Goal: Information Seeking & Learning: Learn about a topic

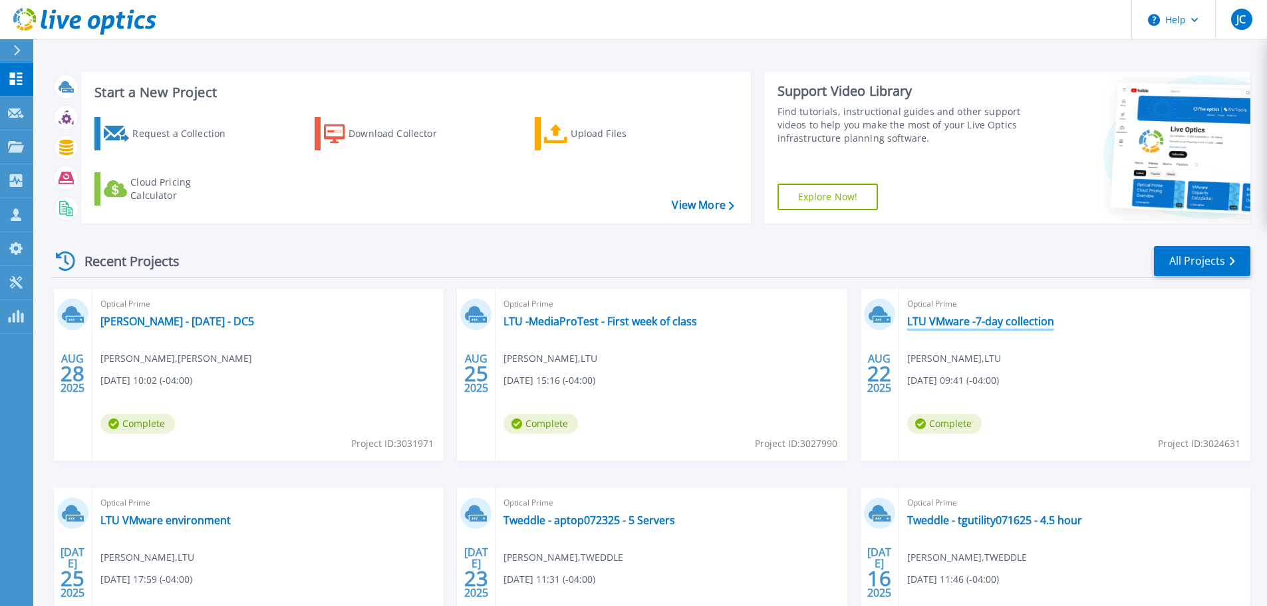
click at [938, 320] on link "LTU VMware -7-day collection" at bounding box center [980, 321] width 147 height 13
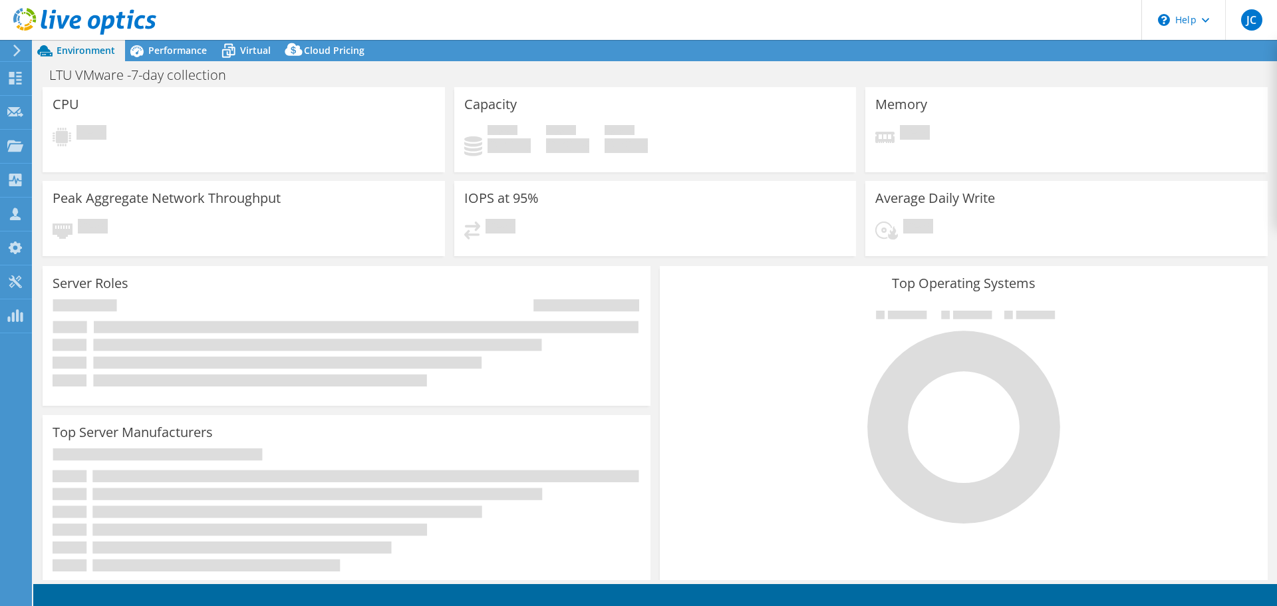
select select "USD"
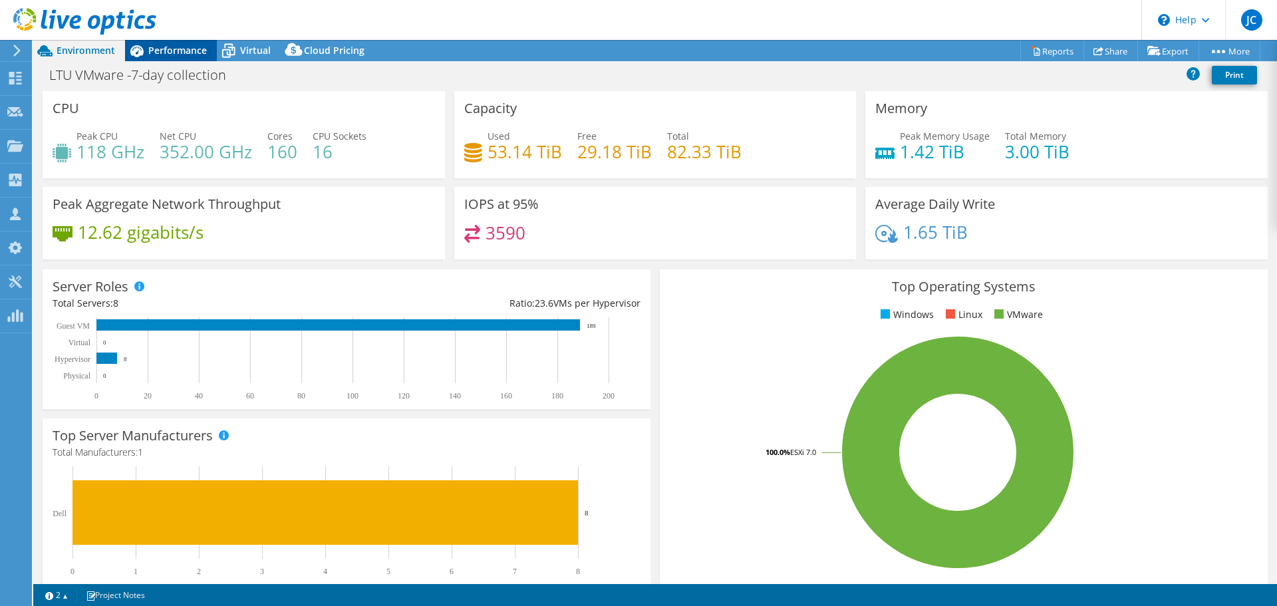
click at [190, 53] on span "Performance" at bounding box center [177, 50] width 59 height 13
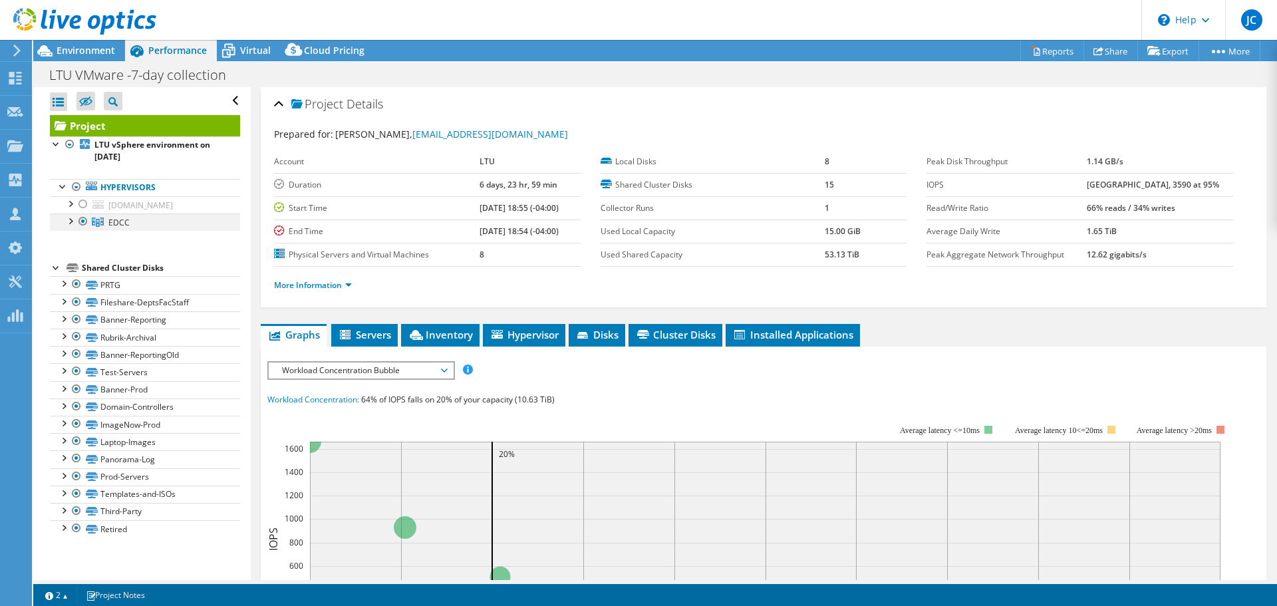
click at [71, 221] on div at bounding box center [69, 219] width 13 height 13
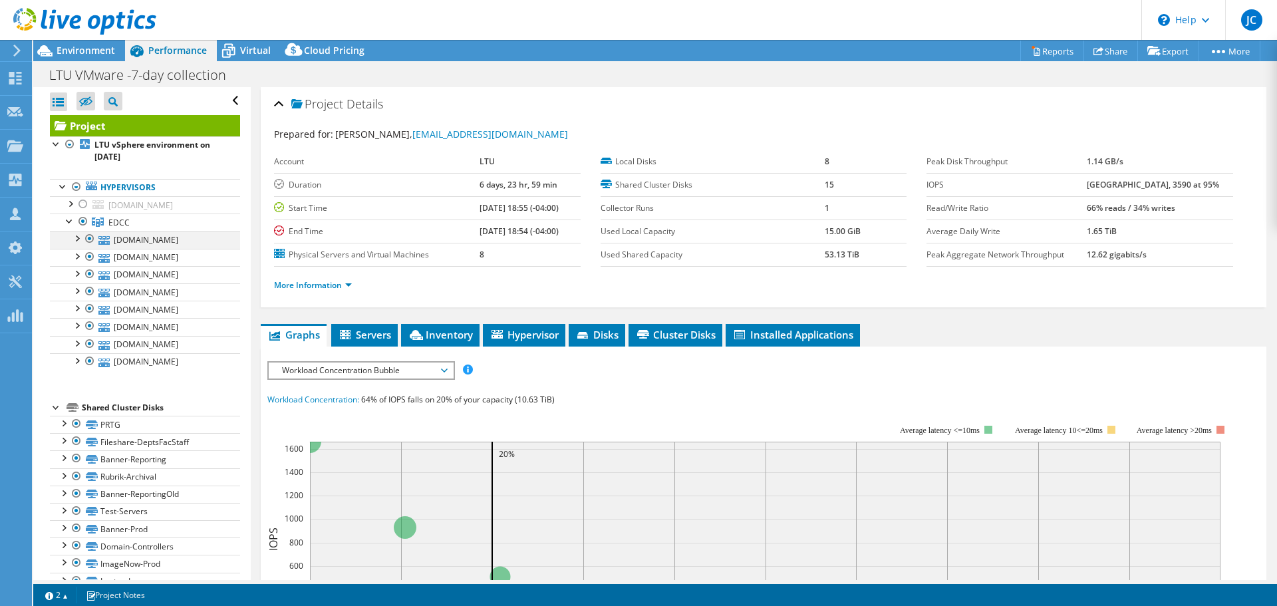
click at [89, 239] on div at bounding box center [89, 239] width 13 height 16
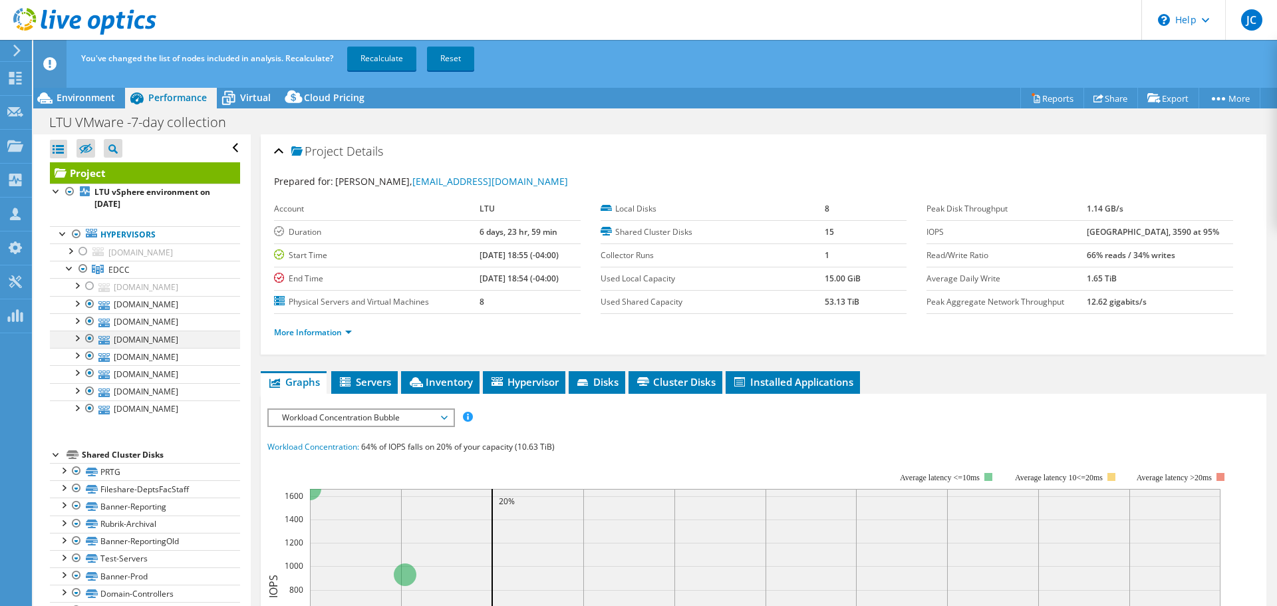
click at [86, 340] on div at bounding box center [89, 338] width 13 height 16
click at [87, 390] on div at bounding box center [89, 391] width 13 height 16
click at [82, 406] on div at bounding box center [76, 406] width 13 height 13
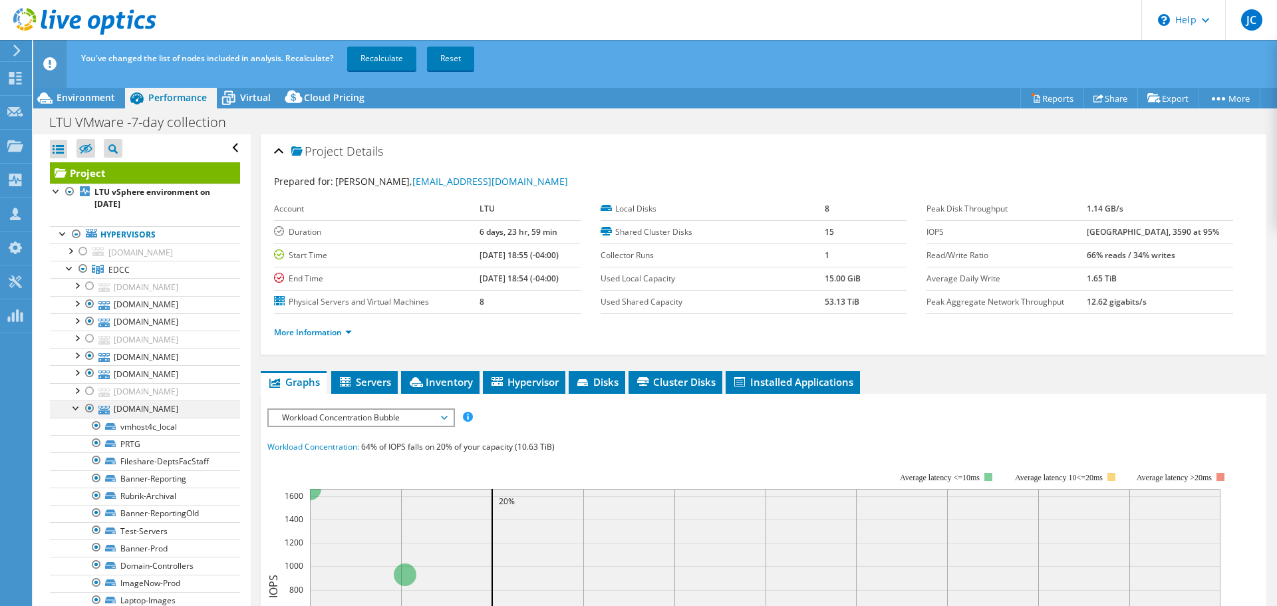
click at [88, 409] on div at bounding box center [89, 408] width 13 height 16
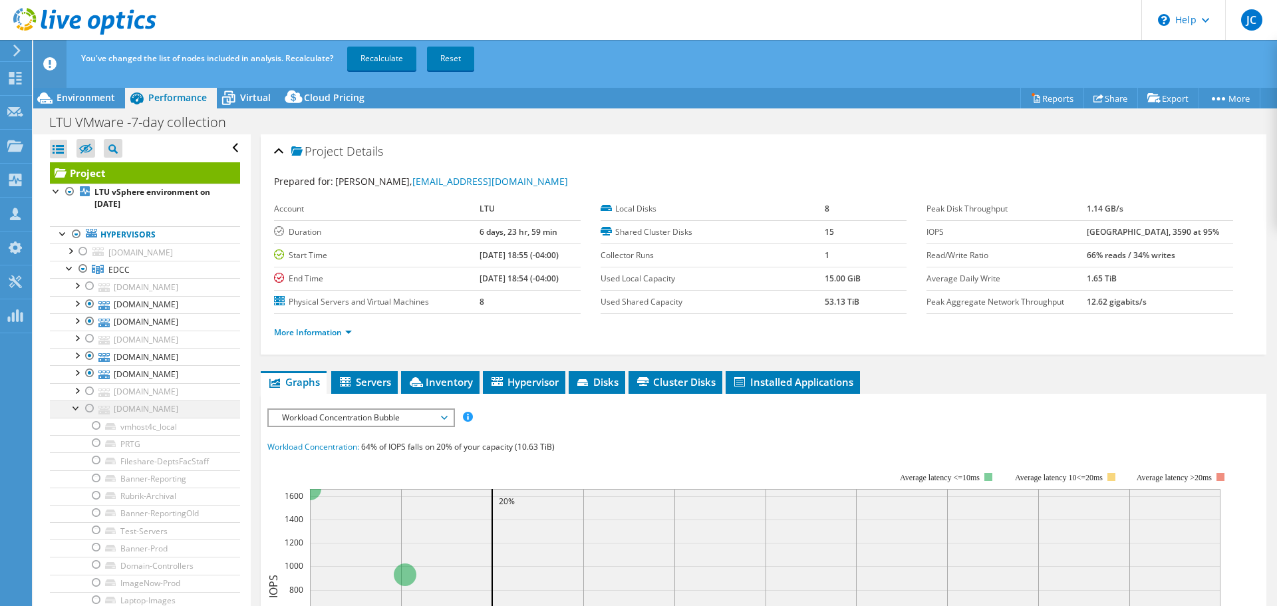
click at [88, 409] on div at bounding box center [89, 408] width 13 height 16
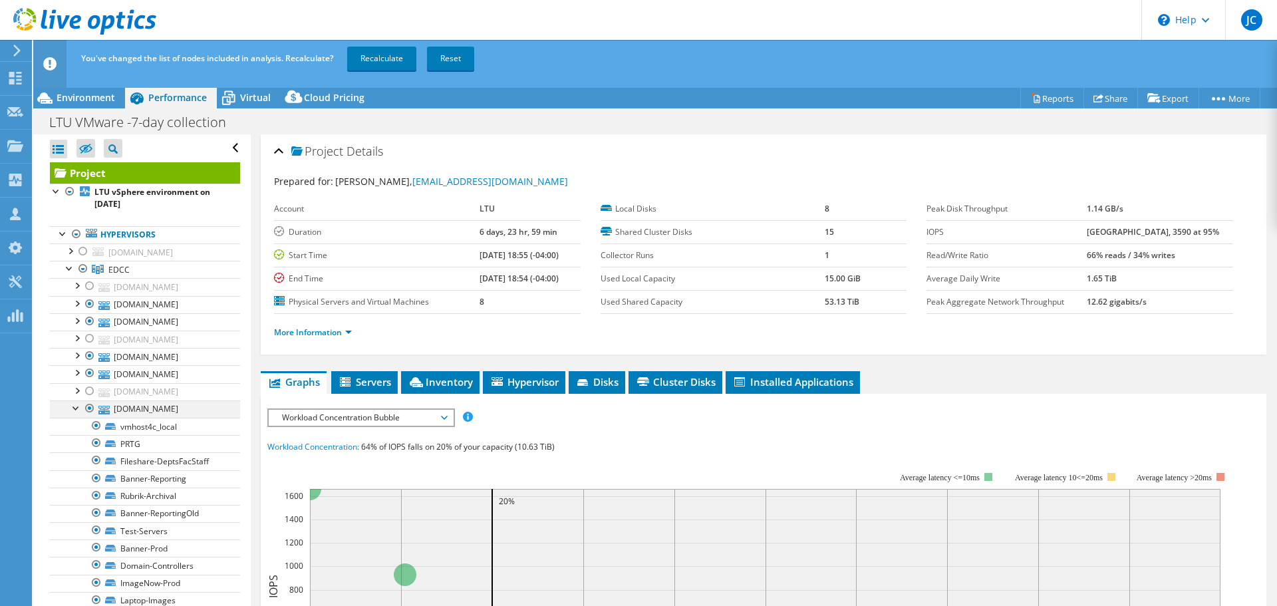
click at [86, 408] on div at bounding box center [89, 408] width 13 height 16
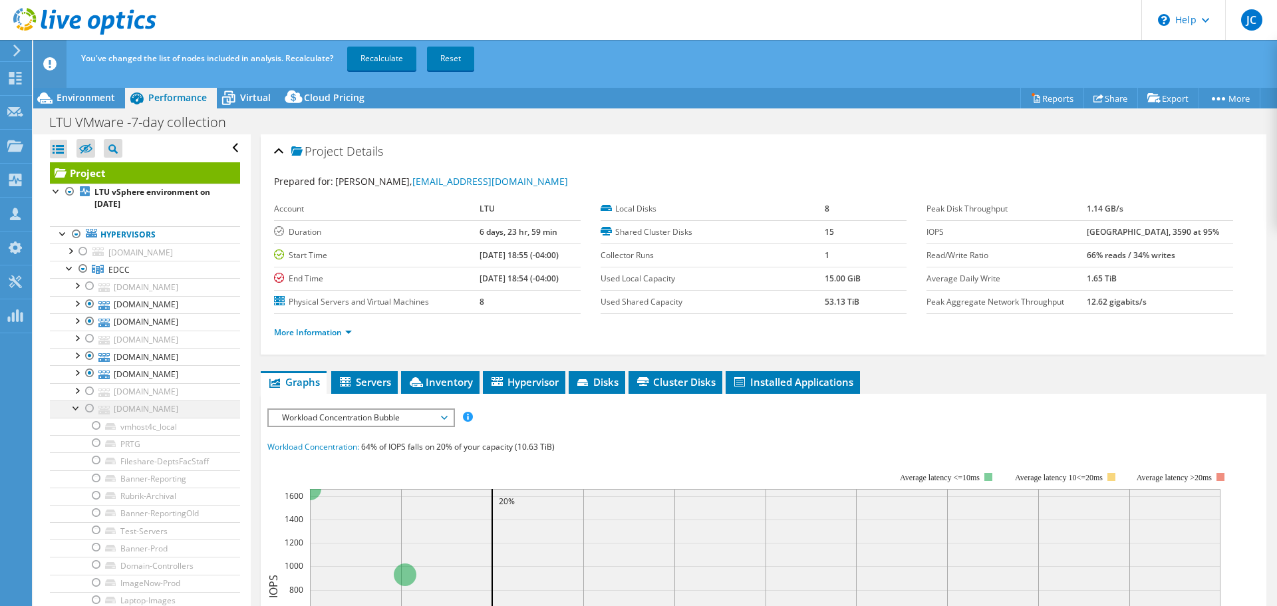
click at [79, 404] on div at bounding box center [76, 406] width 13 height 13
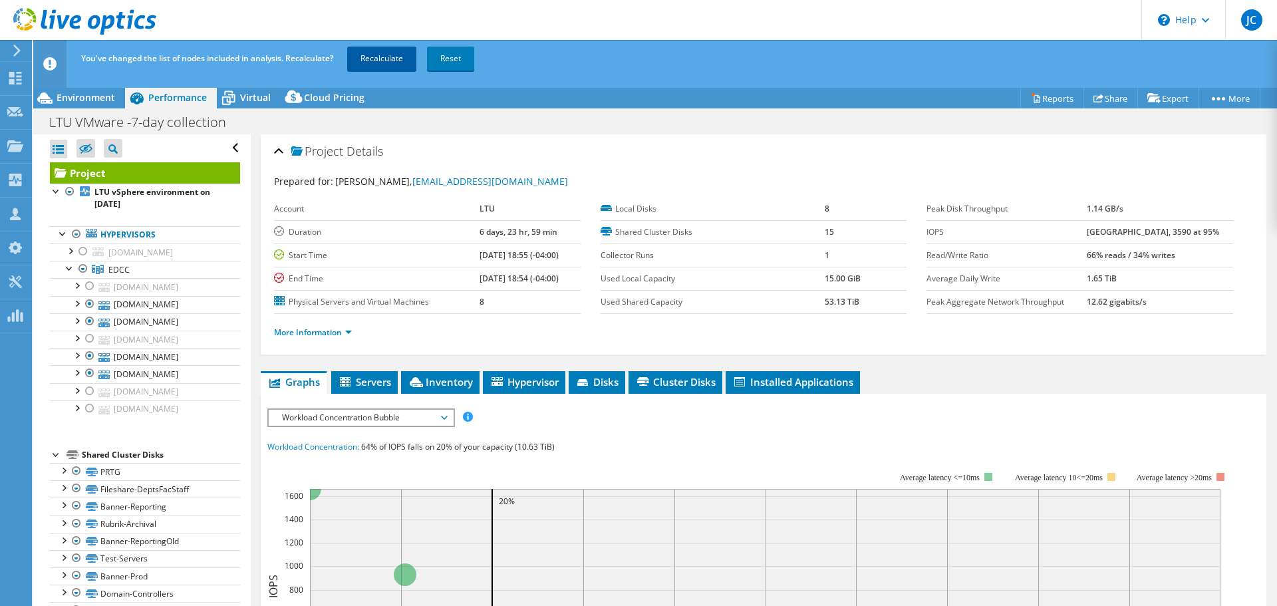
click at [378, 62] on link "Recalculate" at bounding box center [381, 59] width 69 height 24
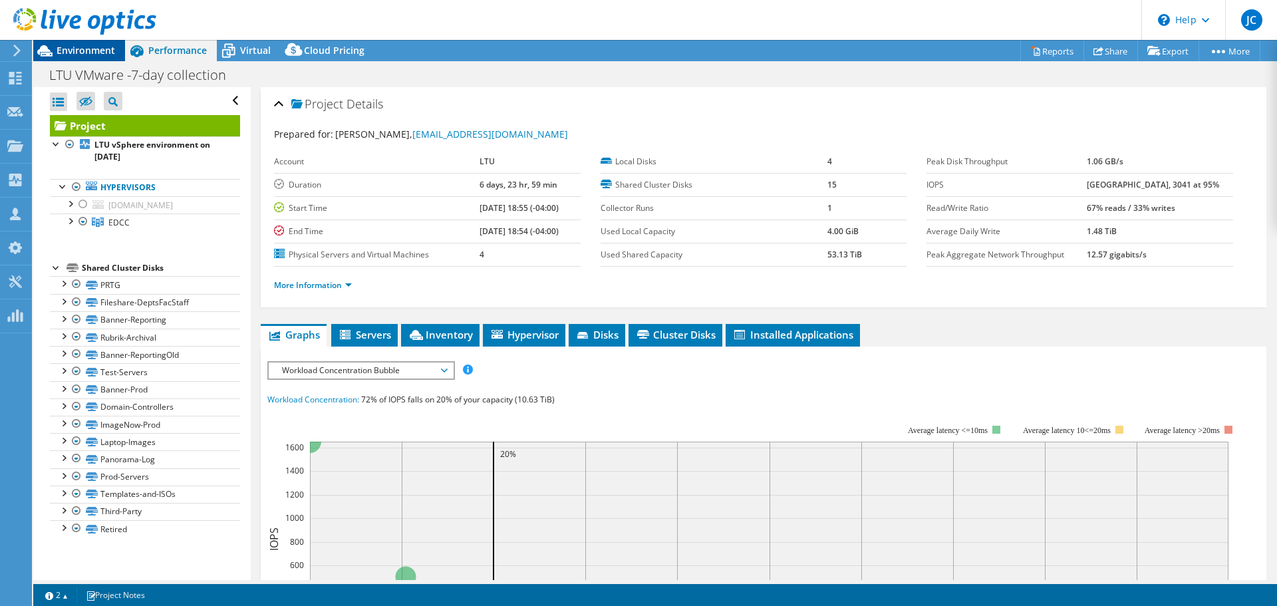
click at [66, 54] on span "Environment" at bounding box center [86, 50] width 59 height 13
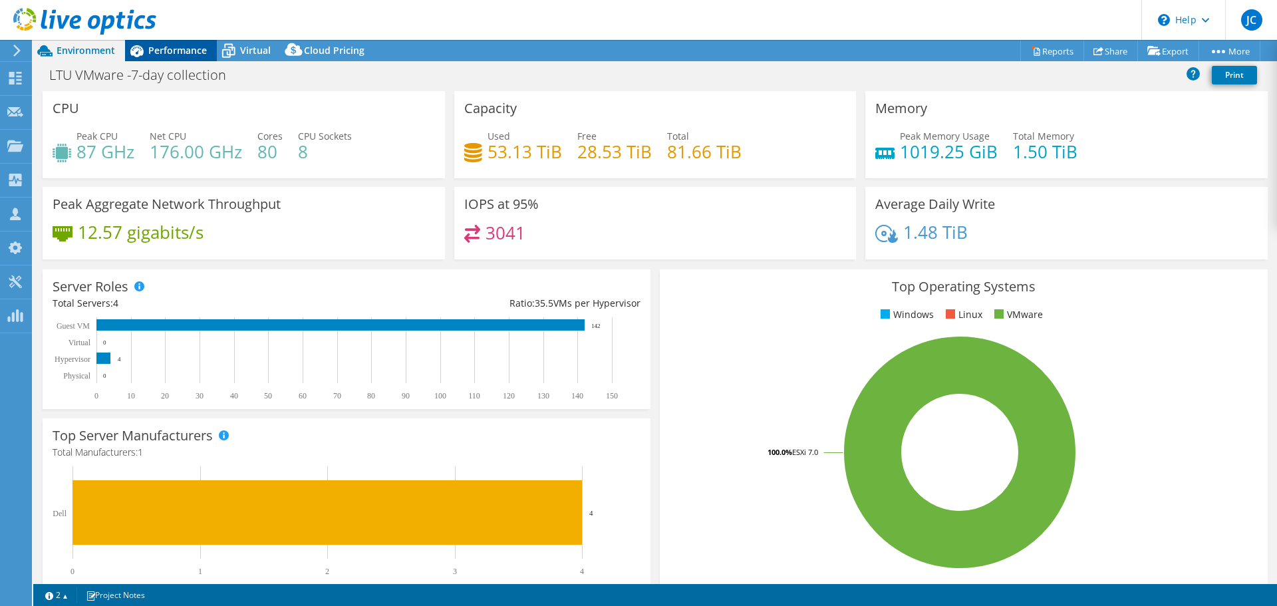
click at [180, 56] on span "Performance" at bounding box center [177, 50] width 59 height 13
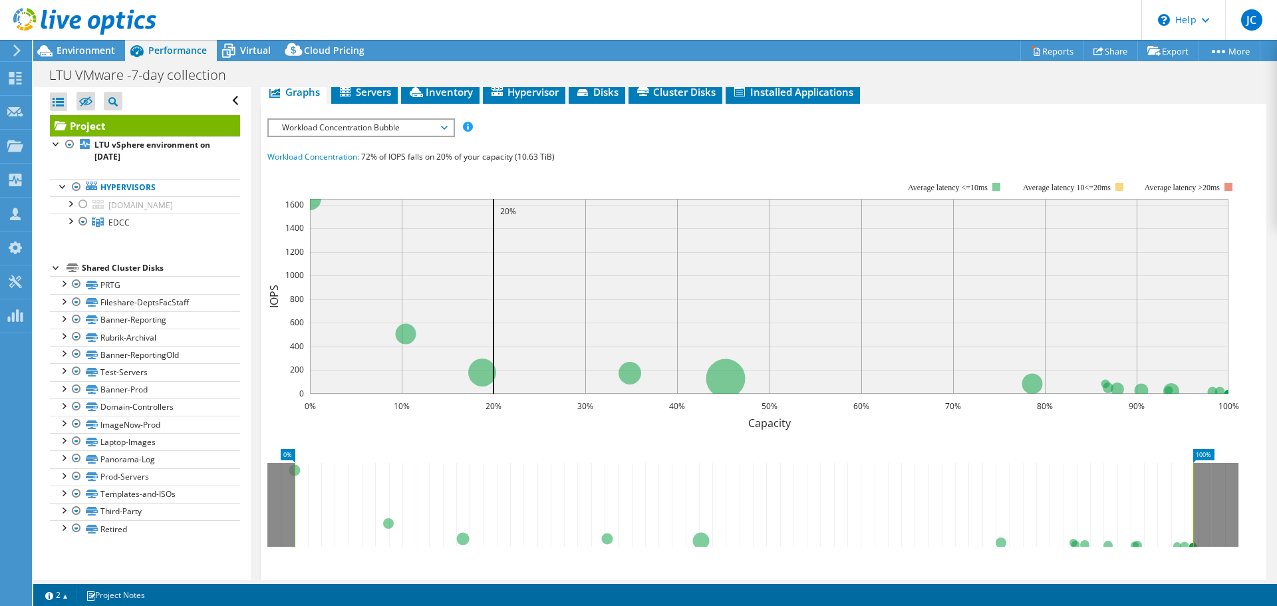
scroll to position [133, 0]
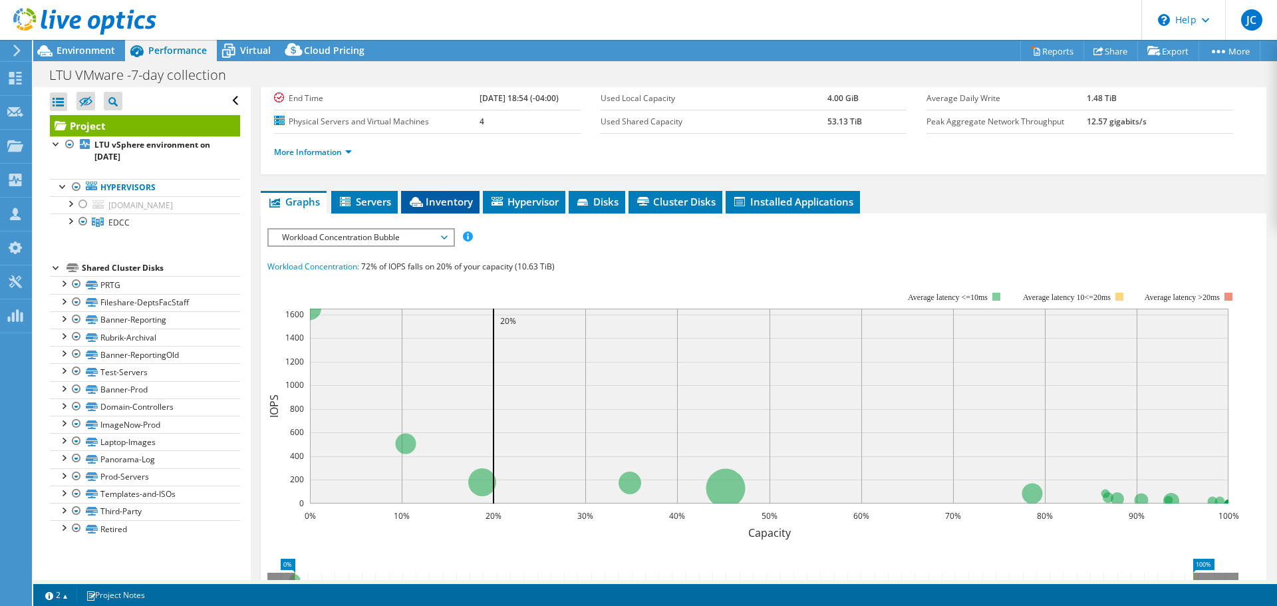
click at [423, 204] on icon at bounding box center [416, 202] width 13 height 10
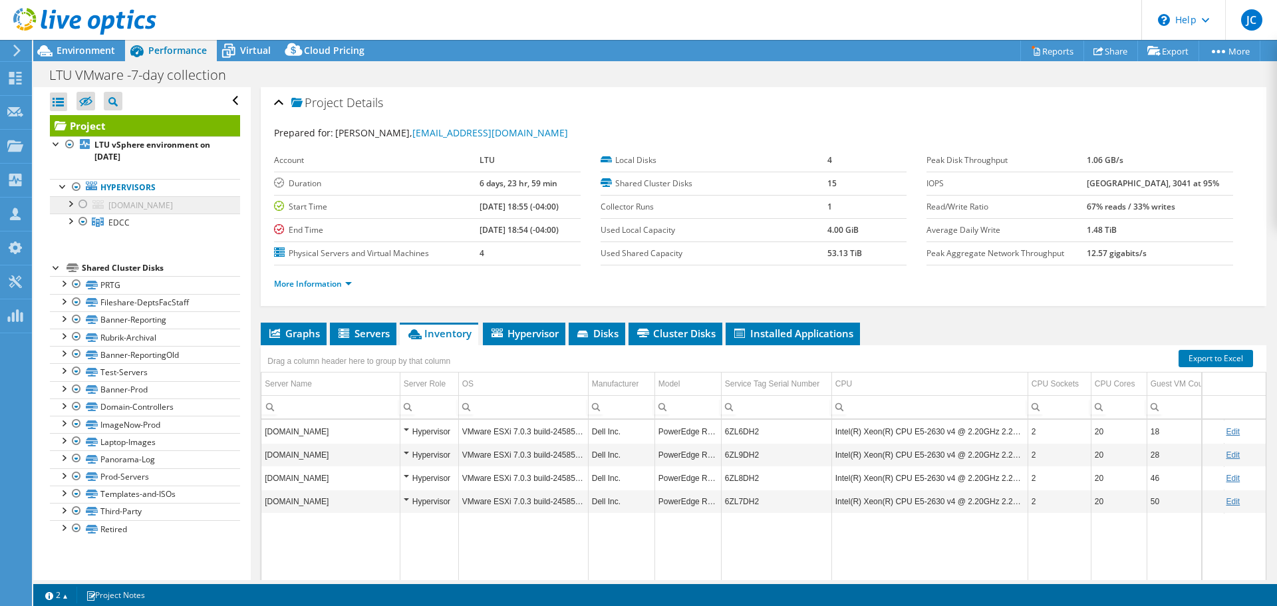
scroll to position [0, 0]
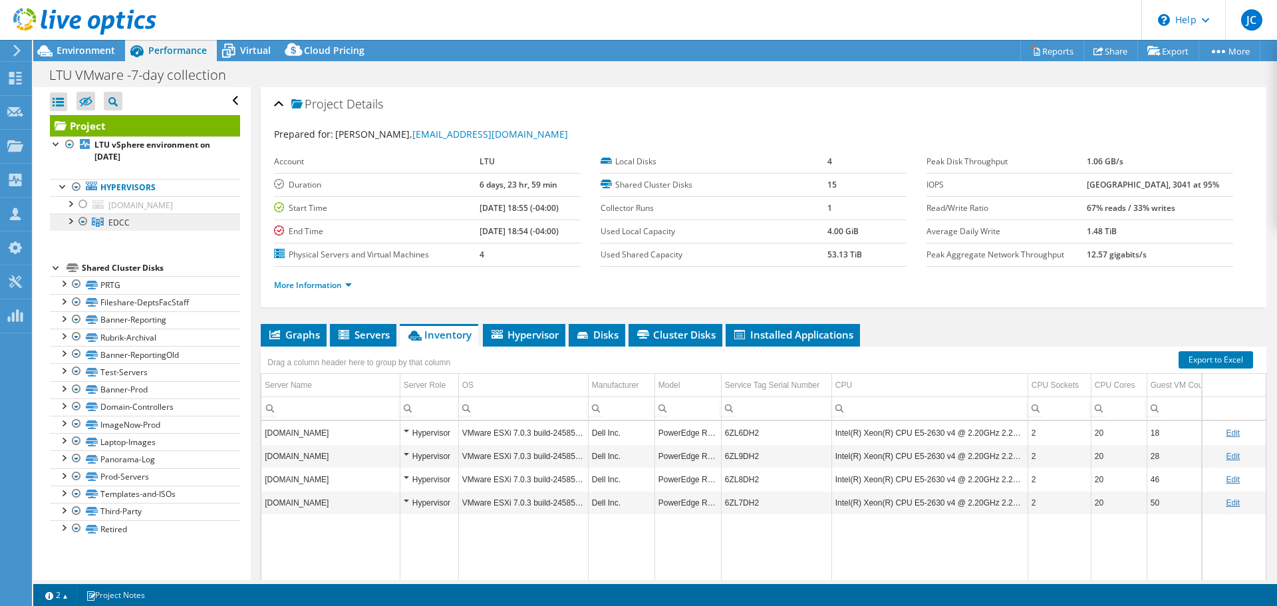
click at [100, 223] on icon at bounding box center [98, 221] width 12 height 9
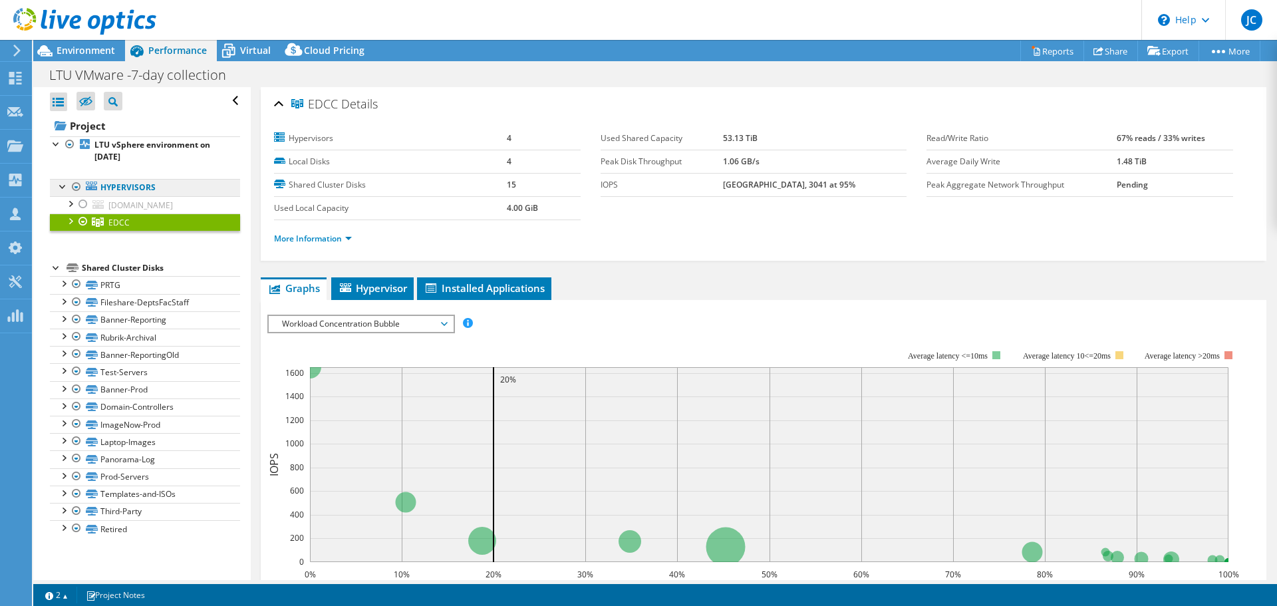
click at [118, 190] on link "Hypervisors" at bounding box center [145, 187] width 190 height 17
click at [124, 150] on b "LTU vSphere environment on 8/22/2025" at bounding box center [152, 150] width 116 height 23
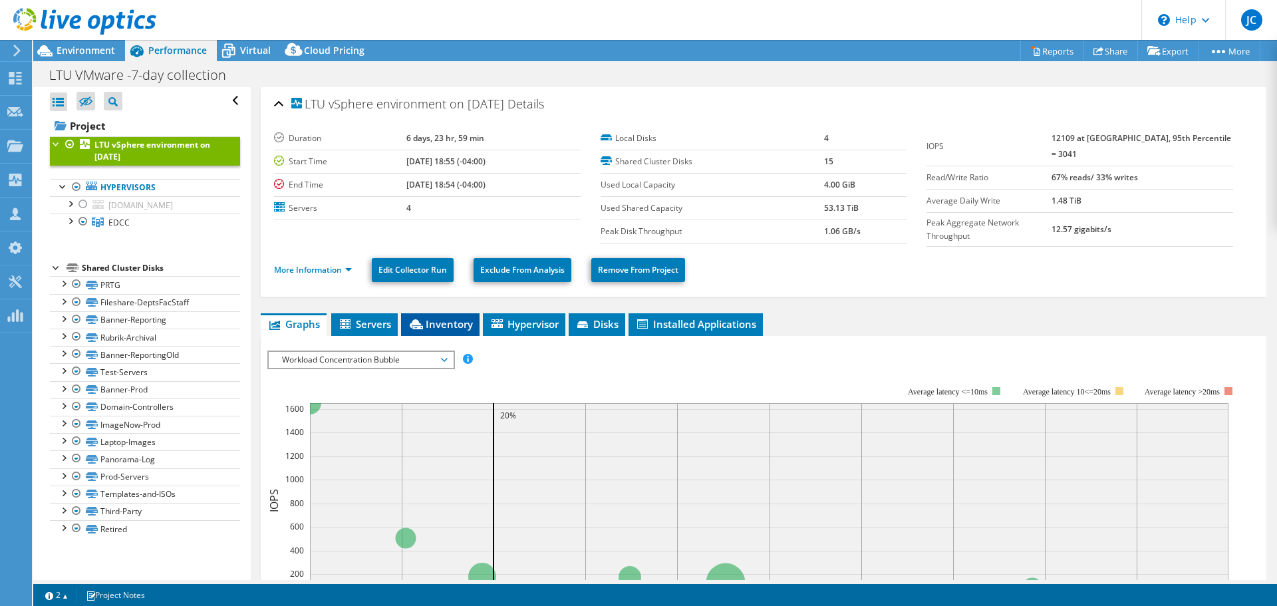
click at [442, 325] on span "Inventory" at bounding box center [440, 323] width 65 height 13
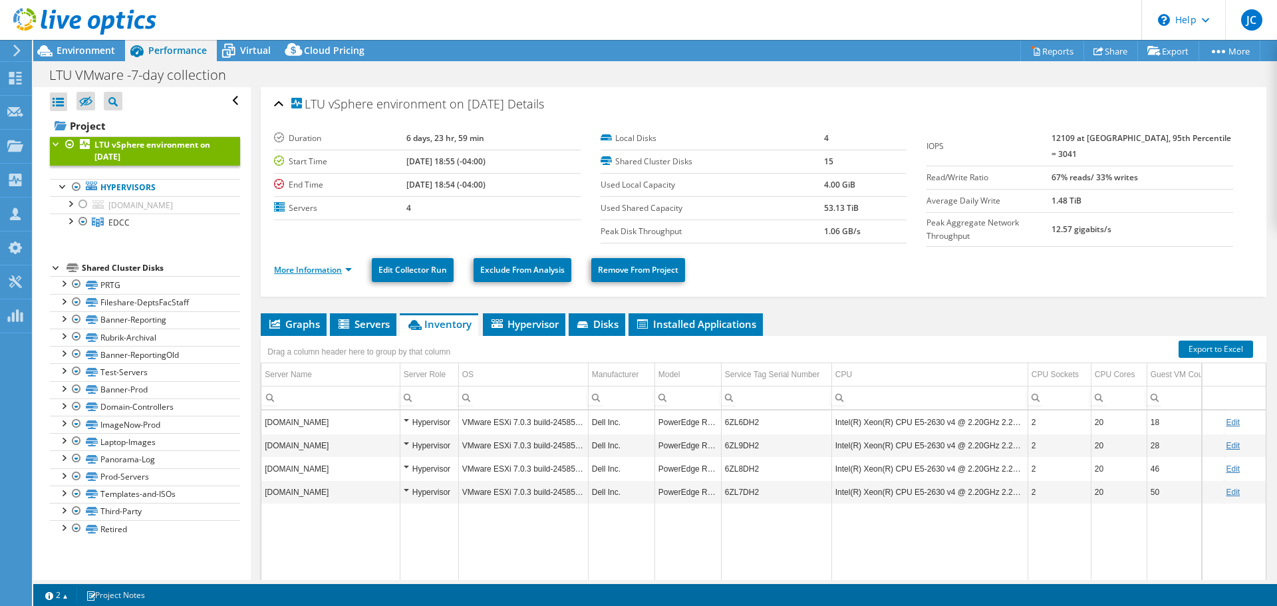
click at [315, 269] on link "More Information" at bounding box center [313, 269] width 78 height 11
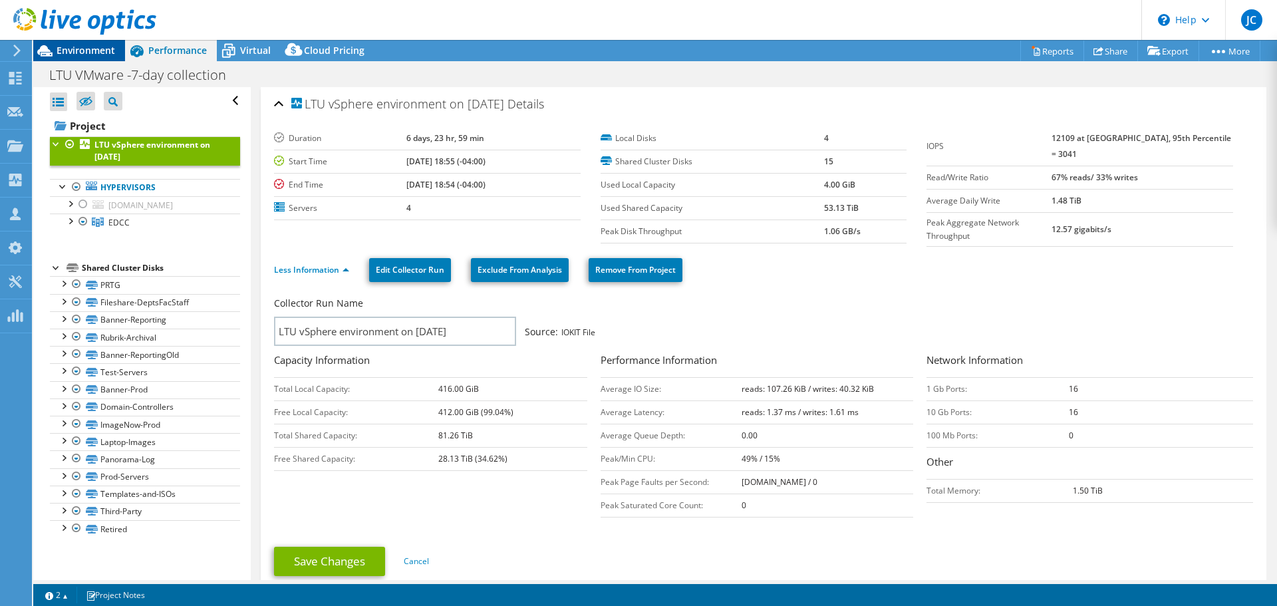
click at [91, 53] on span "Environment" at bounding box center [86, 50] width 59 height 13
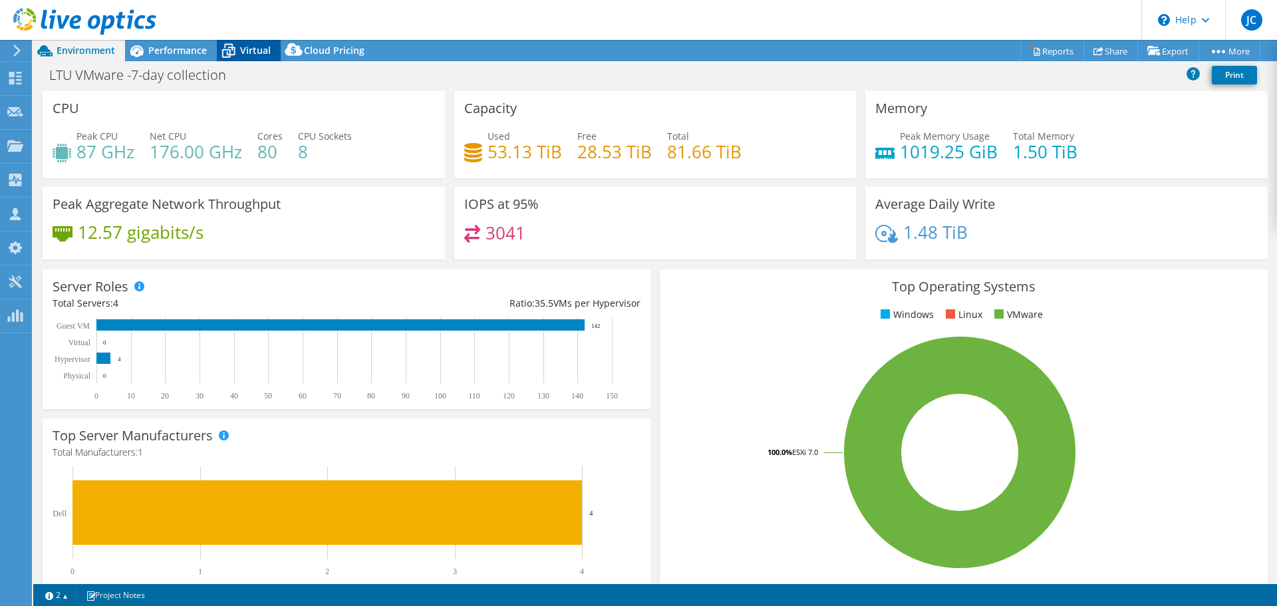
click at [251, 49] on span "Virtual" at bounding box center [255, 50] width 31 height 13
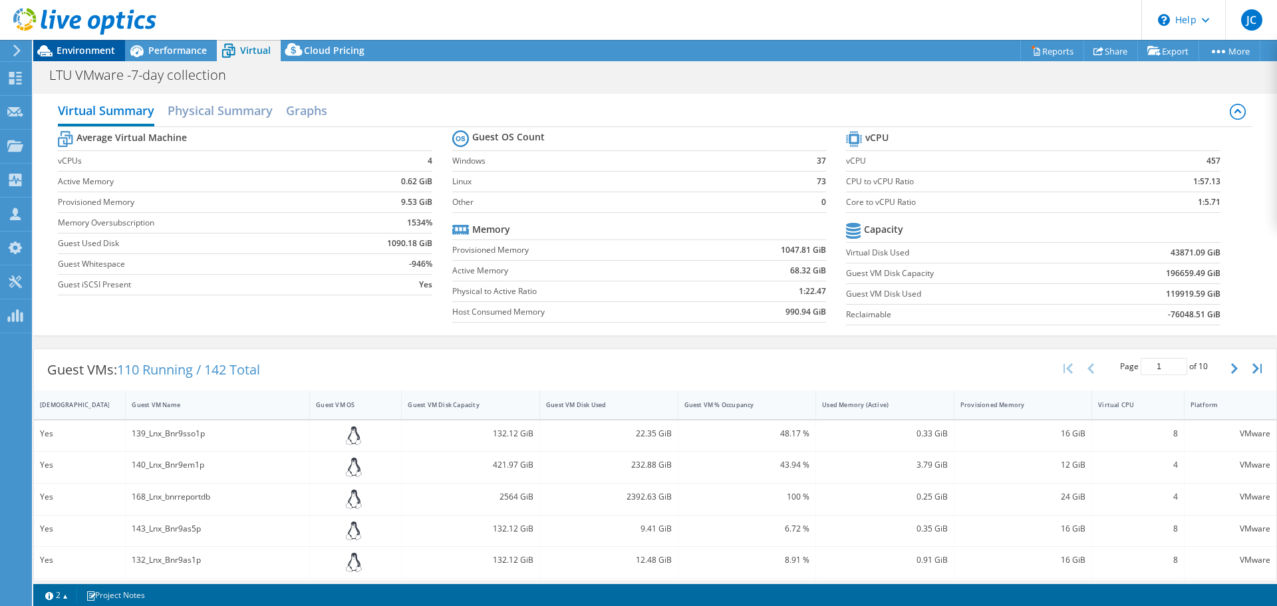
click at [87, 46] on span "Environment" at bounding box center [86, 50] width 59 height 13
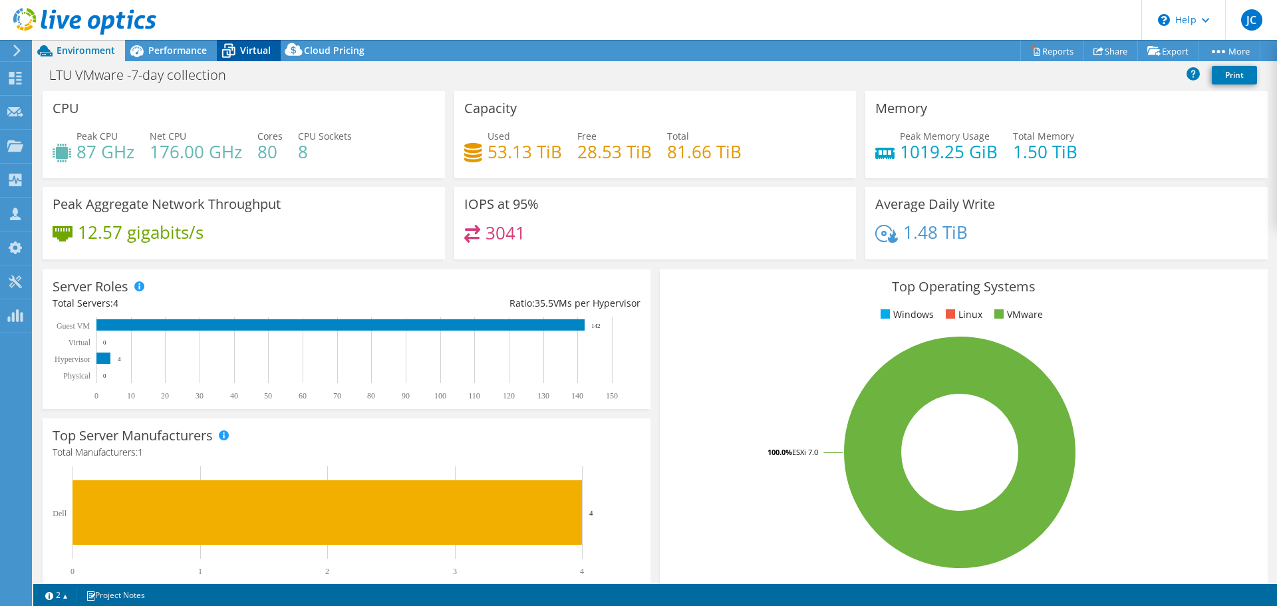
click at [247, 49] on span "Virtual" at bounding box center [255, 50] width 31 height 13
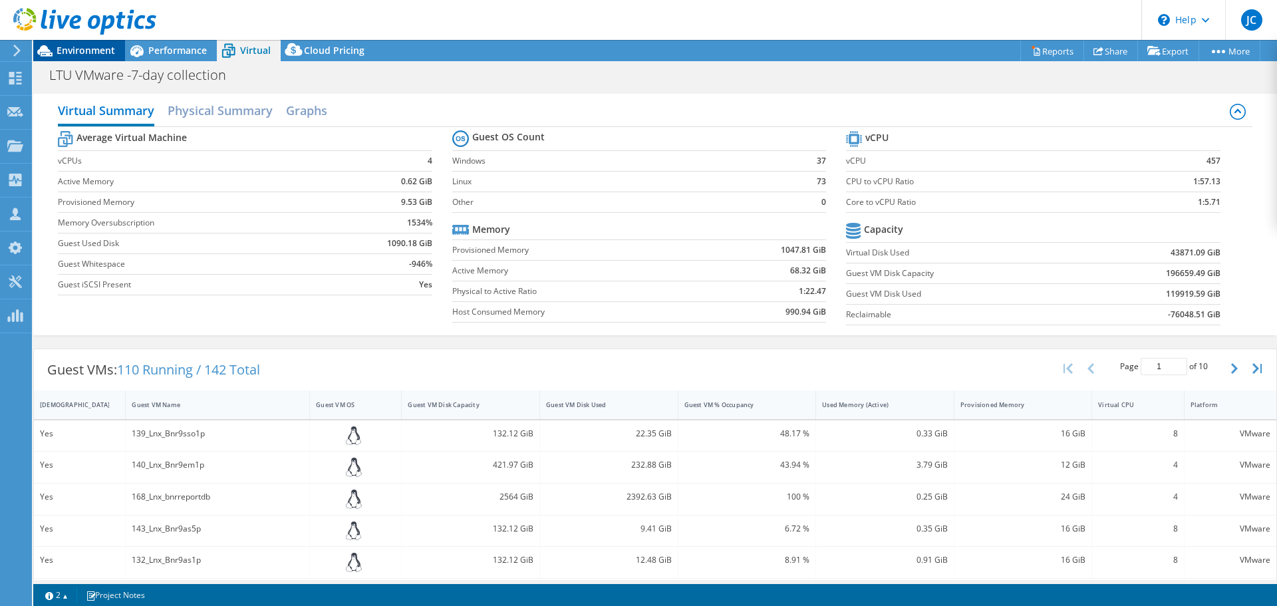
click at [81, 47] on span "Environment" at bounding box center [86, 50] width 59 height 13
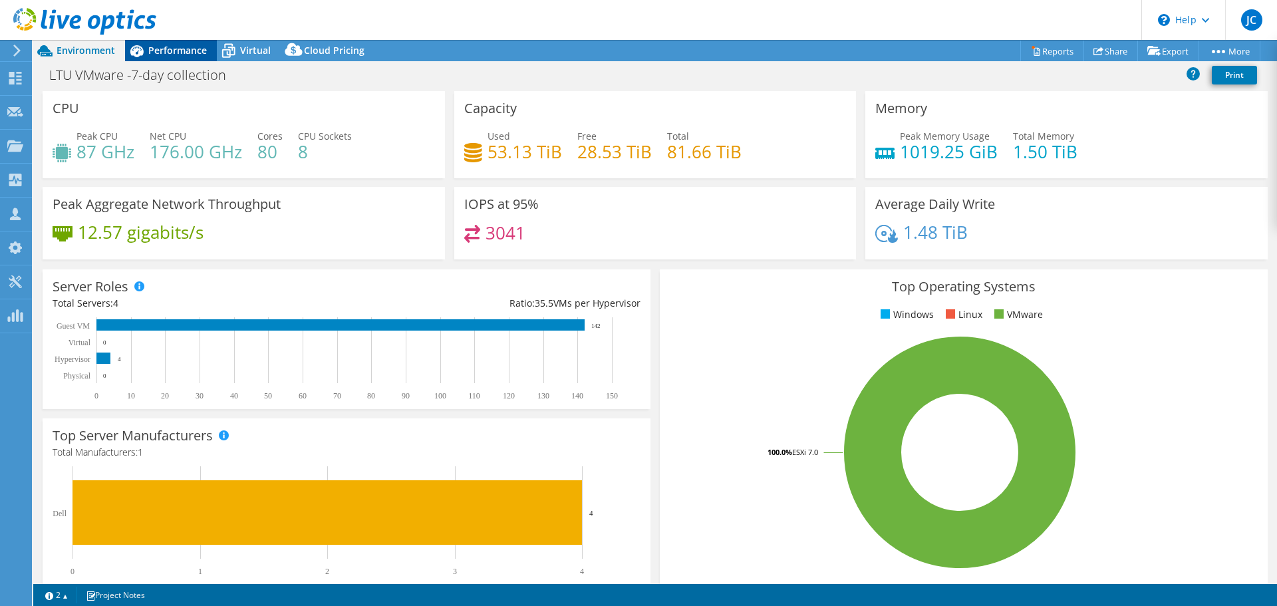
click at [162, 54] on span "Performance" at bounding box center [177, 50] width 59 height 13
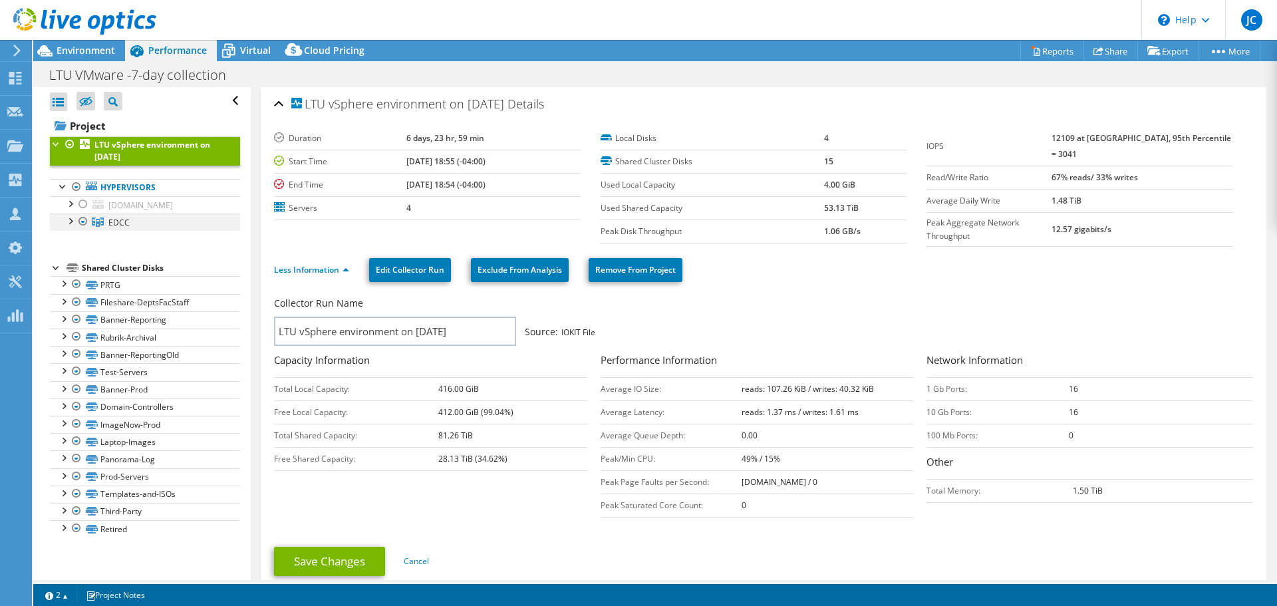
click at [66, 223] on div at bounding box center [69, 219] width 13 height 13
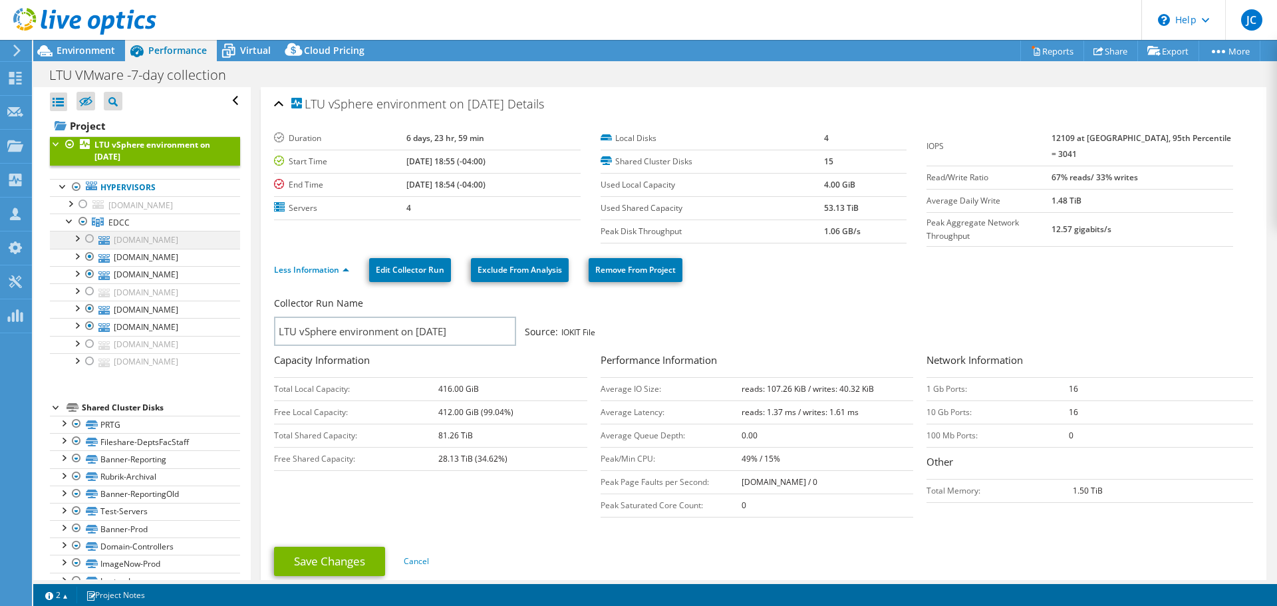
click at [88, 239] on div at bounding box center [89, 239] width 13 height 16
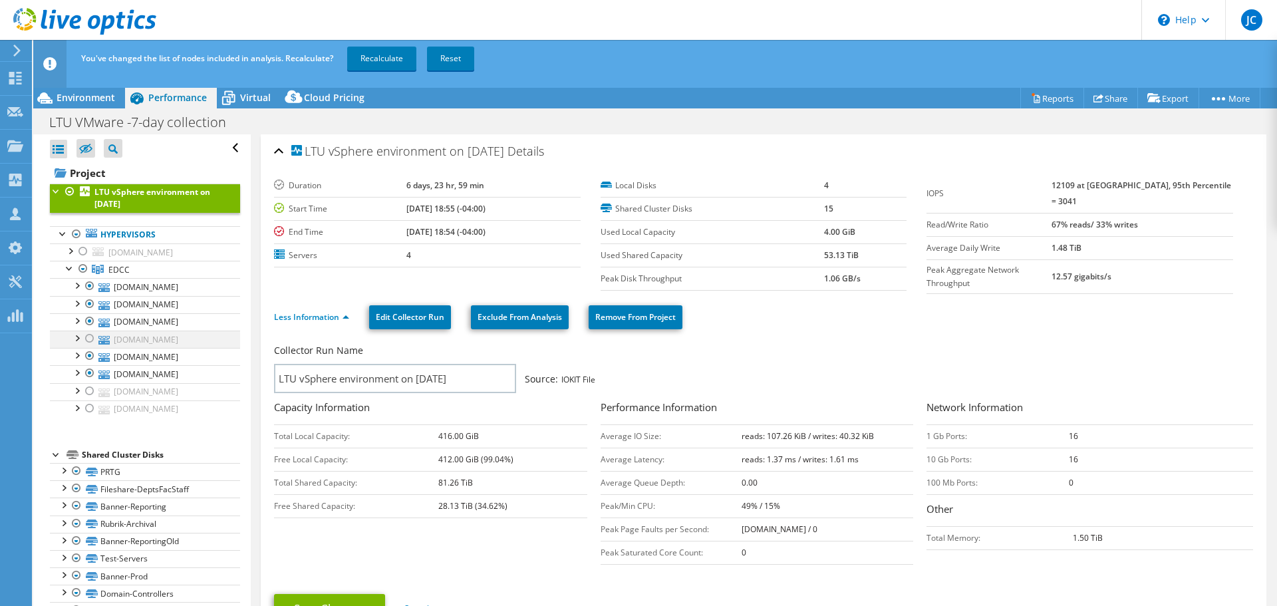
click at [88, 336] on div at bounding box center [89, 338] width 13 height 16
click at [88, 394] on div at bounding box center [89, 391] width 13 height 16
click at [88, 405] on div at bounding box center [89, 408] width 13 height 16
click at [86, 301] on div at bounding box center [89, 304] width 13 height 16
click at [84, 320] on div at bounding box center [89, 321] width 13 height 16
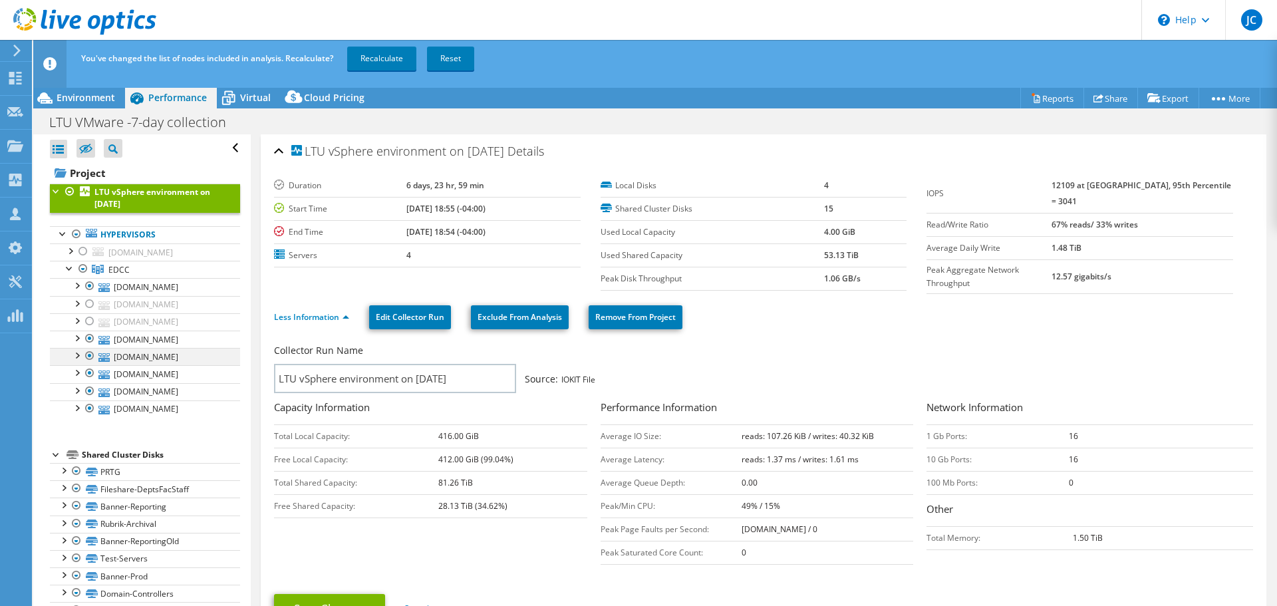
click at [86, 356] on div at bounding box center [89, 356] width 13 height 16
click at [90, 372] on div at bounding box center [89, 373] width 13 height 16
click at [366, 54] on link "Recalculate" at bounding box center [381, 59] width 69 height 24
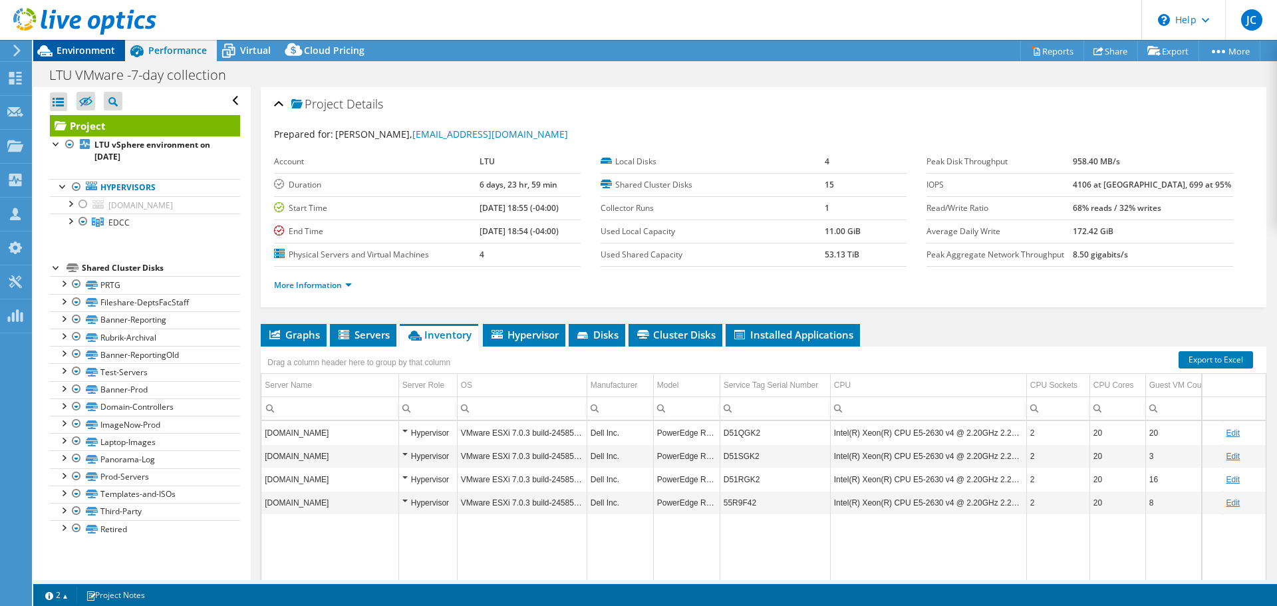
click at [63, 49] on span "Environment" at bounding box center [86, 50] width 59 height 13
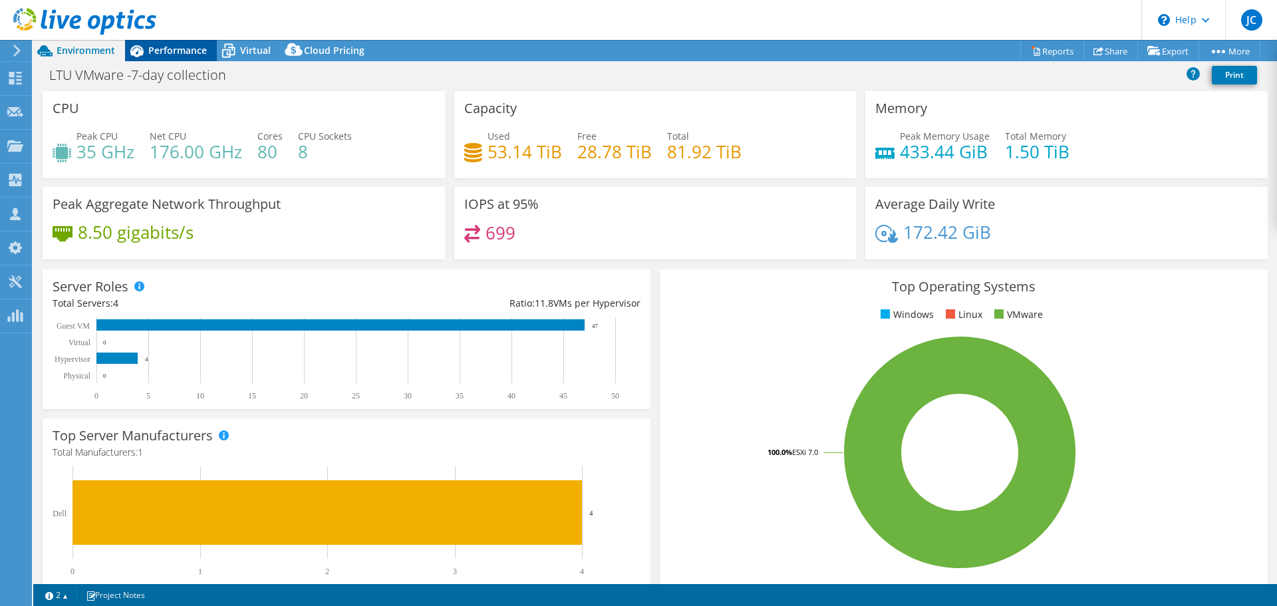
click at [153, 52] on span "Performance" at bounding box center [177, 50] width 59 height 13
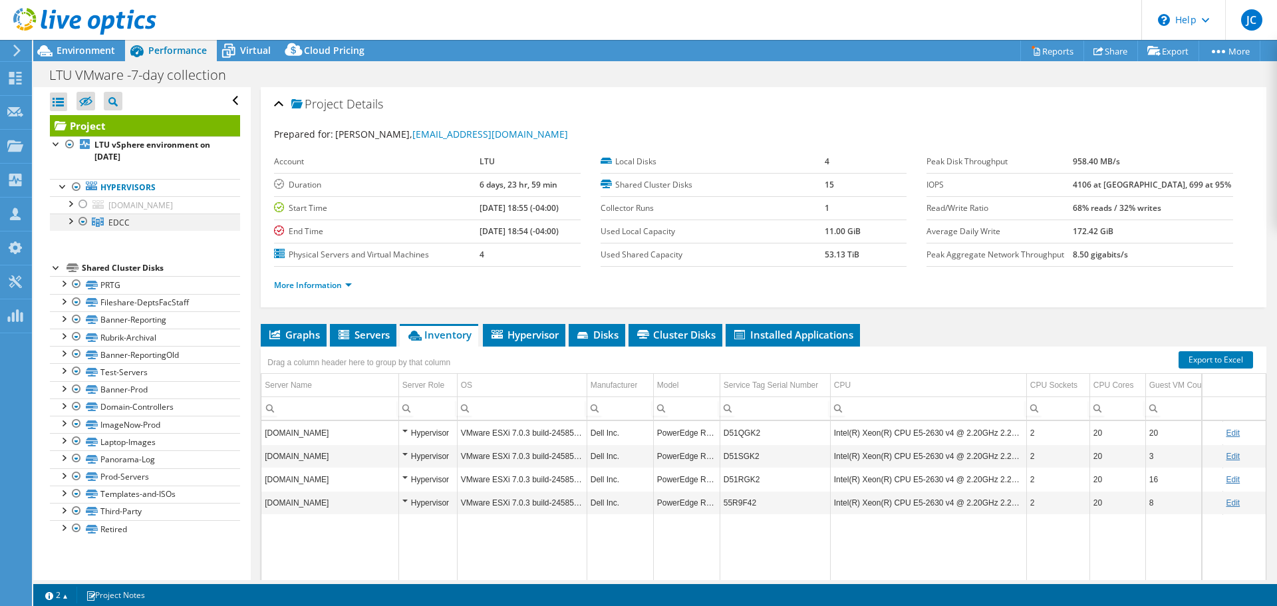
click at [65, 223] on div at bounding box center [69, 219] width 13 height 13
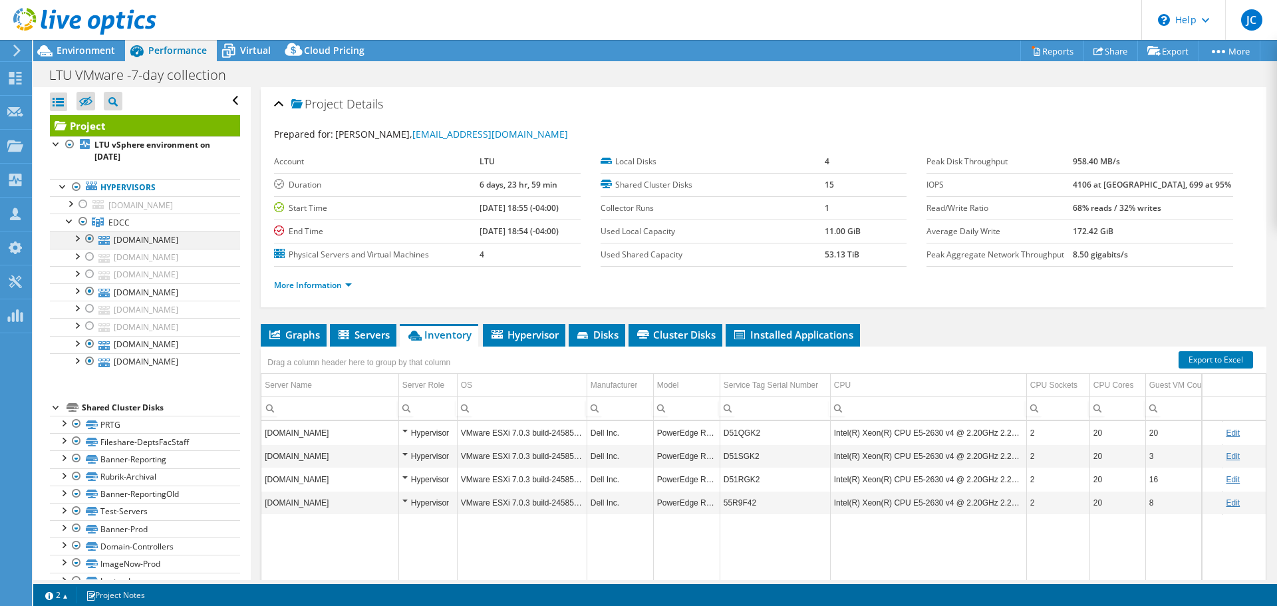
click at [86, 240] on div at bounding box center [89, 239] width 13 height 16
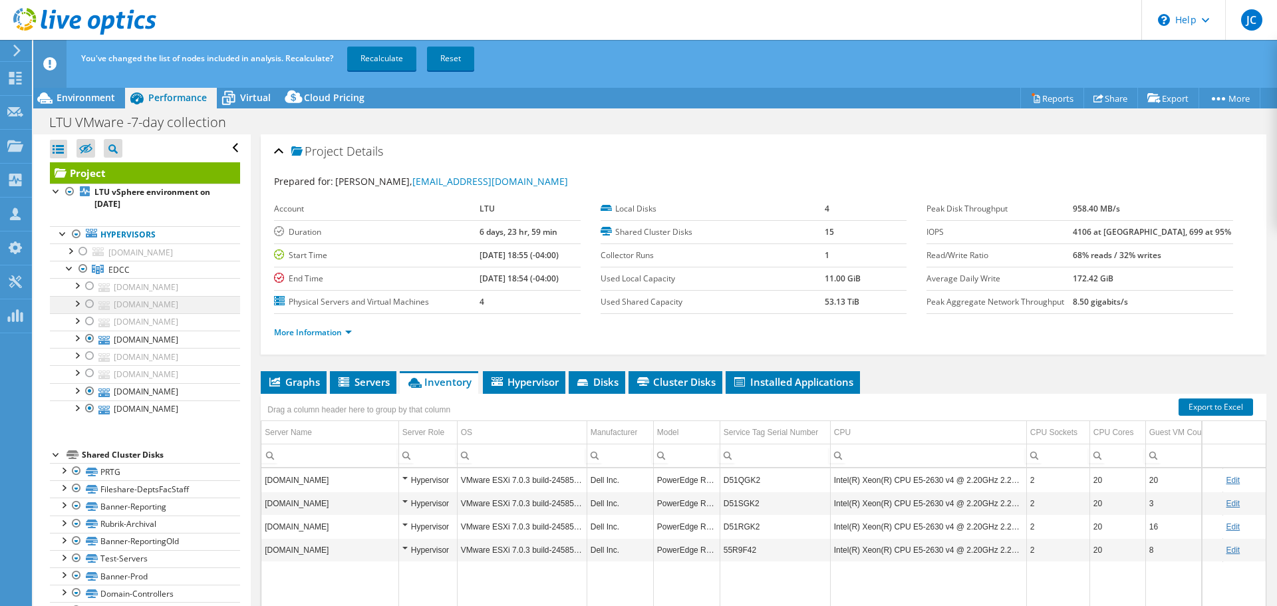
click at [90, 304] on div at bounding box center [89, 304] width 13 height 16
click at [88, 323] on div at bounding box center [89, 321] width 13 height 16
click at [90, 337] on div at bounding box center [89, 338] width 13 height 16
click at [87, 354] on div at bounding box center [89, 356] width 13 height 16
click at [89, 370] on div at bounding box center [89, 373] width 13 height 16
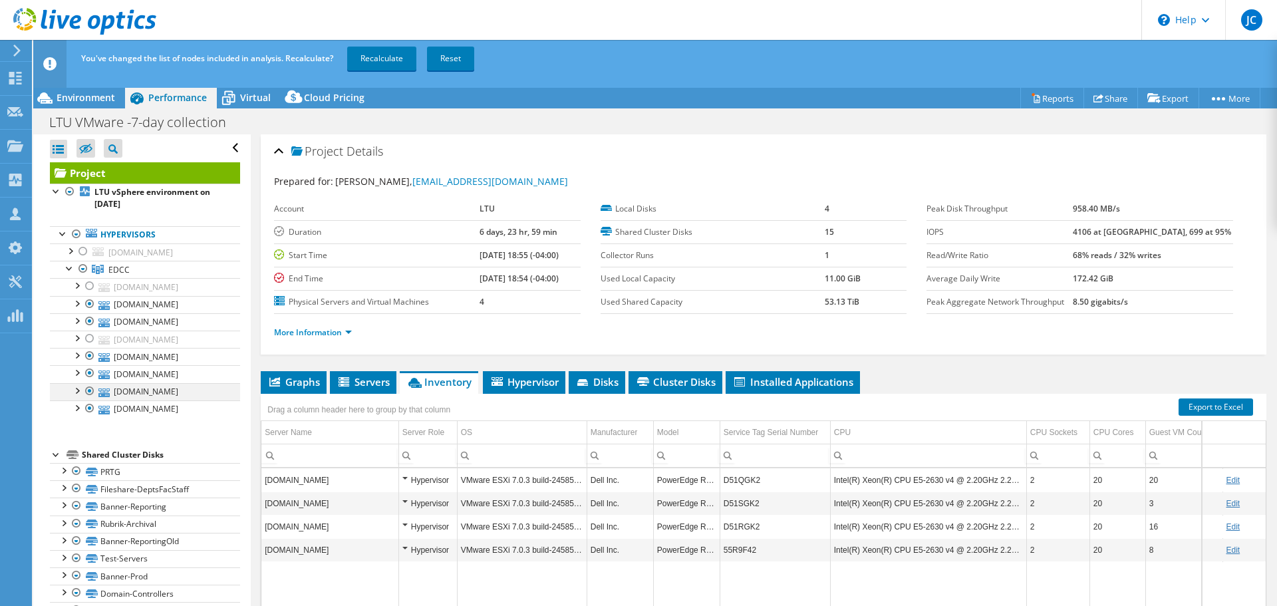
click at [88, 390] on div at bounding box center [89, 391] width 13 height 16
click at [87, 403] on div at bounding box center [89, 408] width 13 height 16
click at [379, 55] on link "Recalculate" at bounding box center [381, 59] width 69 height 24
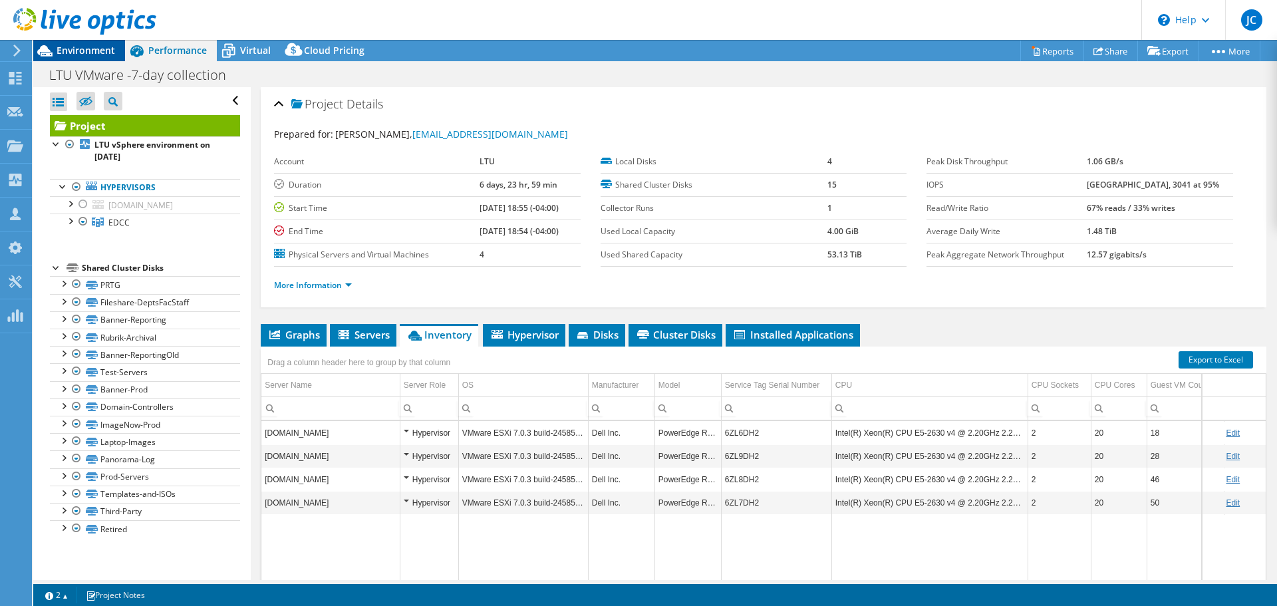
click at [80, 47] on span "Environment" at bounding box center [86, 50] width 59 height 13
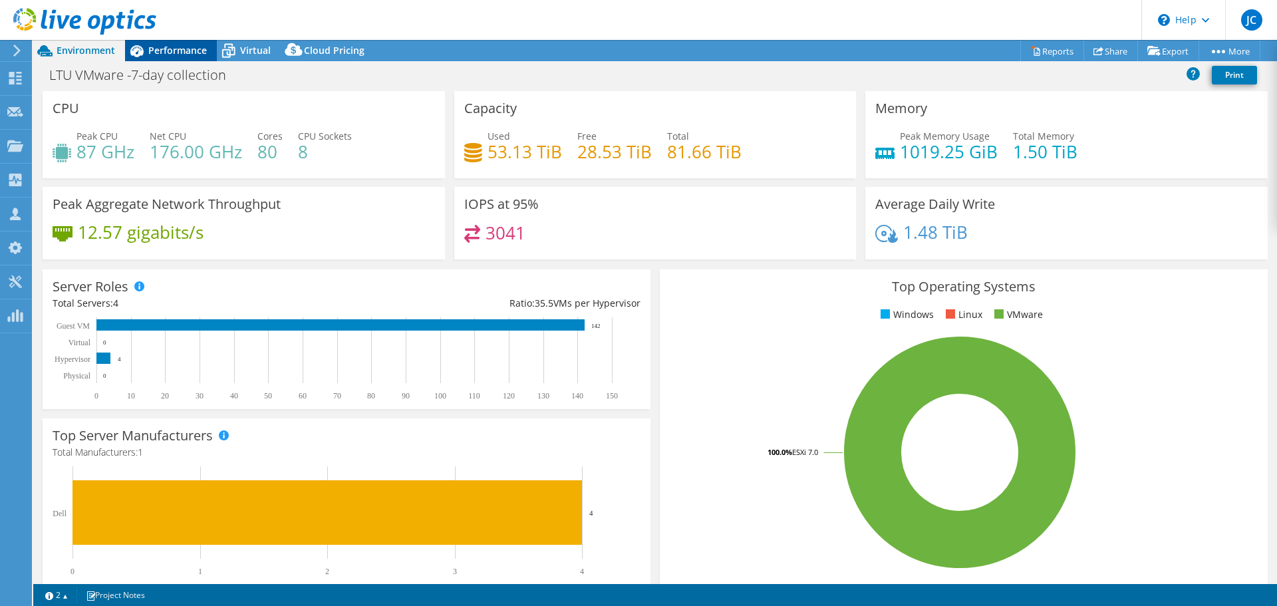
click at [173, 50] on span "Performance" at bounding box center [177, 50] width 59 height 13
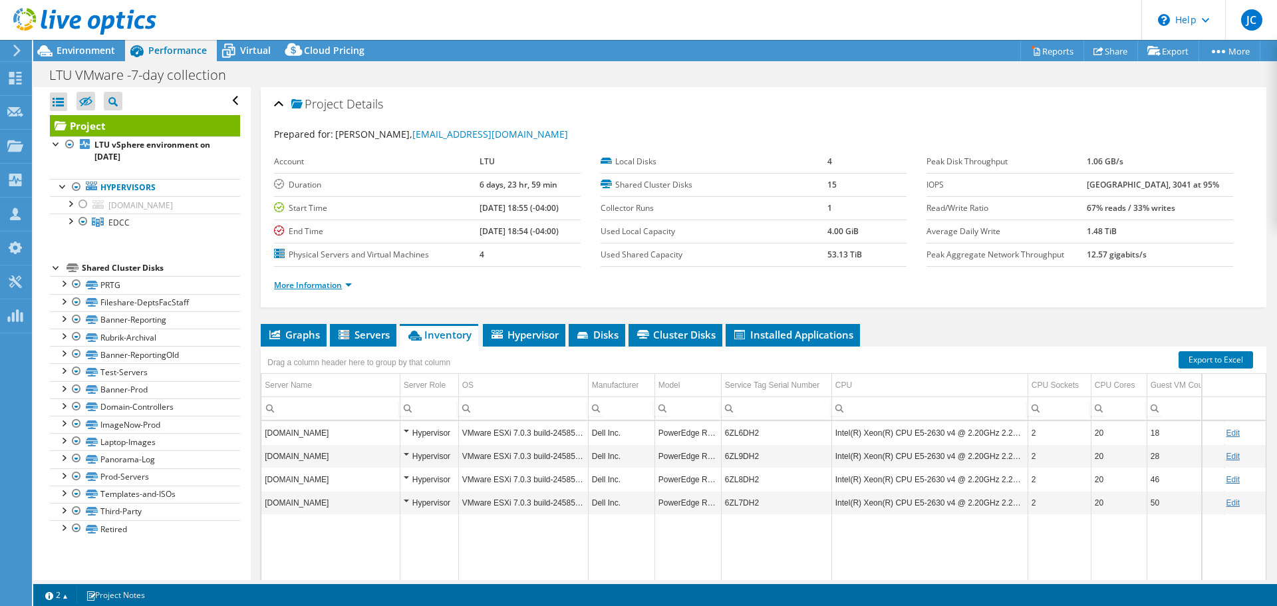
click at [317, 287] on link "More Information" at bounding box center [313, 284] width 78 height 11
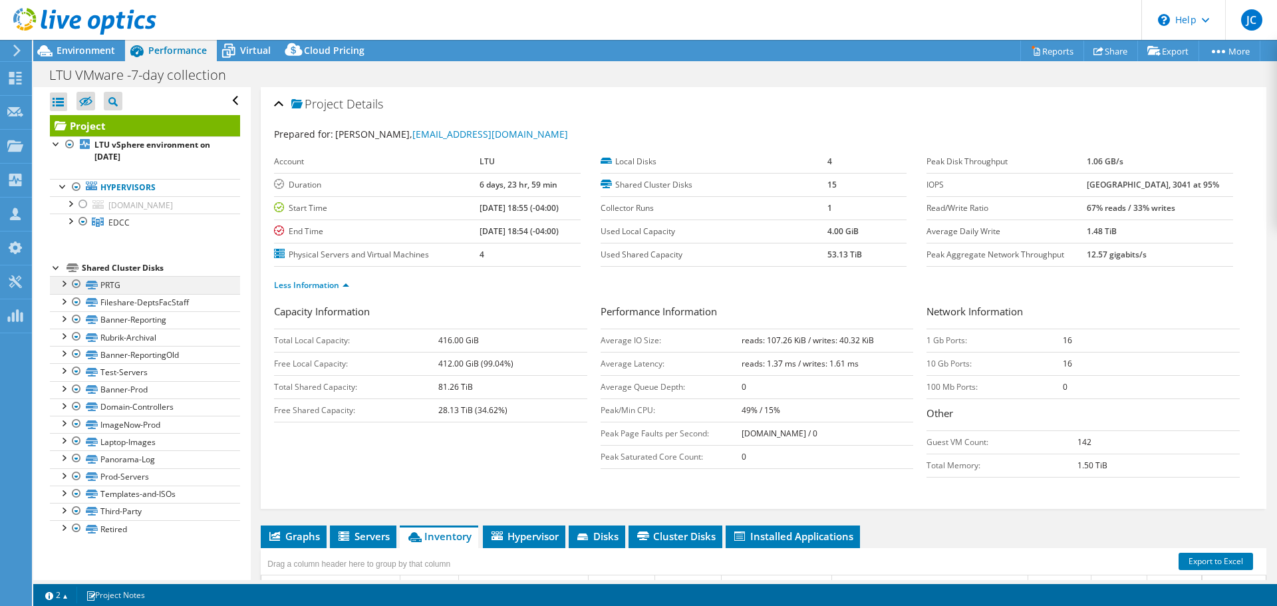
click at [63, 283] on div at bounding box center [63, 282] width 13 height 13
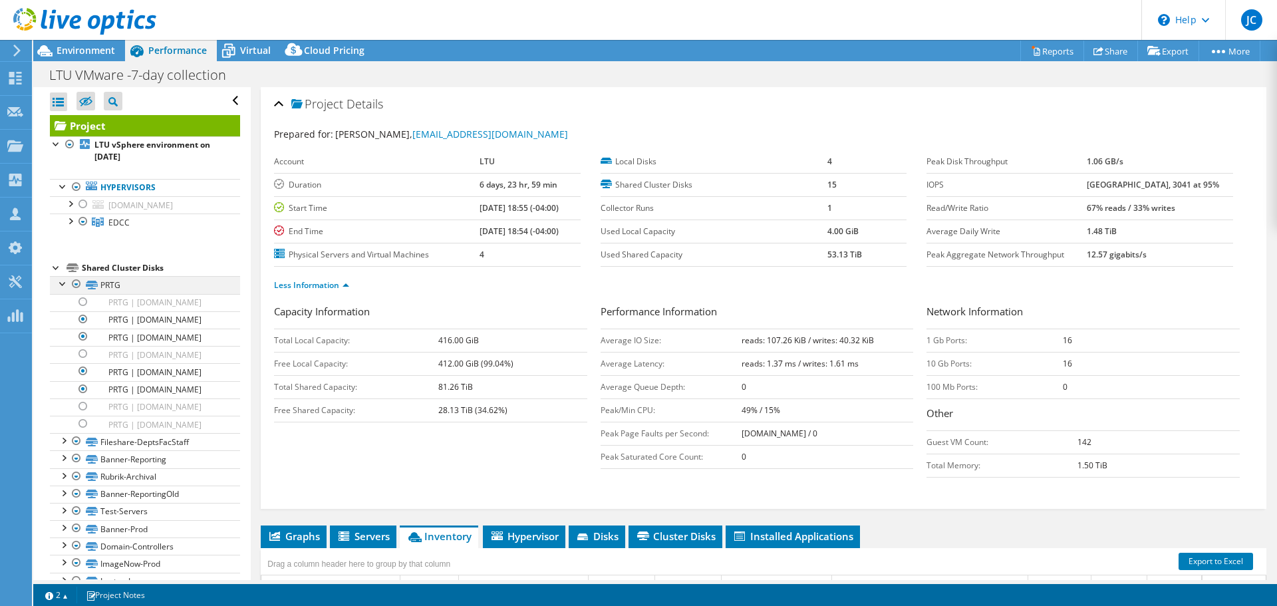
click at [63, 283] on div at bounding box center [63, 282] width 13 height 13
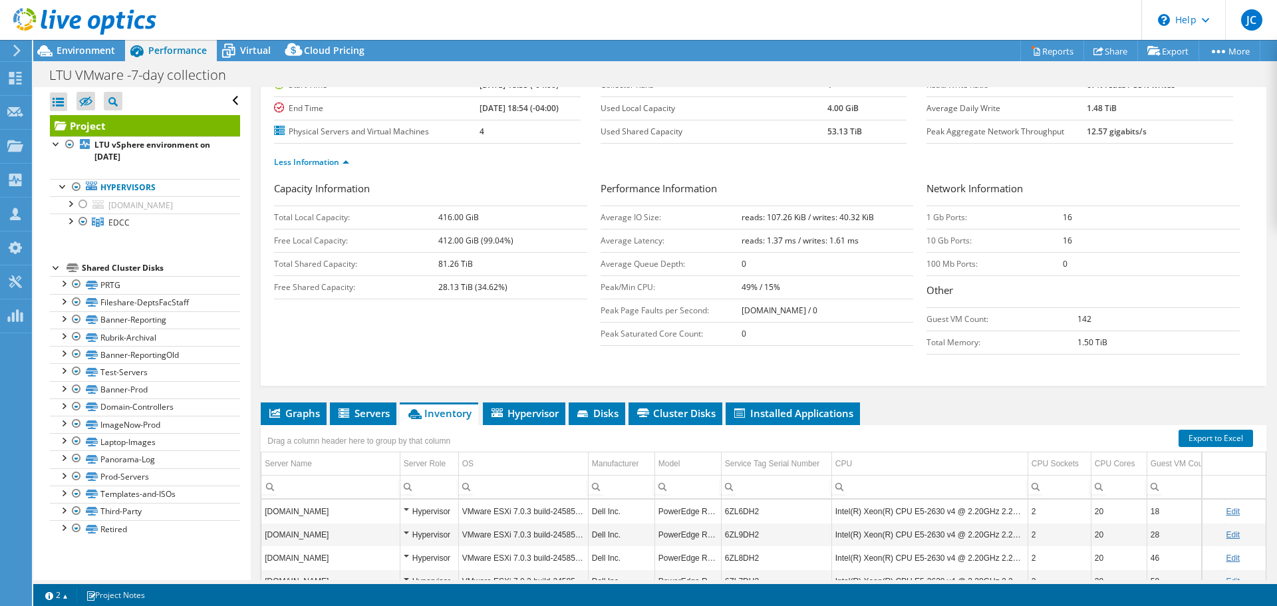
scroll to position [133, 0]
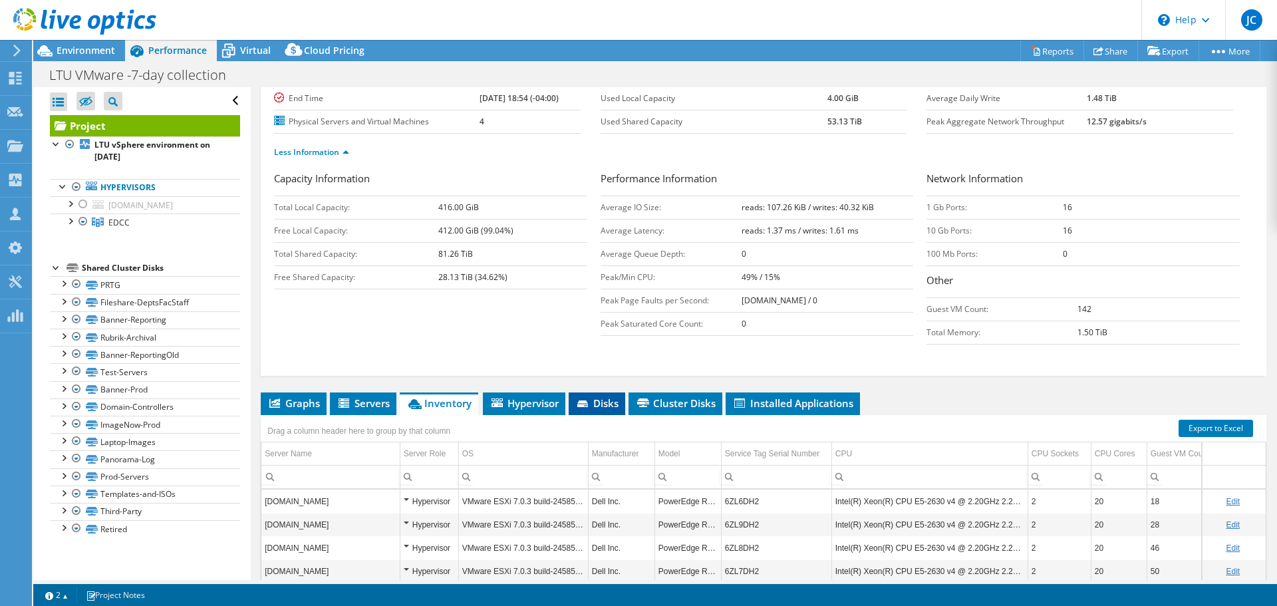
click at [602, 410] on li "Disks" at bounding box center [597, 403] width 57 height 23
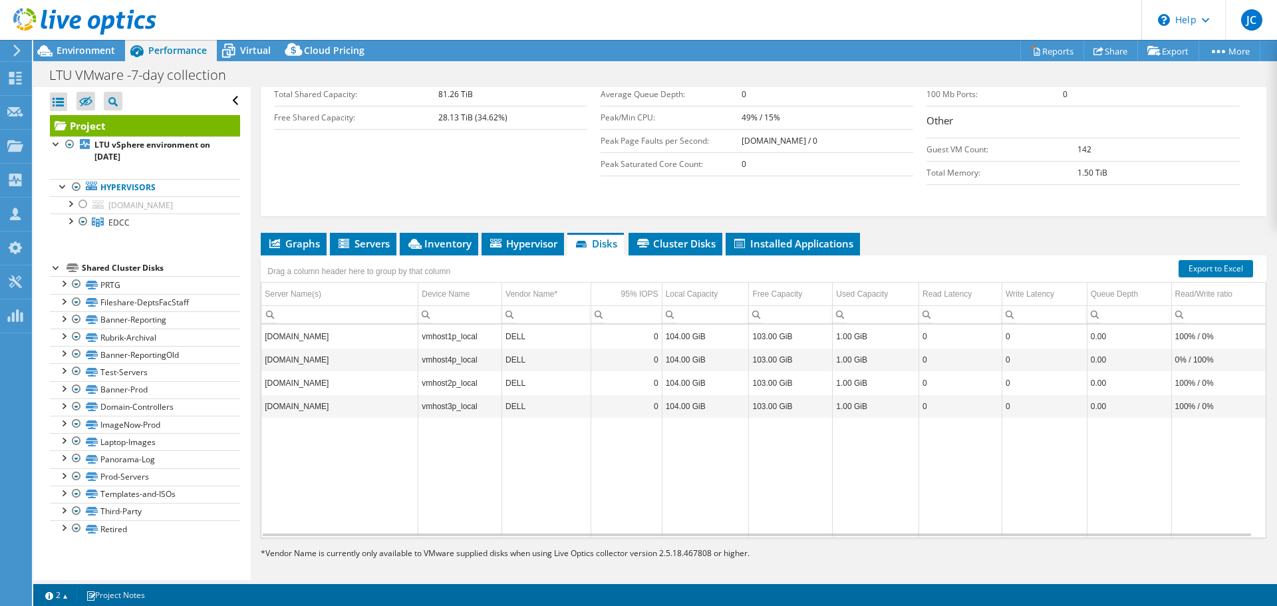
scroll to position [301, 0]
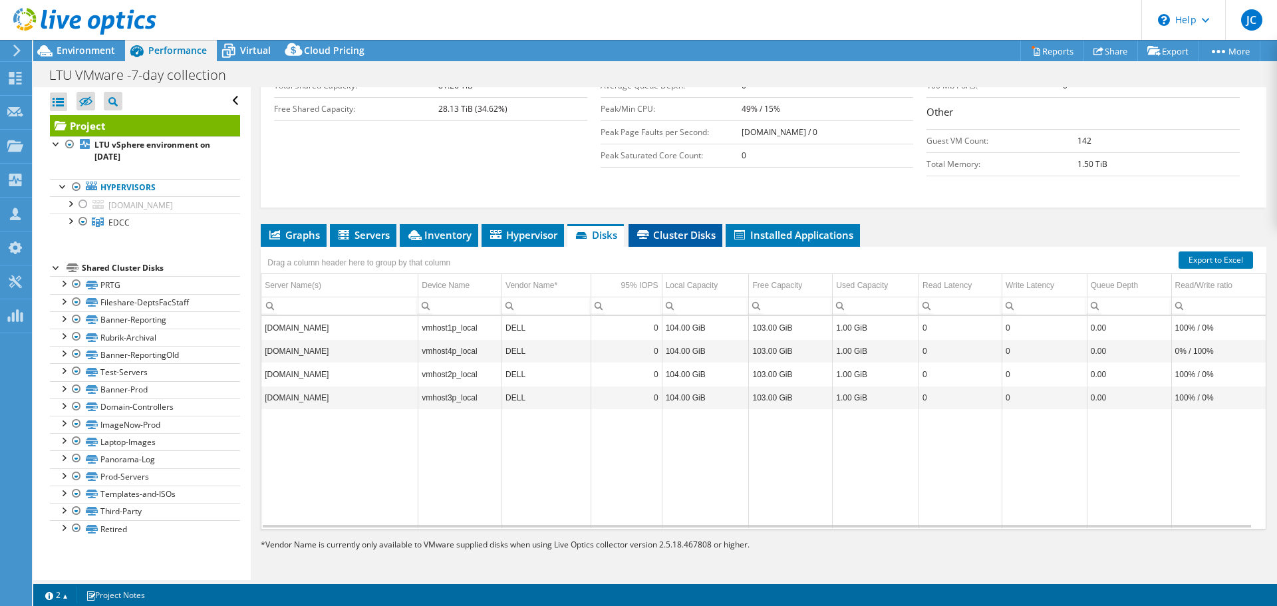
click at [659, 231] on span "Cluster Disks" at bounding box center [675, 234] width 80 height 13
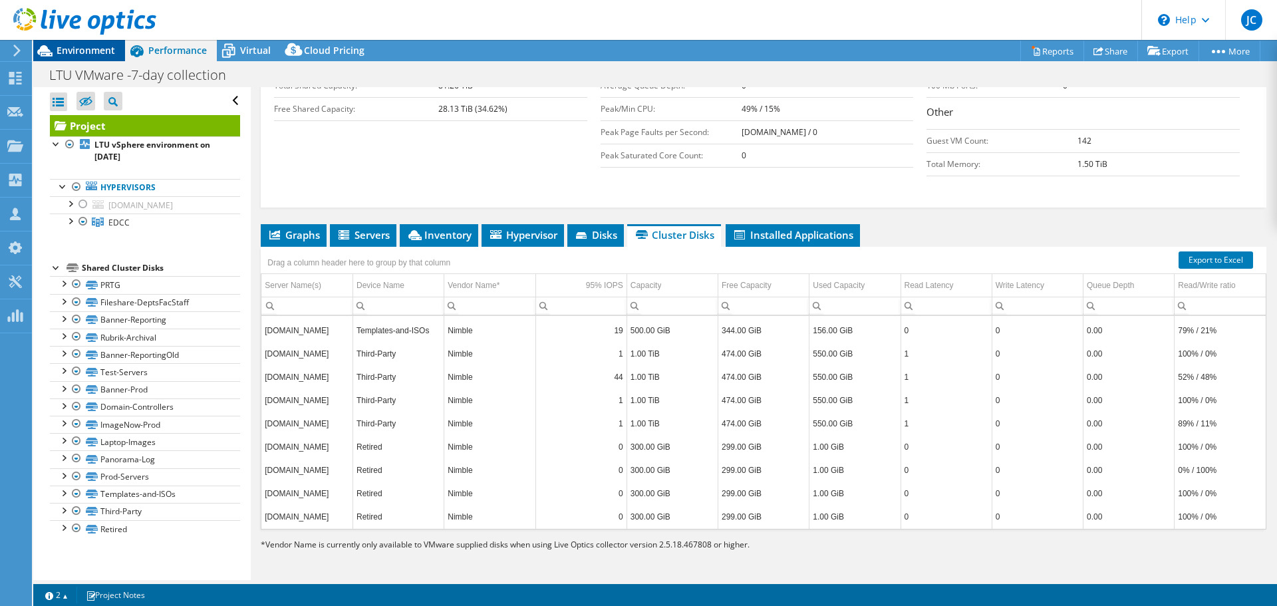
click at [87, 51] on span "Environment" at bounding box center [86, 50] width 59 height 13
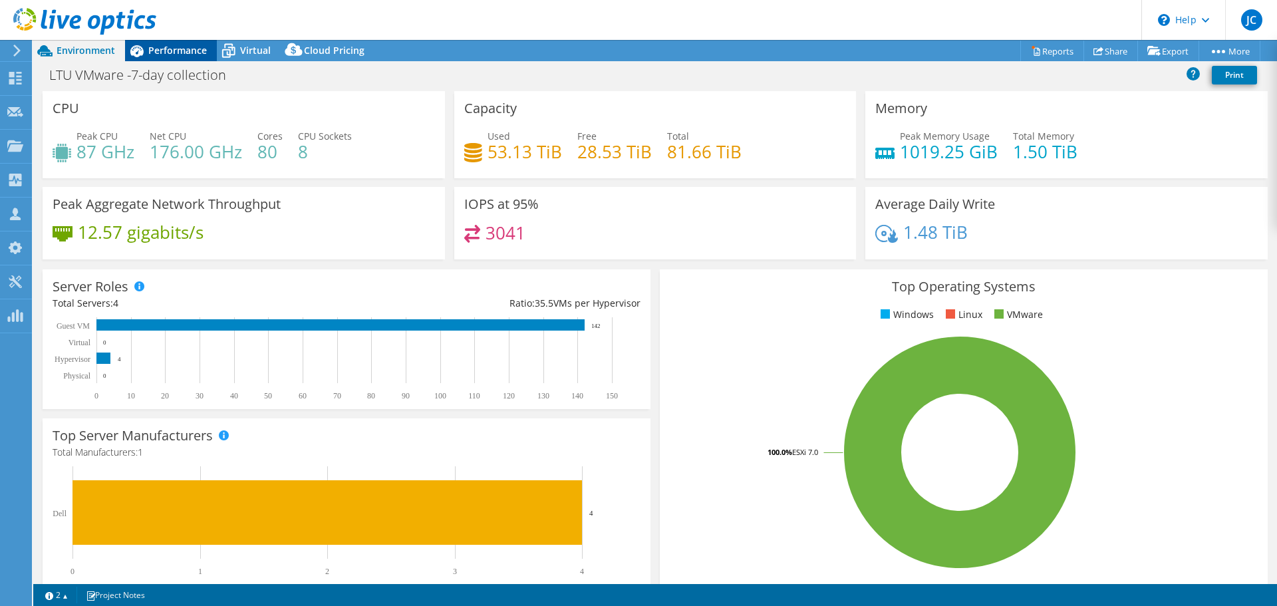
click at [166, 51] on span "Performance" at bounding box center [177, 50] width 59 height 13
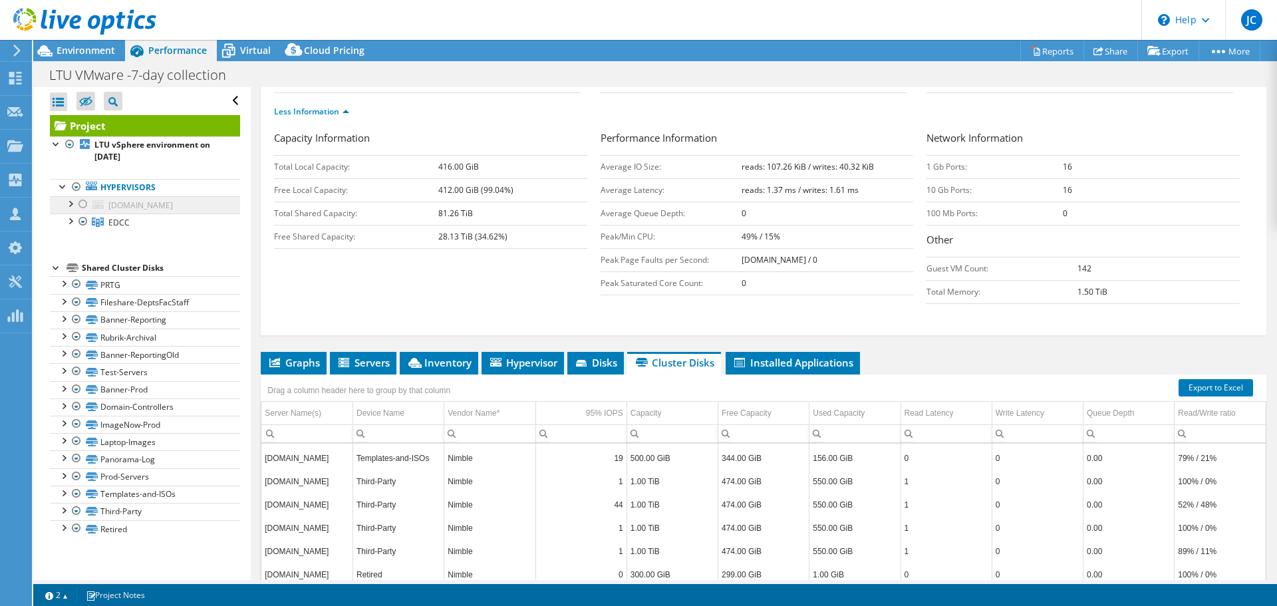
scroll to position [168, 0]
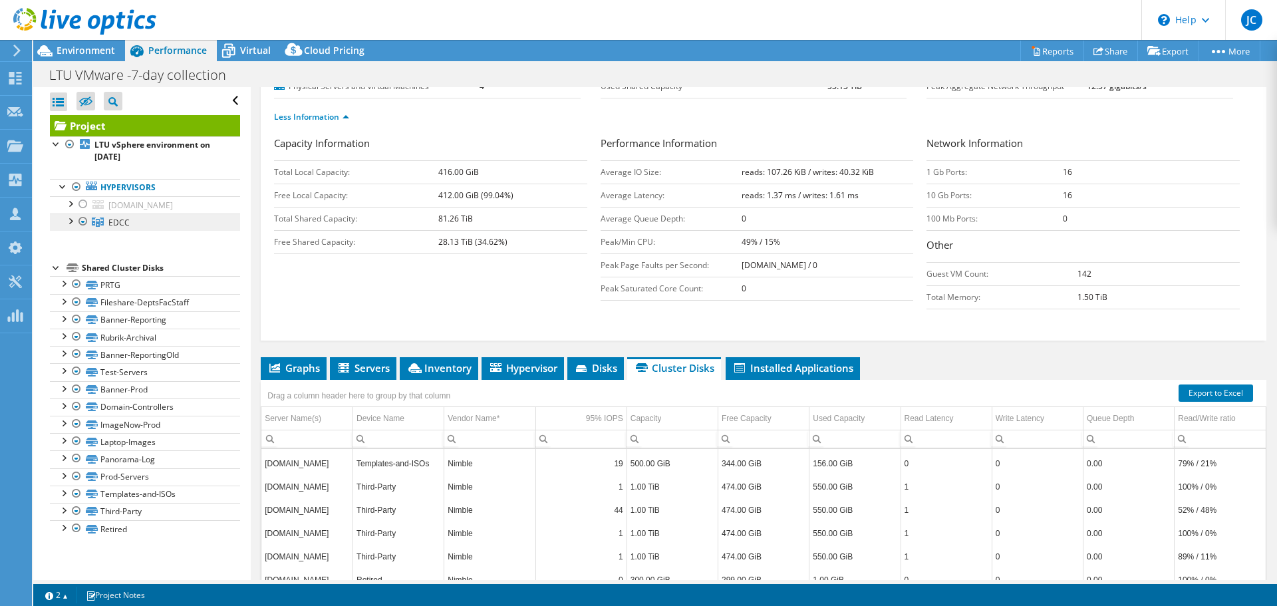
click at [111, 223] on span "EDCC" at bounding box center [118, 222] width 21 height 11
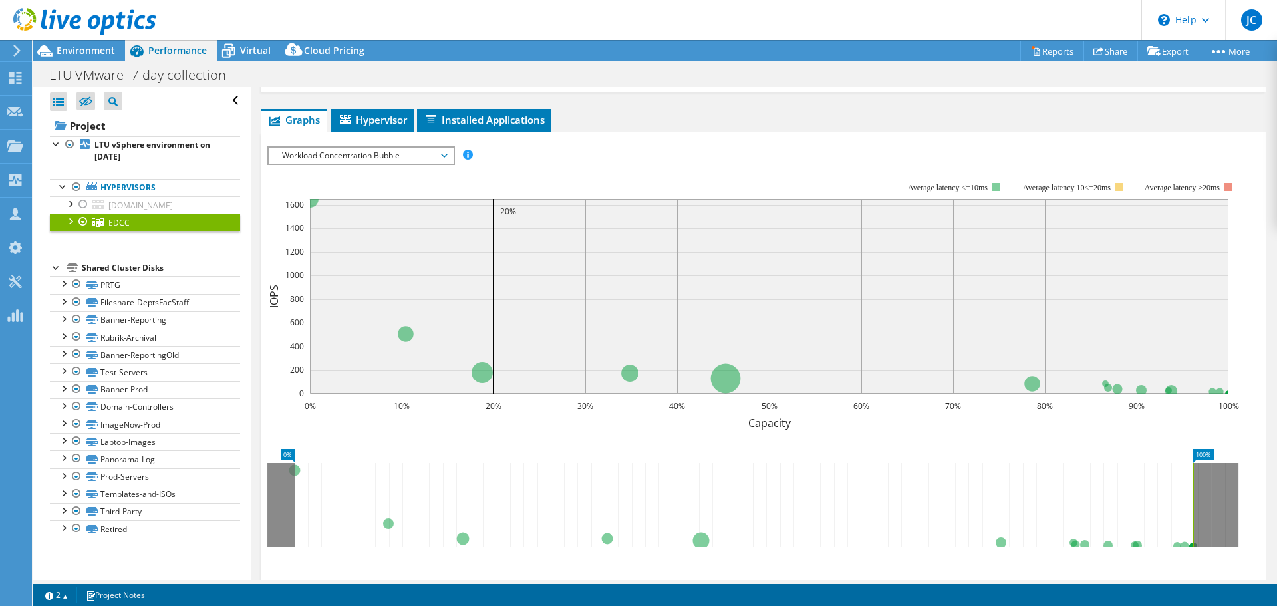
click at [111, 223] on span "EDCC" at bounding box center [118, 222] width 21 height 11
click at [68, 223] on div at bounding box center [69, 219] width 13 height 13
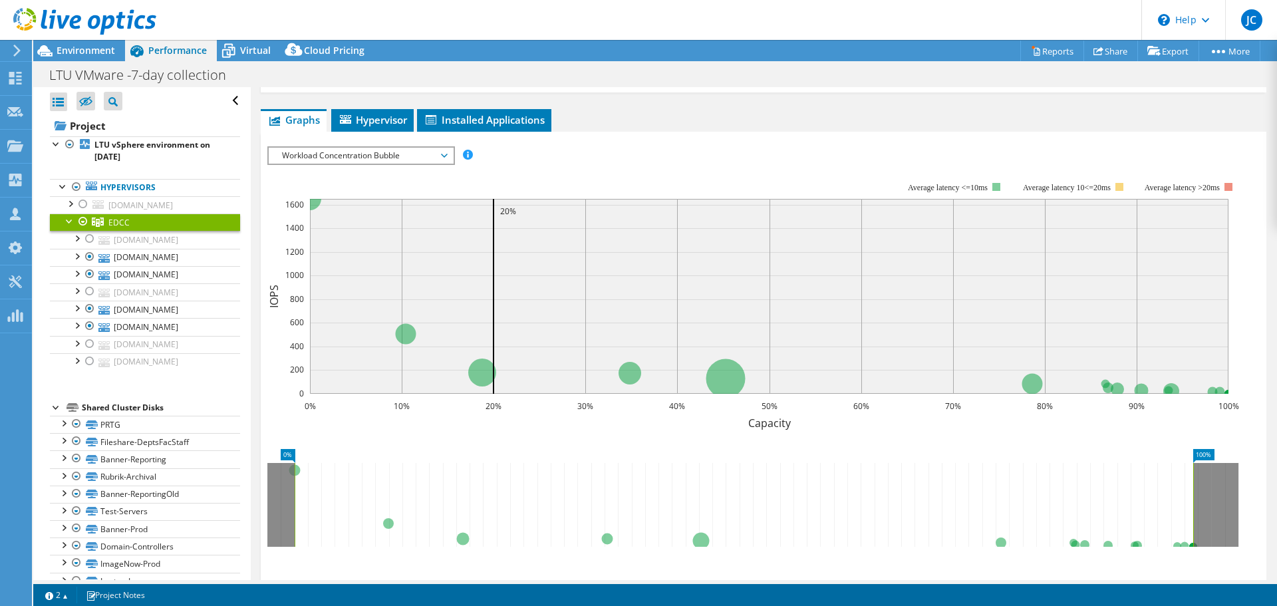
click at [118, 218] on span "EDCC" at bounding box center [118, 222] width 21 height 11
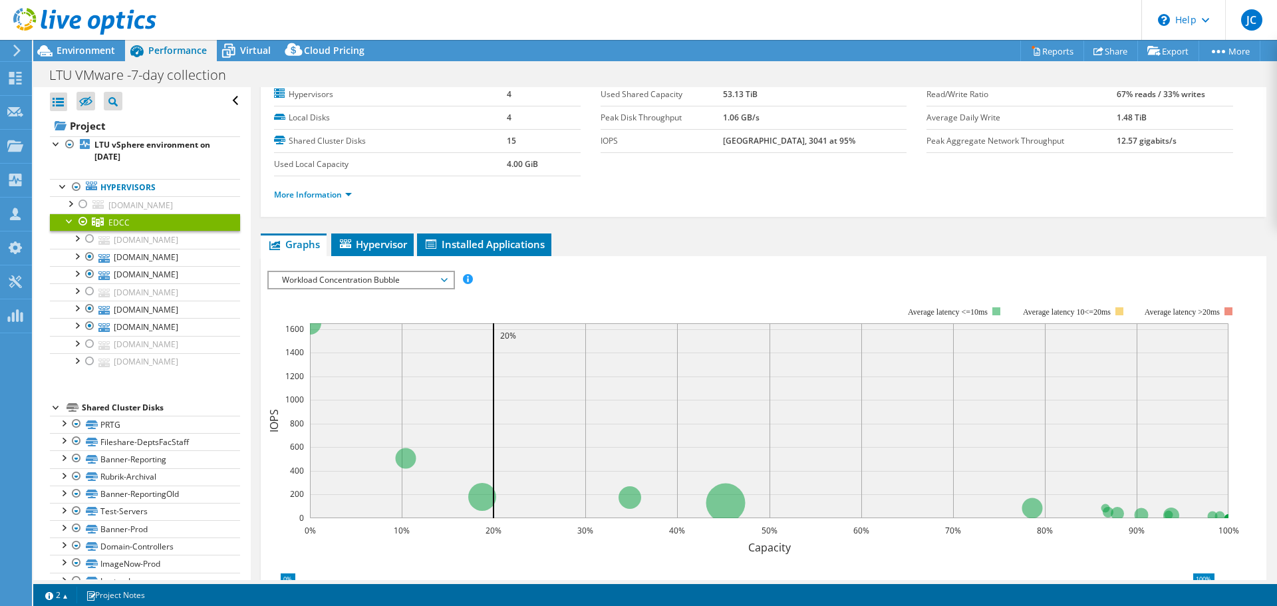
scroll to position [35, 0]
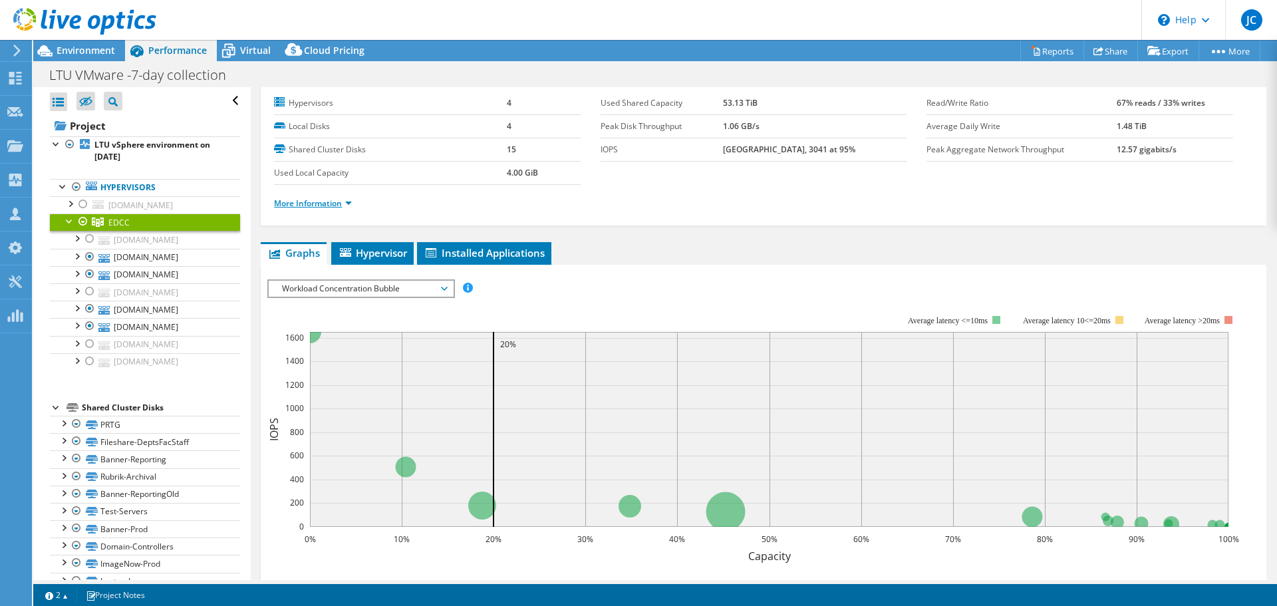
click at [295, 206] on link "More Information" at bounding box center [313, 203] width 78 height 11
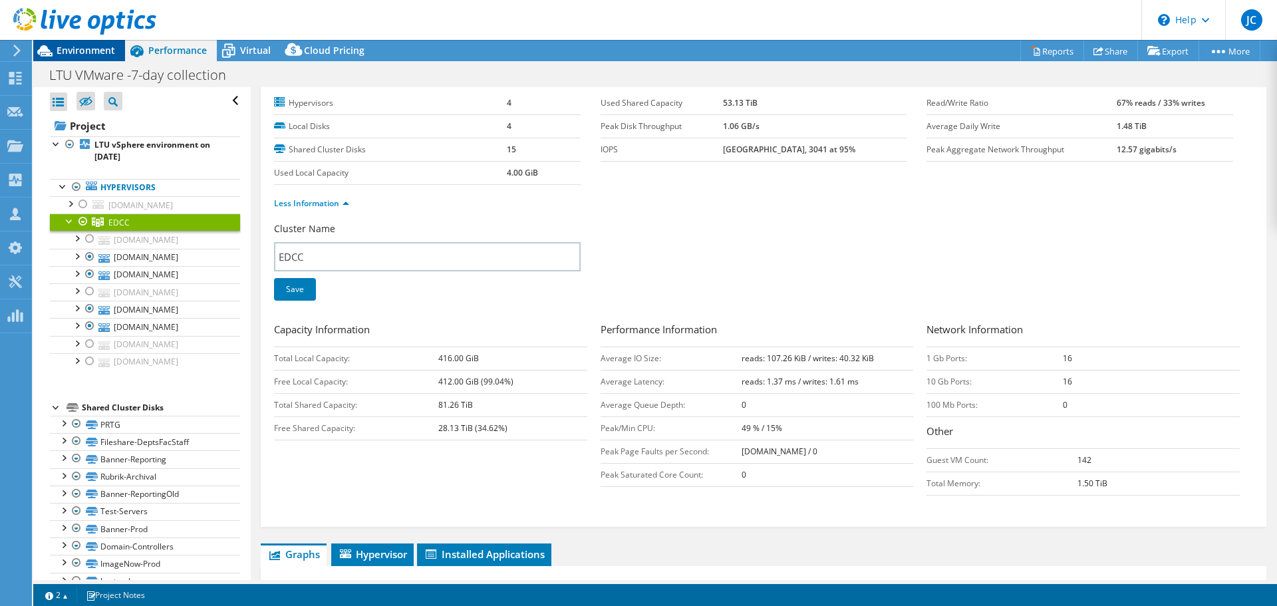
click at [94, 50] on span "Environment" at bounding box center [86, 50] width 59 height 13
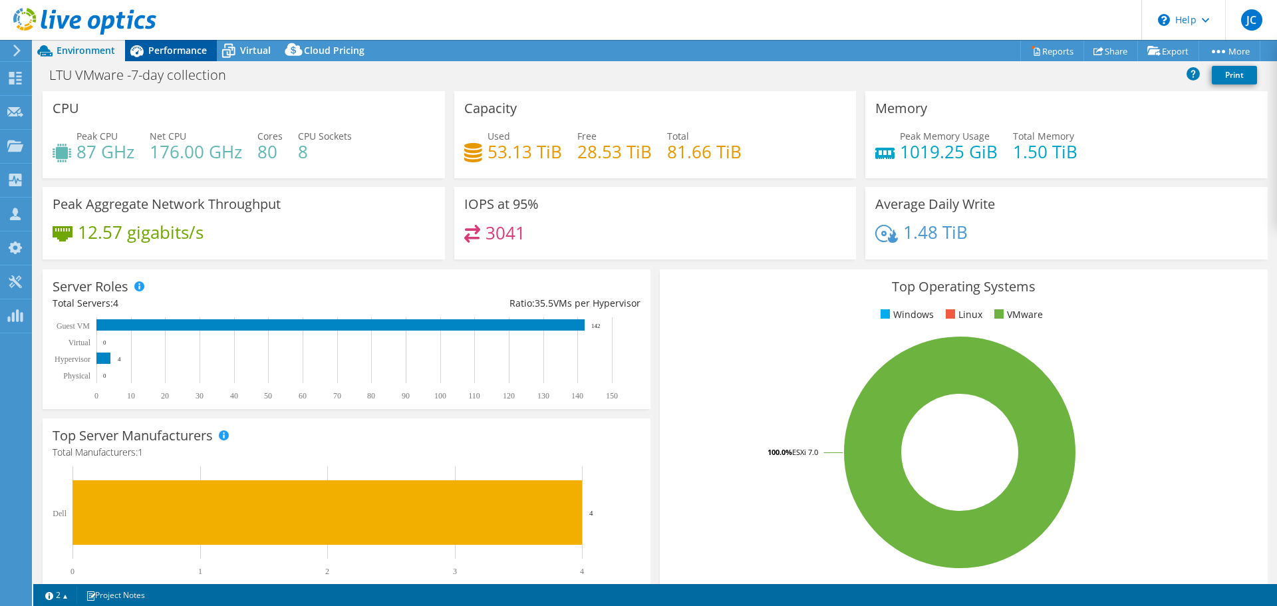
click at [162, 53] on span "Performance" at bounding box center [177, 50] width 59 height 13
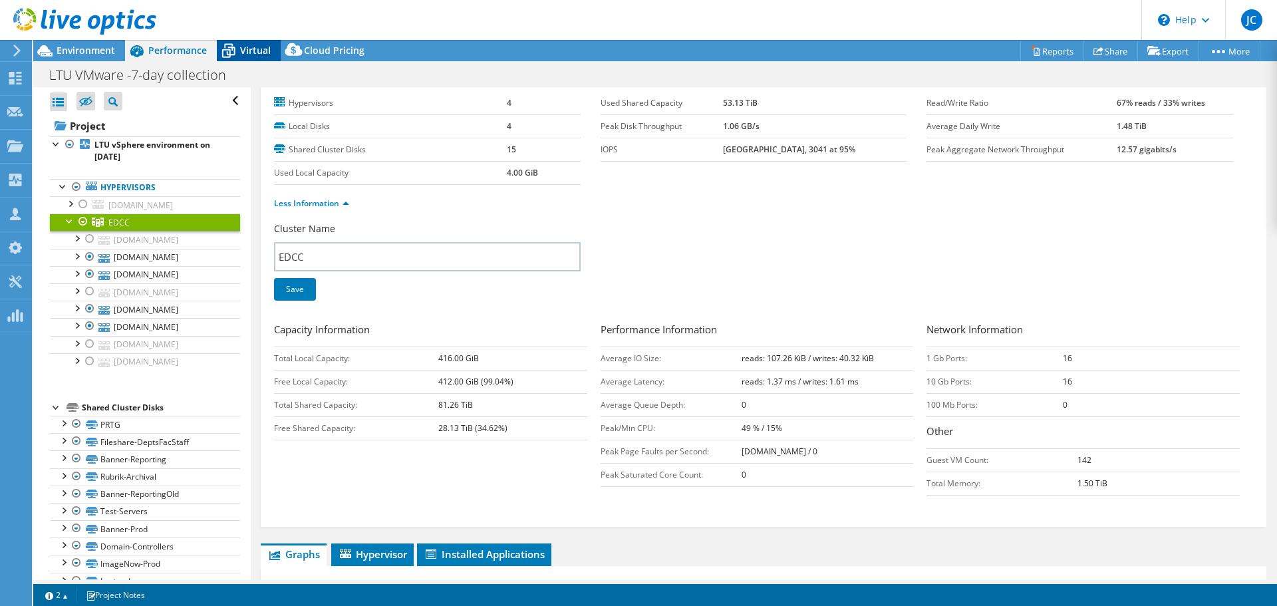
click at [233, 53] on icon at bounding box center [228, 50] width 23 height 23
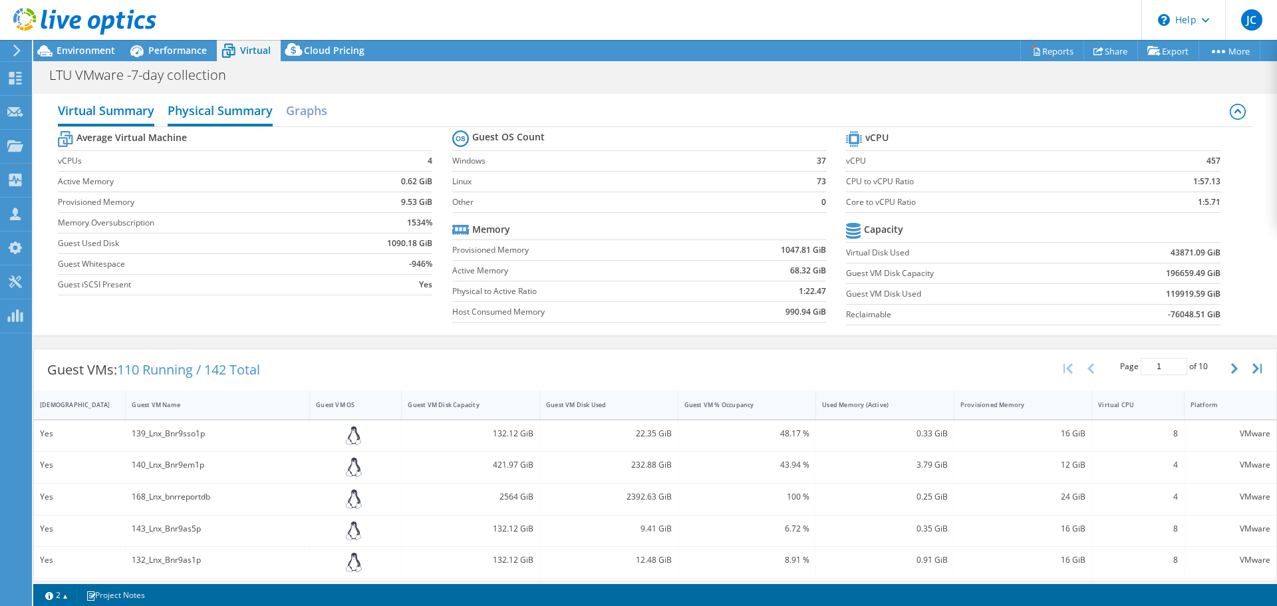
click at [190, 111] on h2 "Physical Summary" at bounding box center [220, 111] width 105 height 29
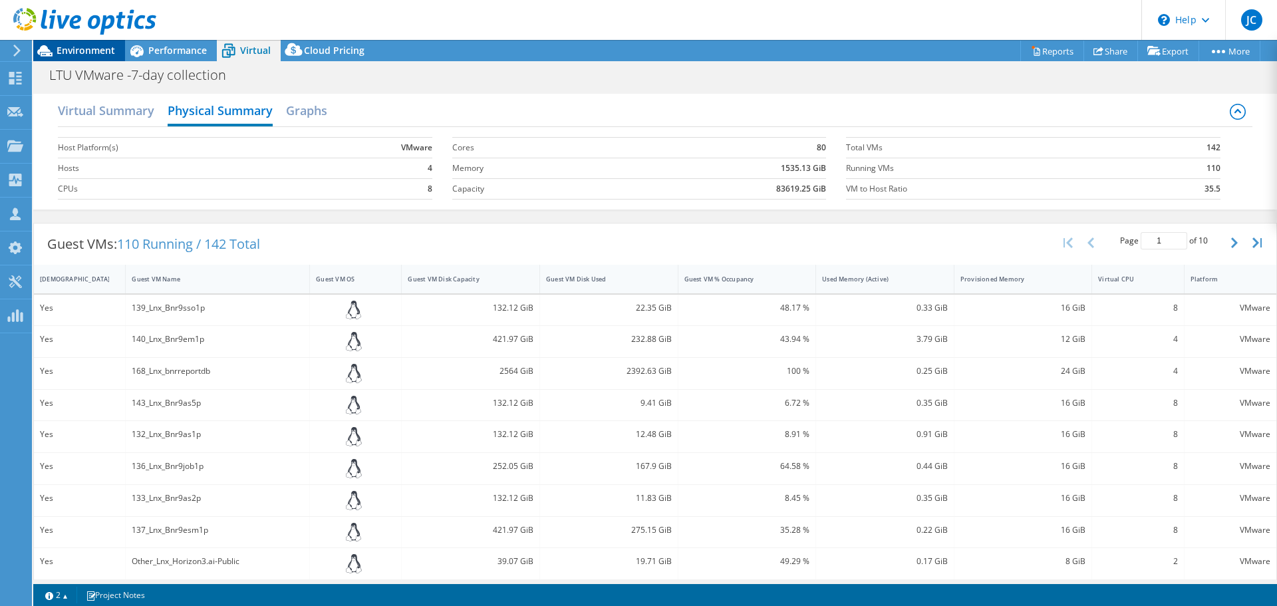
click at [84, 52] on span "Environment" at bounding box center [86, 50] width 59 height 13
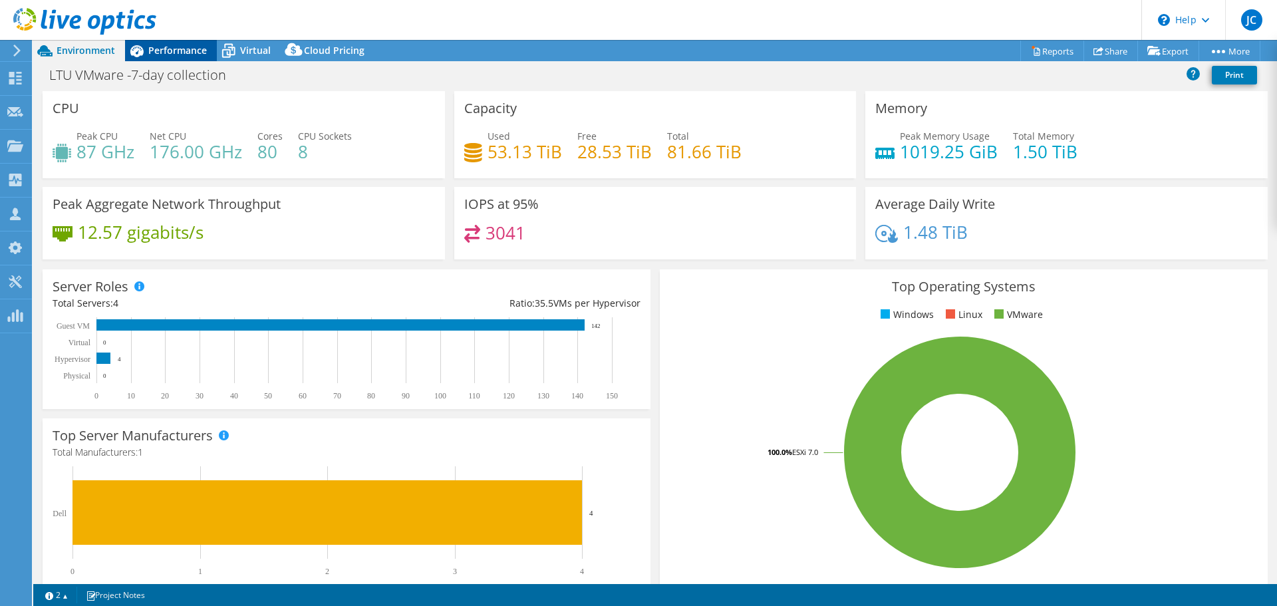
click at [141, 51] on icon at bounding box center [136, 51] width 13 height 12
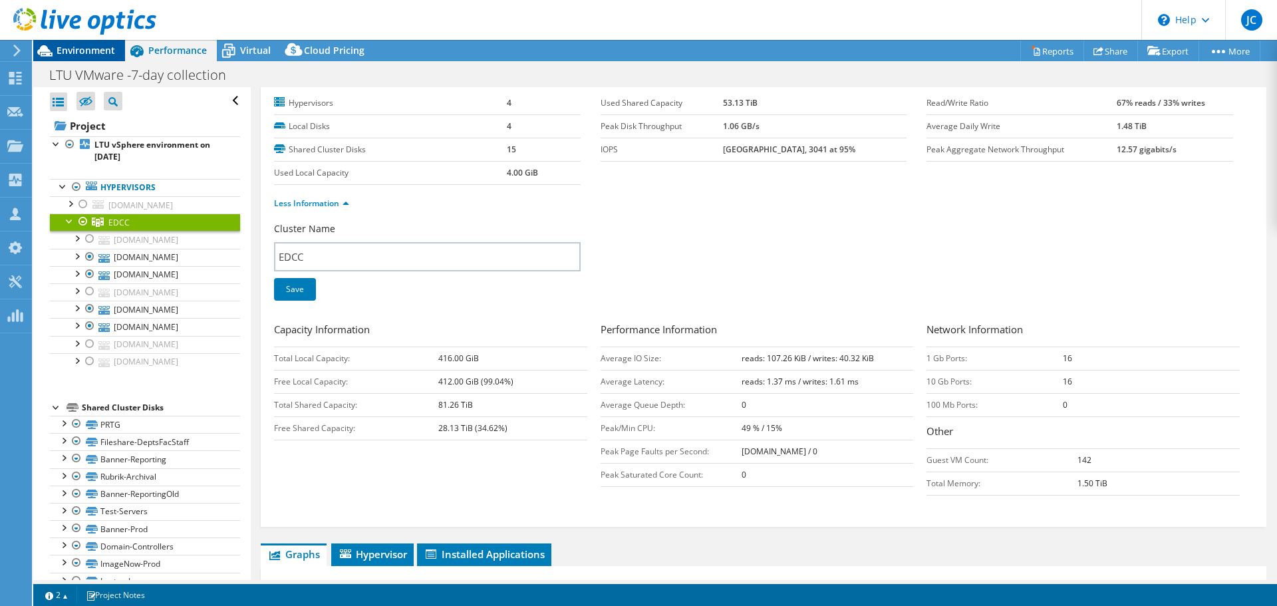
click at [94, 53] on span "Environment" at bounding box center [86, 50] width 59 height 13
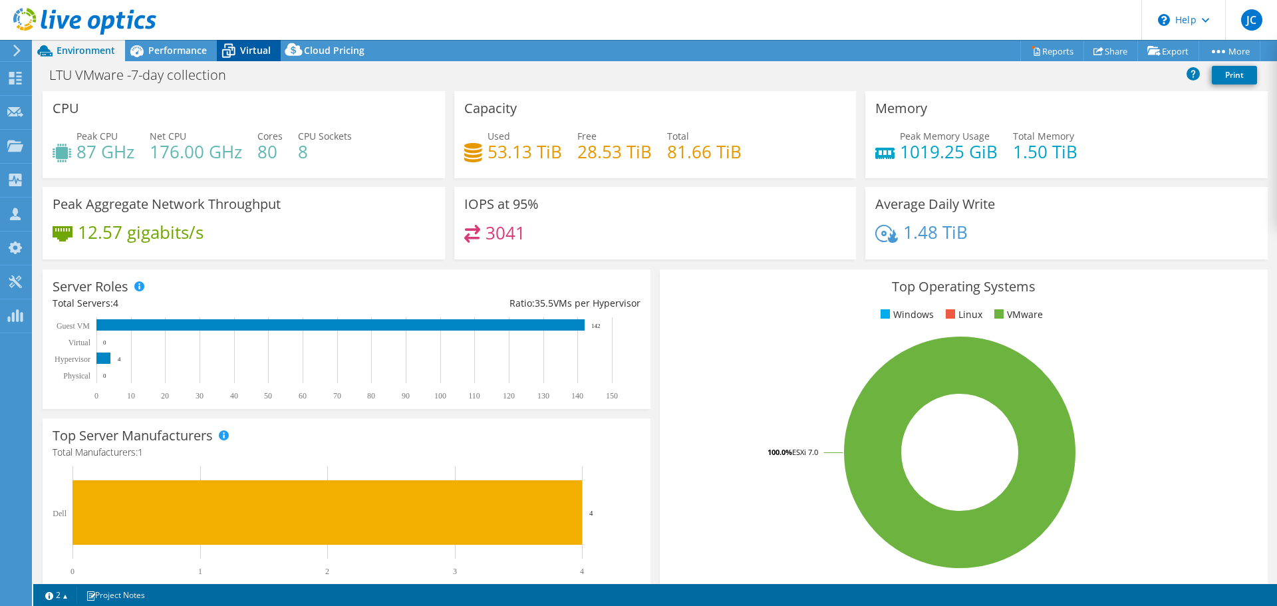
click at [263, 52] on span "Virtual" at bounding box center [255, 50] width 31 height 13
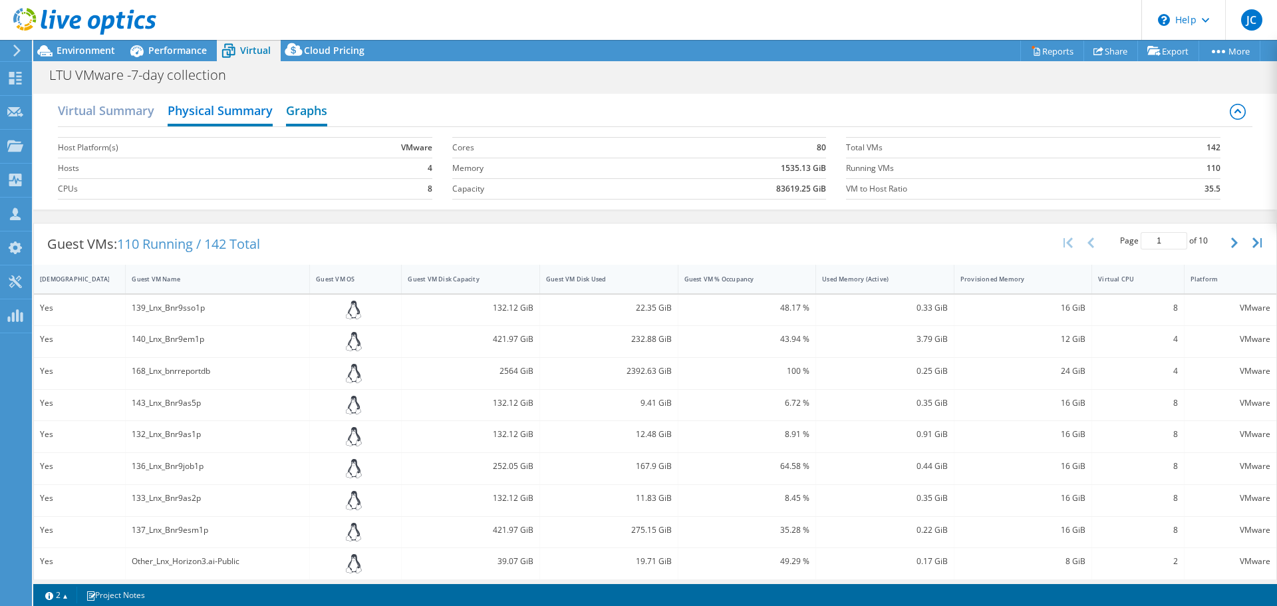
click at [301, 114] on h2 "Graphs" at bounding box center [306, 111] width 41 height 29
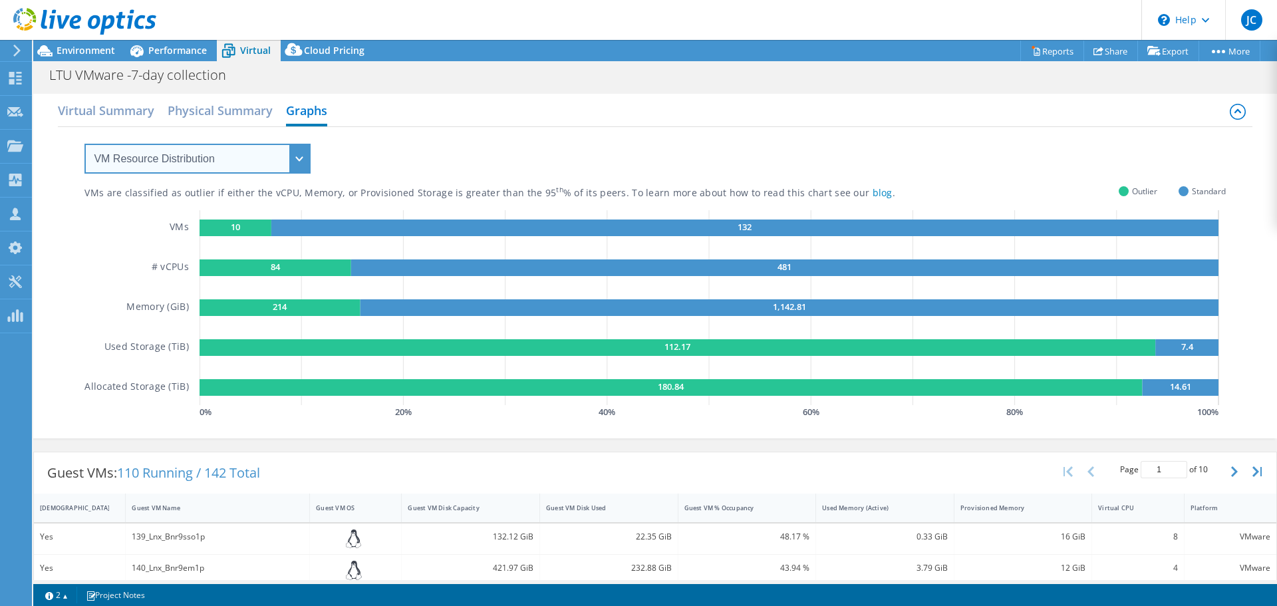
click at [300, 159] on select "VM Resource Distribution Provisioning Contrast Over Provisioning" at bounding box center [197, 159] width 226 height 30
select select "Over Provisioning"
click at [84, 144] on select "VM Resource Distribution Provisioning Contrast Over Provisioning" at bounding box center [197, 159] width 226 height 30
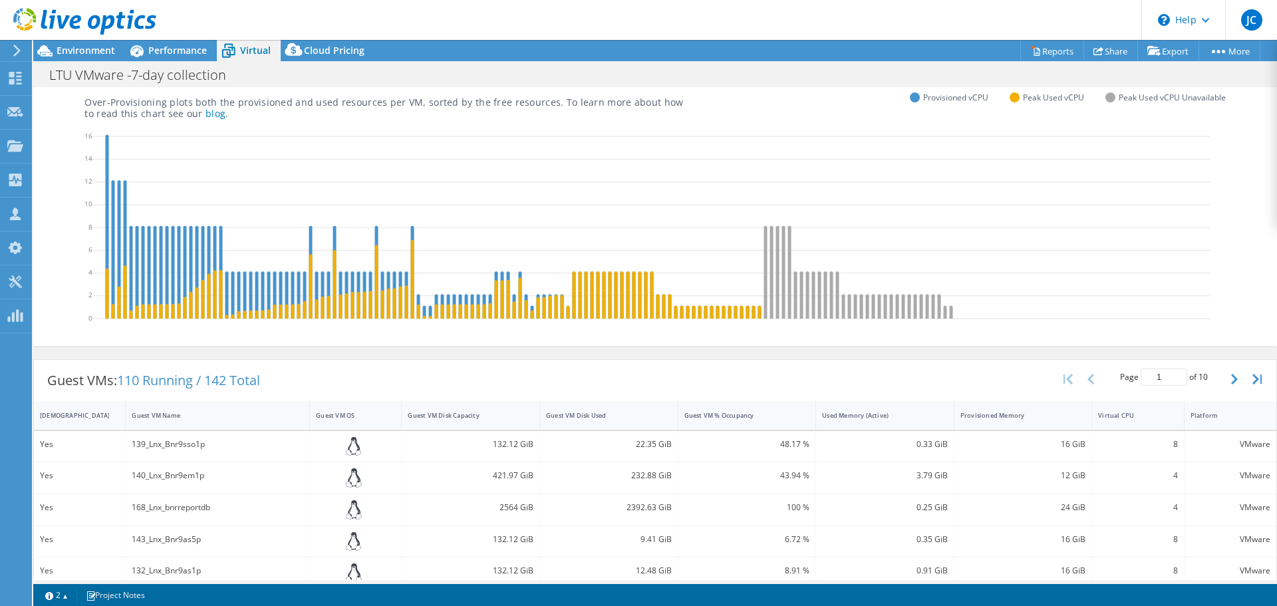
scroll to position [0, 0]
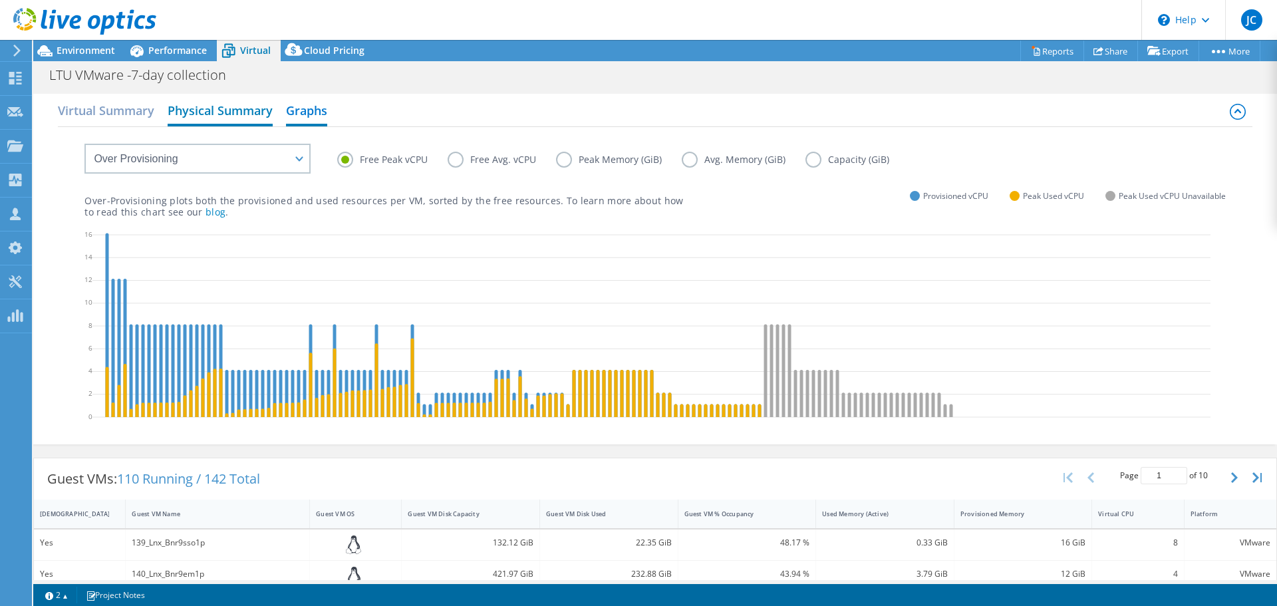
click at [258, 114] on h2 "Physical Summary" at bounding box center [220, 111] width 105 height 29
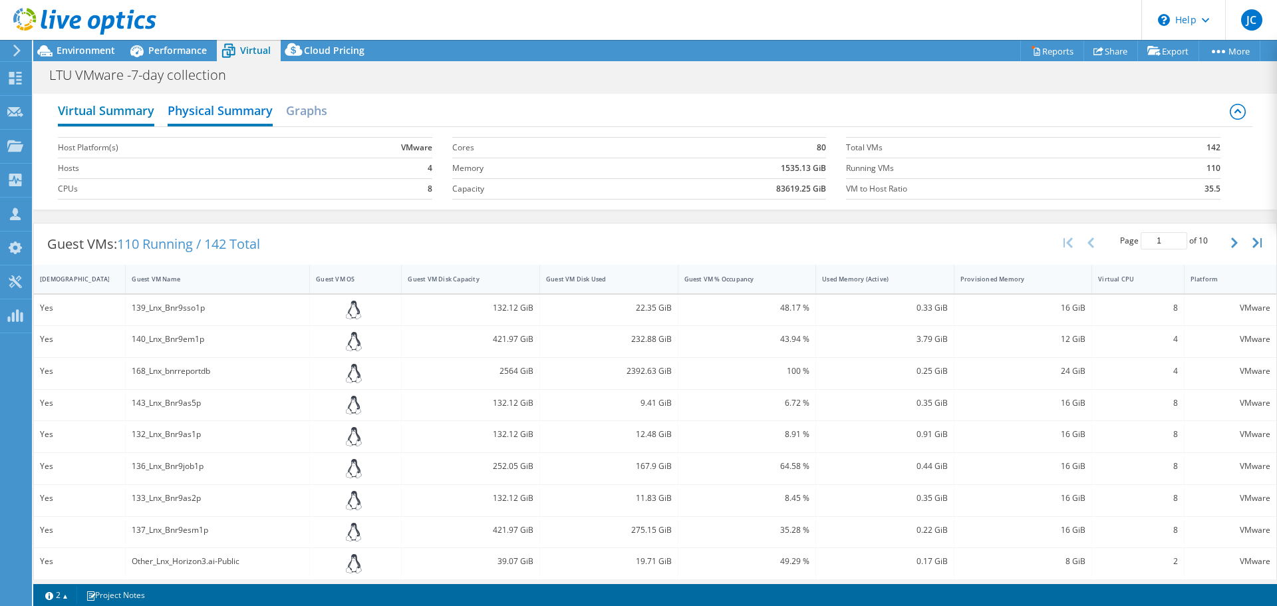
click at [136, 114] on h2 "Virtual Summary" at bounding box center [106, 111] width 96 height 29
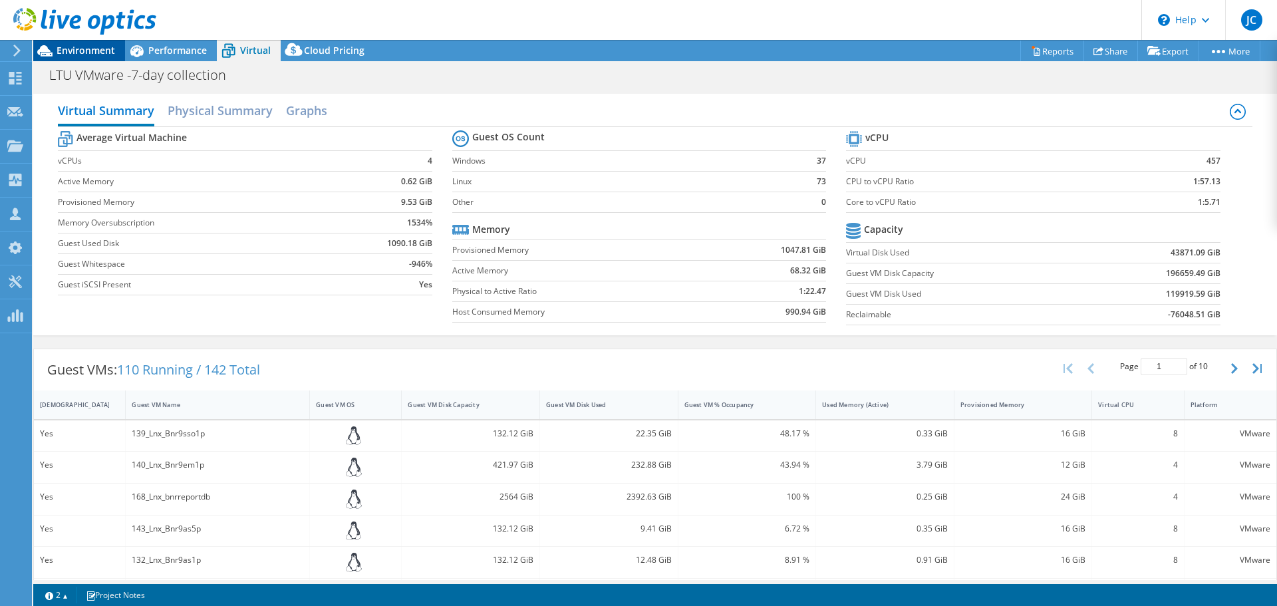
click at [96, 52] on span "Environment" at bounding box center [86, 50] width 59 height 13
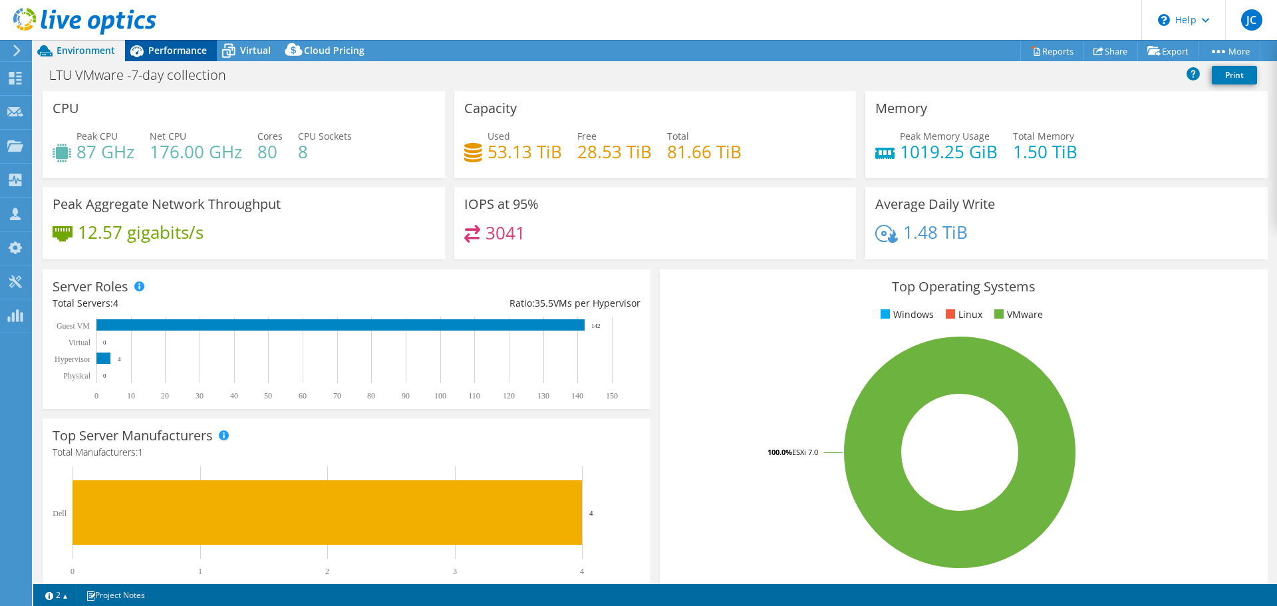
click at [182, 50] on span "Performance" at bounding box center [177, 50] width 59 height 13
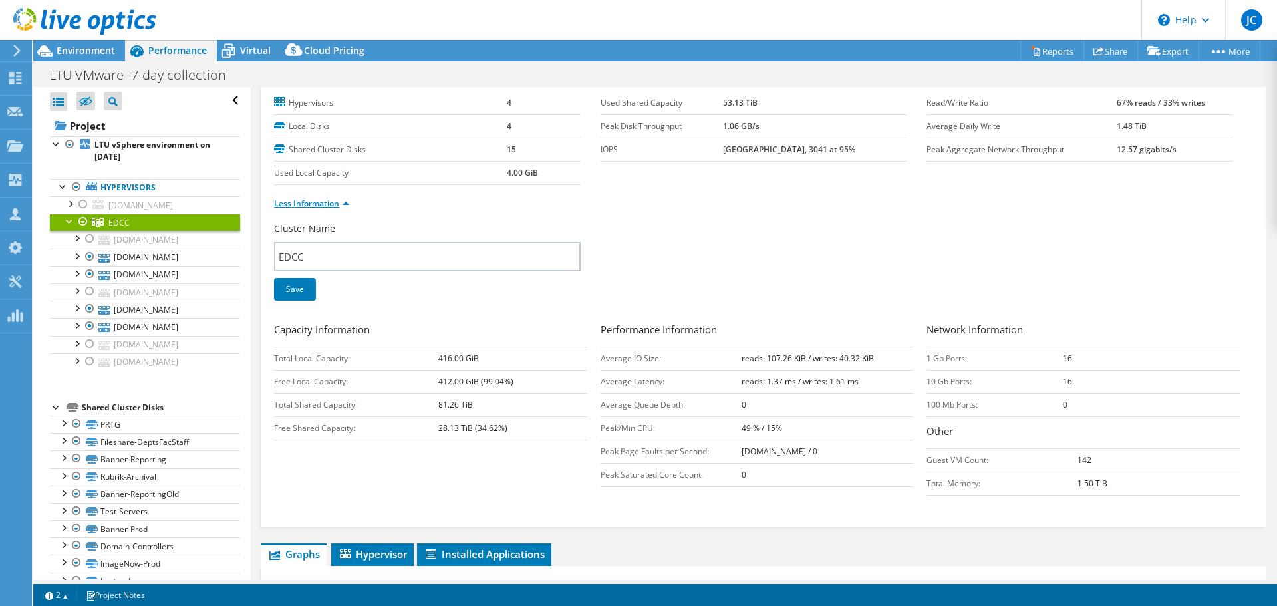
click at [299, 204] on link "Less Information" at bounding box center [311, 203] width 75 height 11
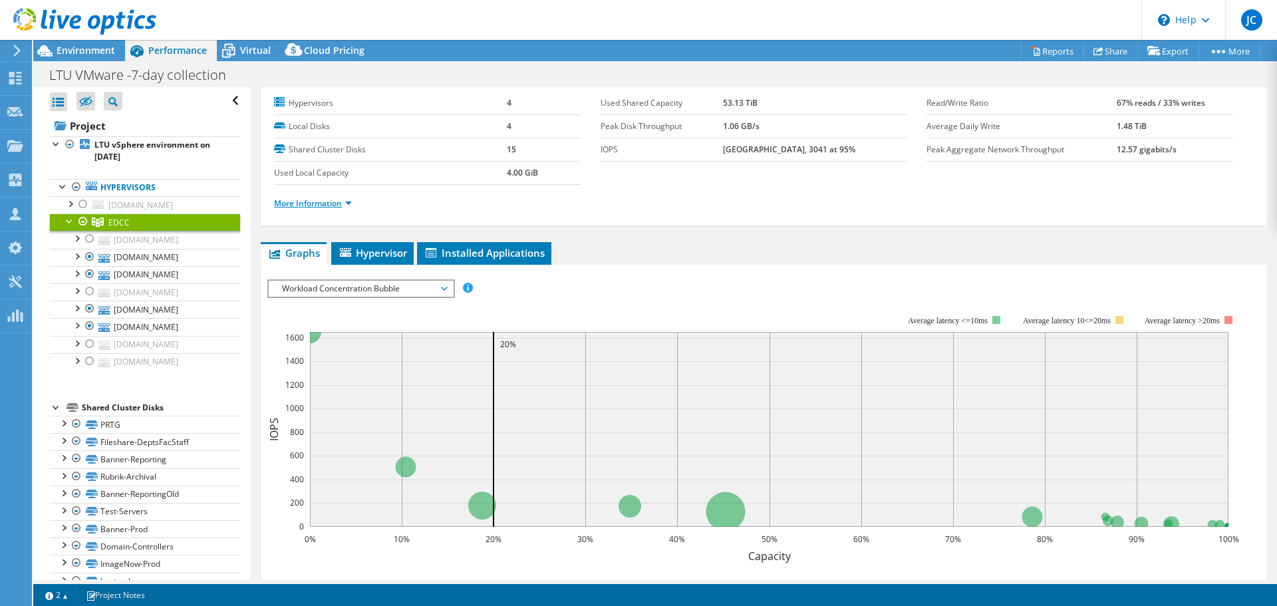
click at [327, 205] on link "More Information" at bounding box center [313, 203] width 78 height 11
click at [314, 203] on link "More Information" at bounding box center [313, 203] width 78 height 11
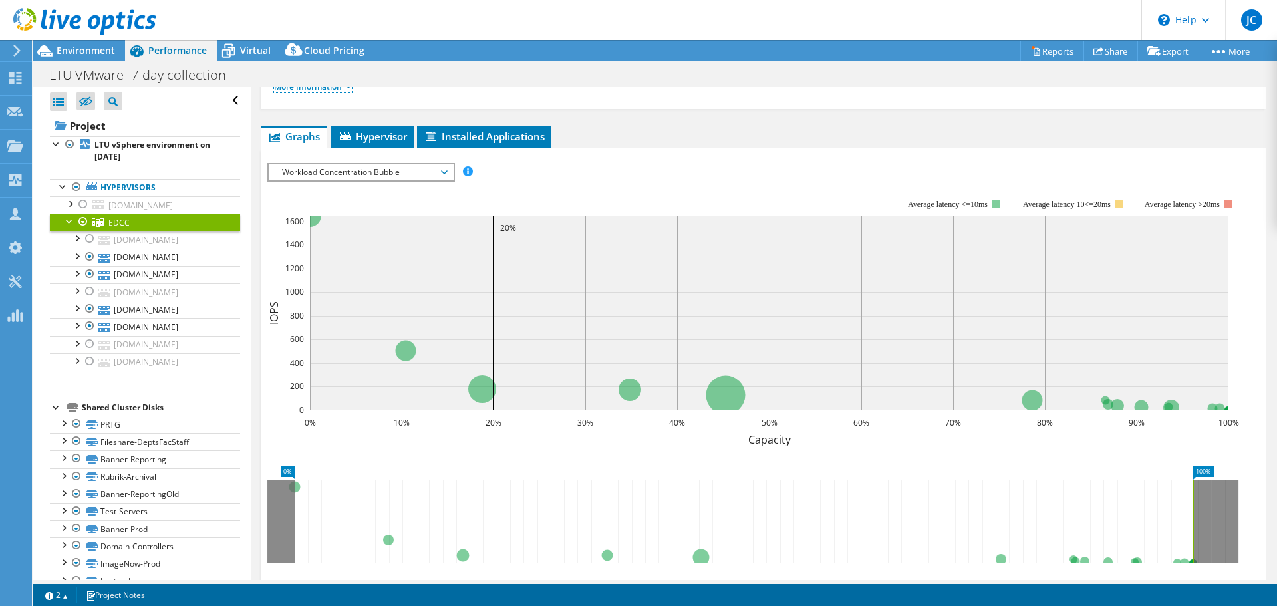
scroll to position [94, 0]
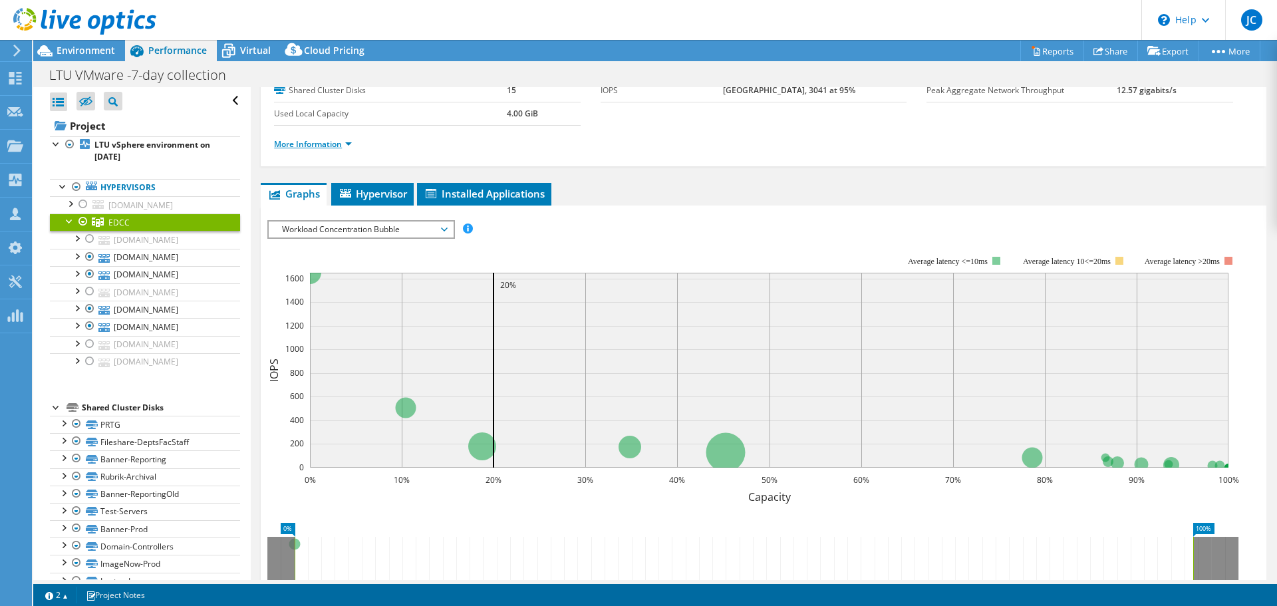
click at [312, 146] on link "More Information" at bounding box center [313, 143] width 78 height 11
click at [446, 230] on span "Workload Concentration Bubble" at bounding box center [360, 229] width 171 height 16
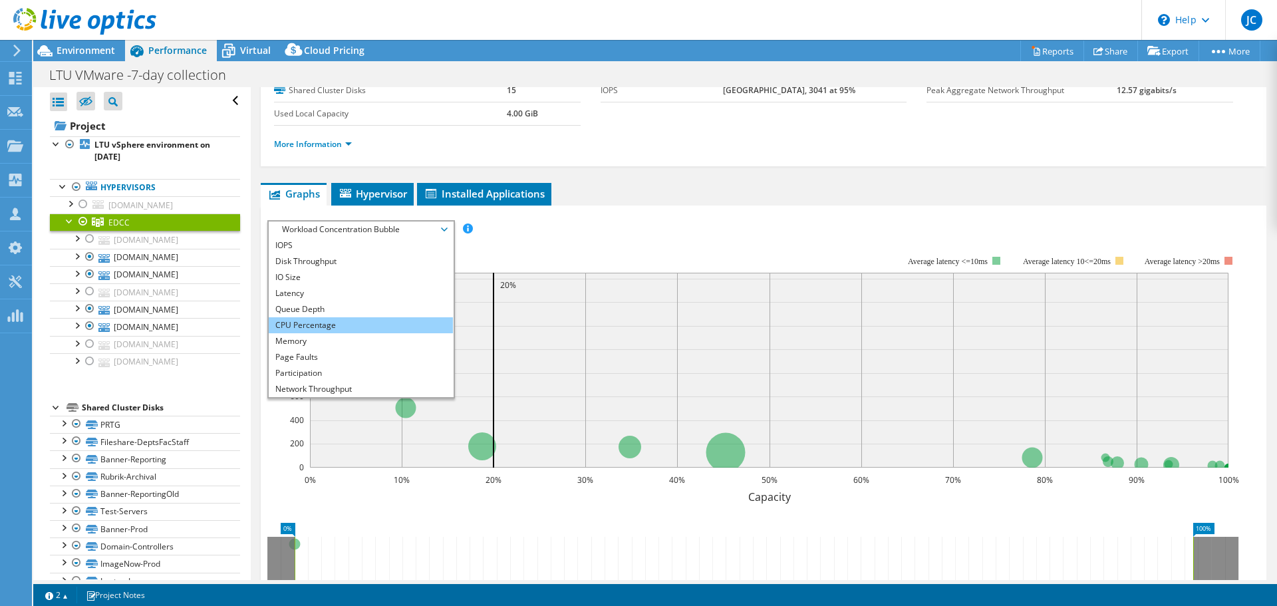
click at [330, 322] on li "CPU Percentage" at bounding box center [361, 325] width 184 height 16
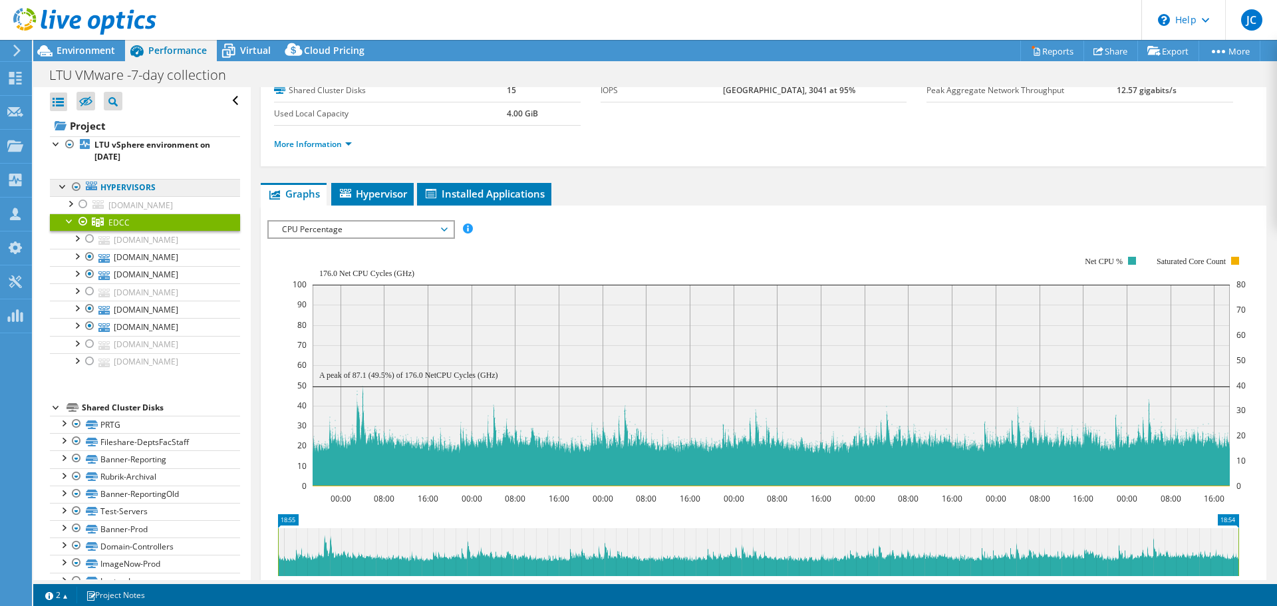
click at [128, 188] on link "Hypervisors" at bounding box center [145, 187] width 190 height 17
click at [292, 149] on link "More Information" at bounding box center [313, 143] width 78 height 11
click at [111, 145] on b "LTU vSphere environment on [DATE]" at bounding box center [152, 150] width 116 height 23
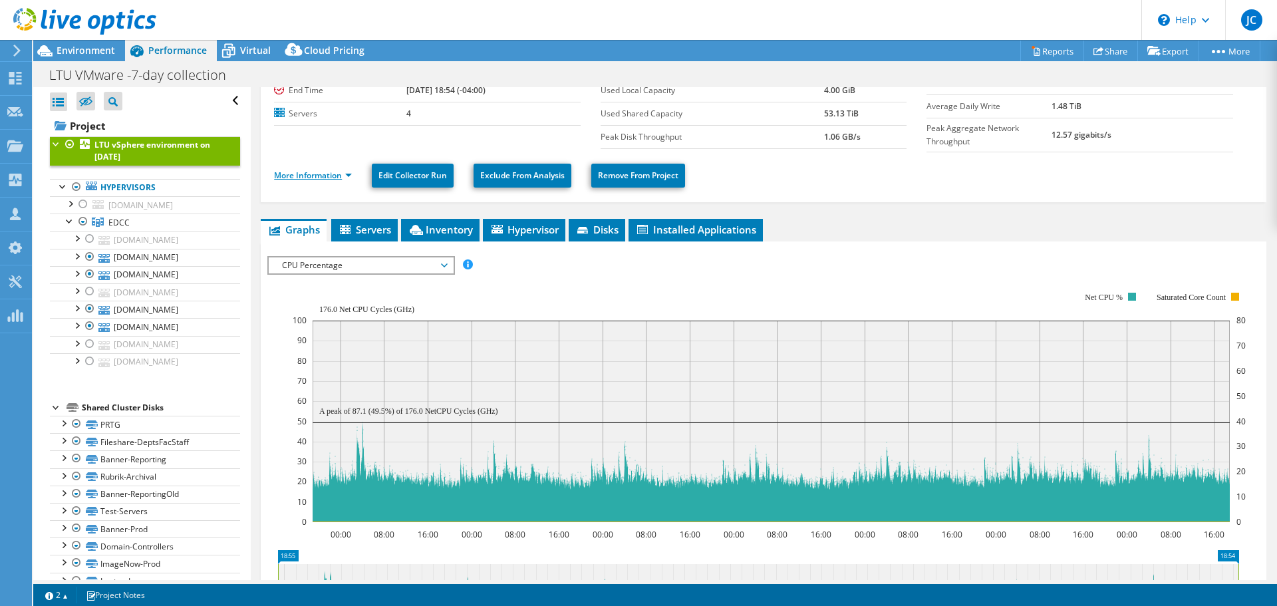
click at [291, 174] on link "More Information" at bounding box center [313, 175] width 78 height 11
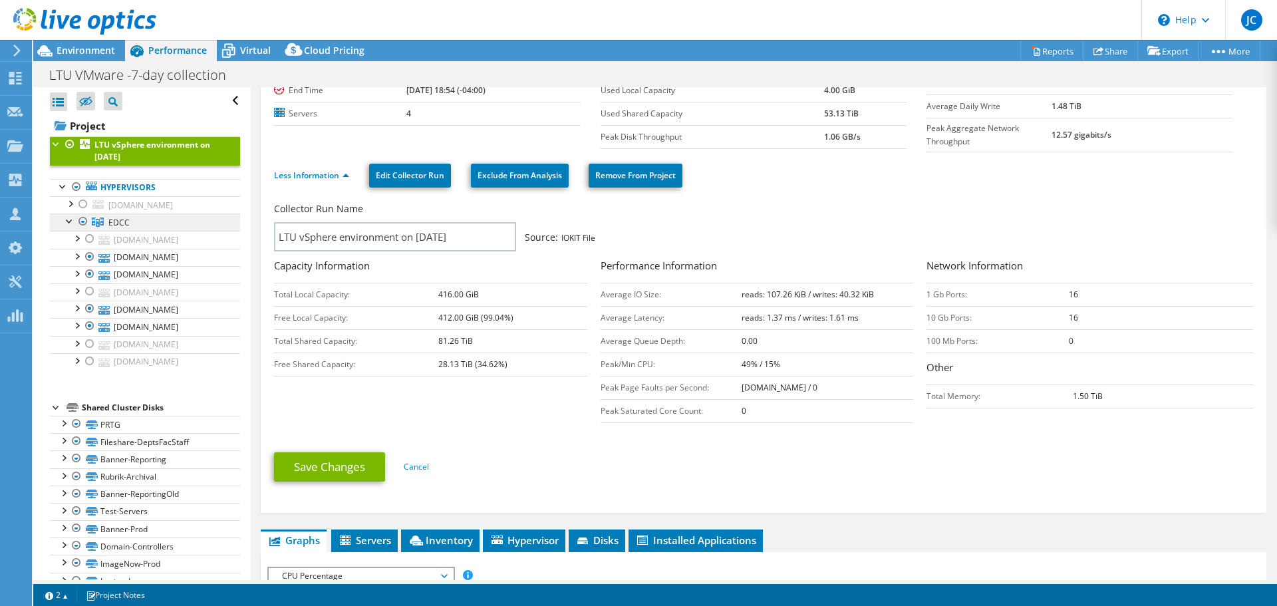
click at [106, 225] on link "EDCC" at bounding box center [145, 221] width 190 height 17
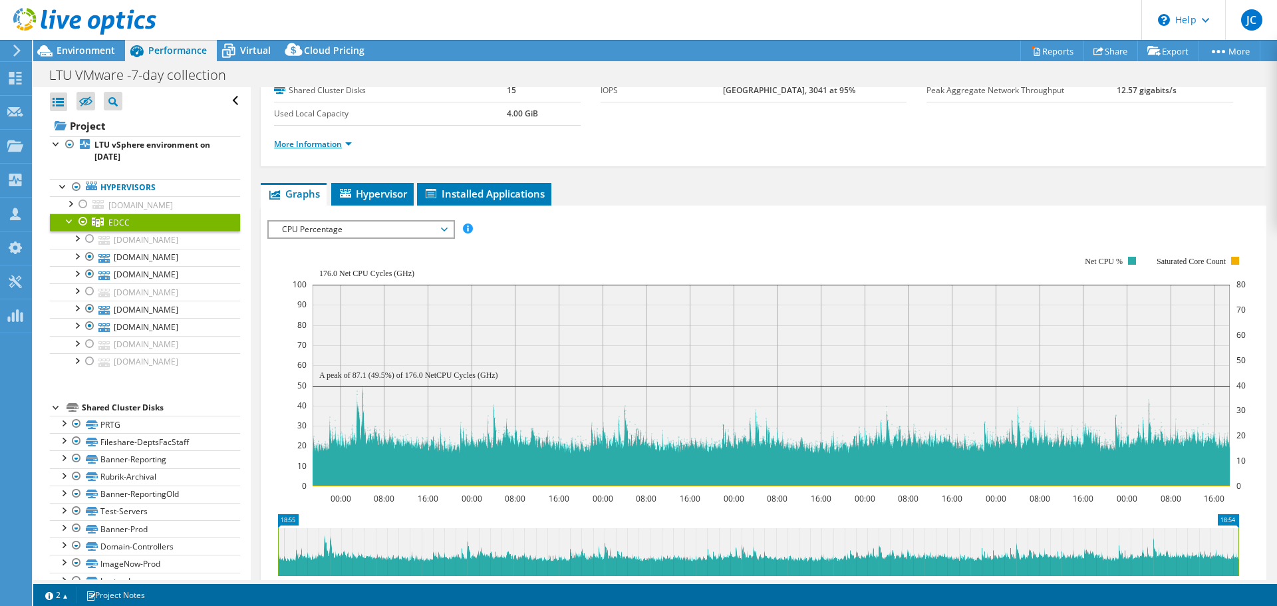
click at [296, 148] on link "More Information" at bounding box center [313, 143] width 78 height 11
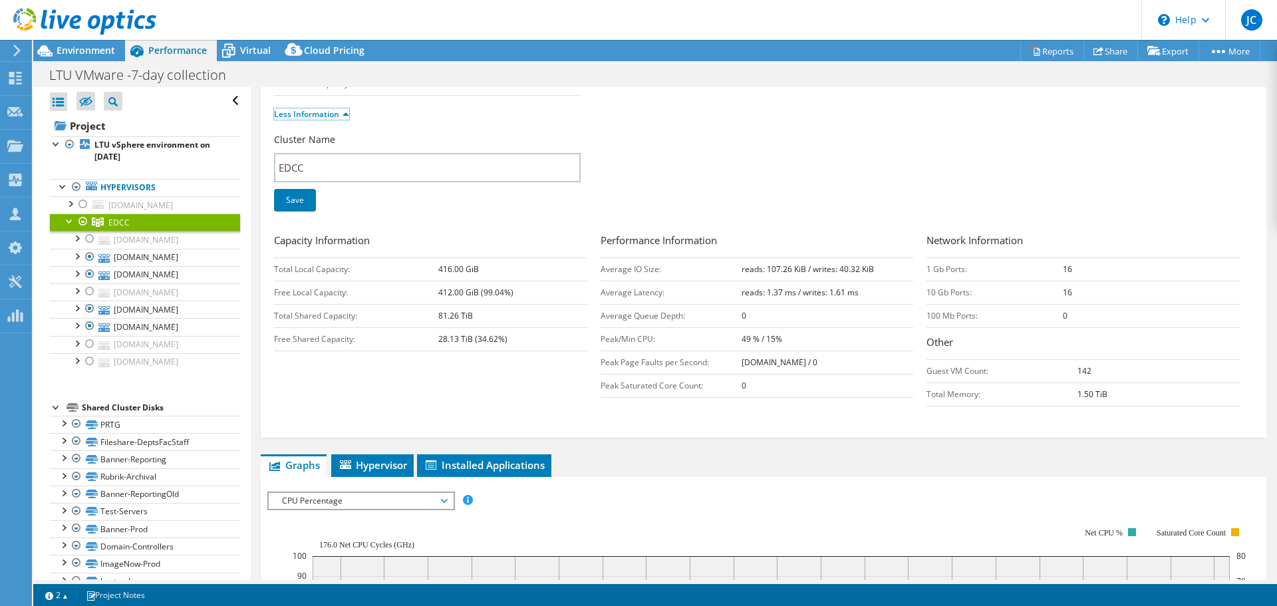
scroll to position [266, 0]
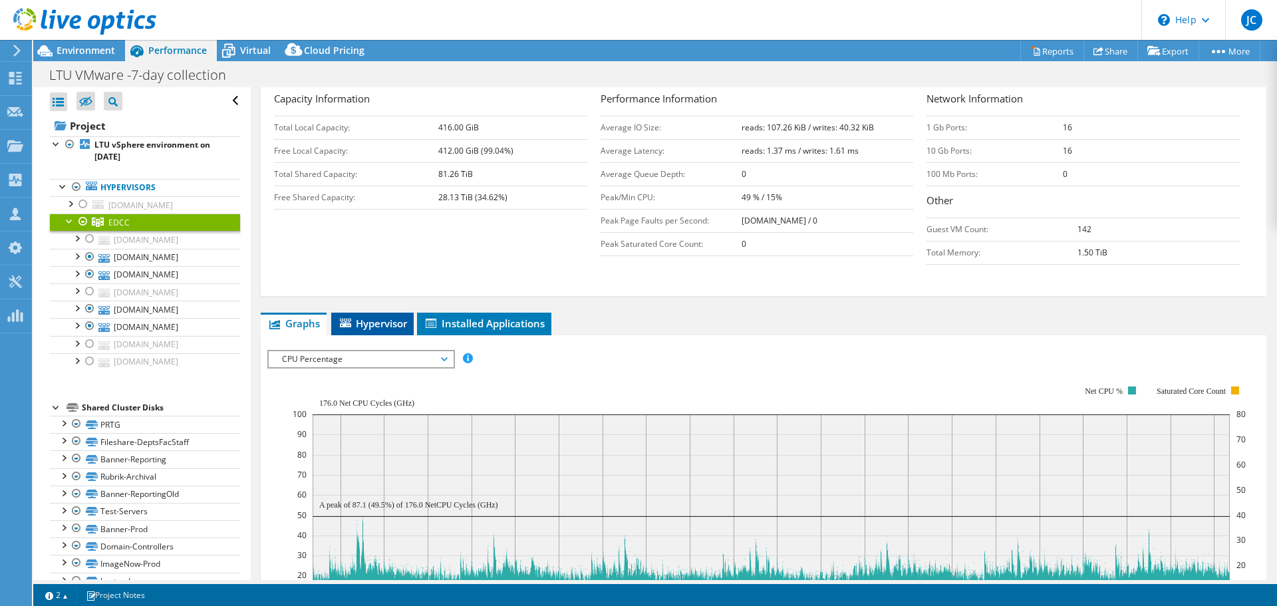
click at [363, 328] on span "Hypervisor" at bounding box center [372, 323] width 69 height 13
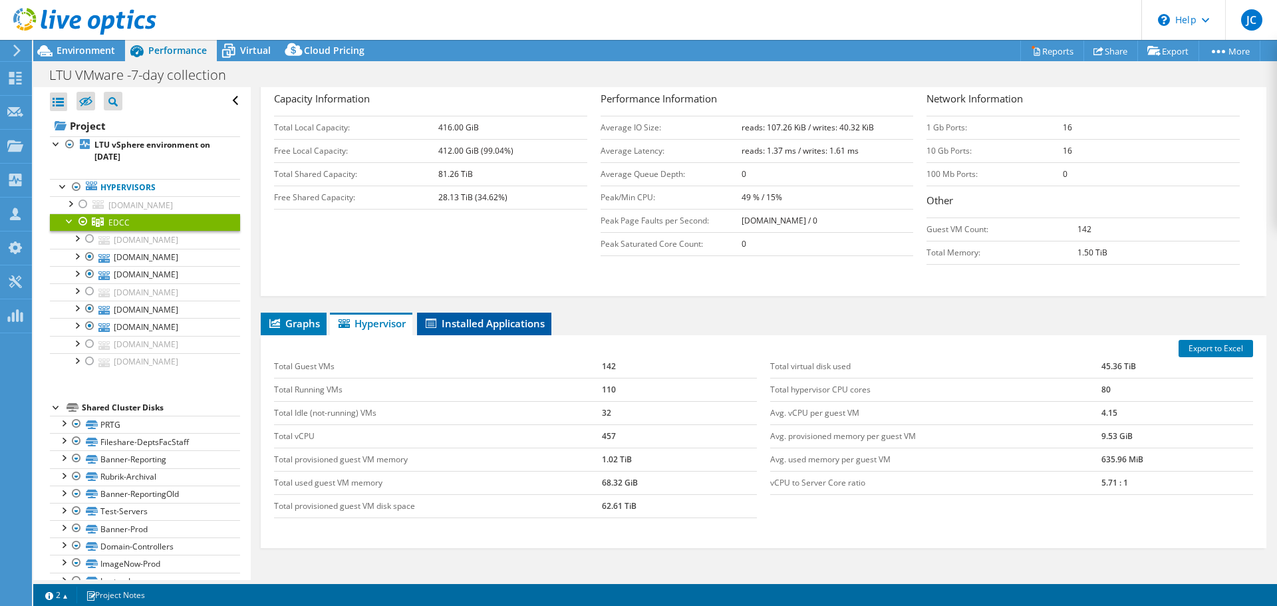
click at [518, 322] on span "Installed Applications" at bounding box center [484, 323] width 121 height 13
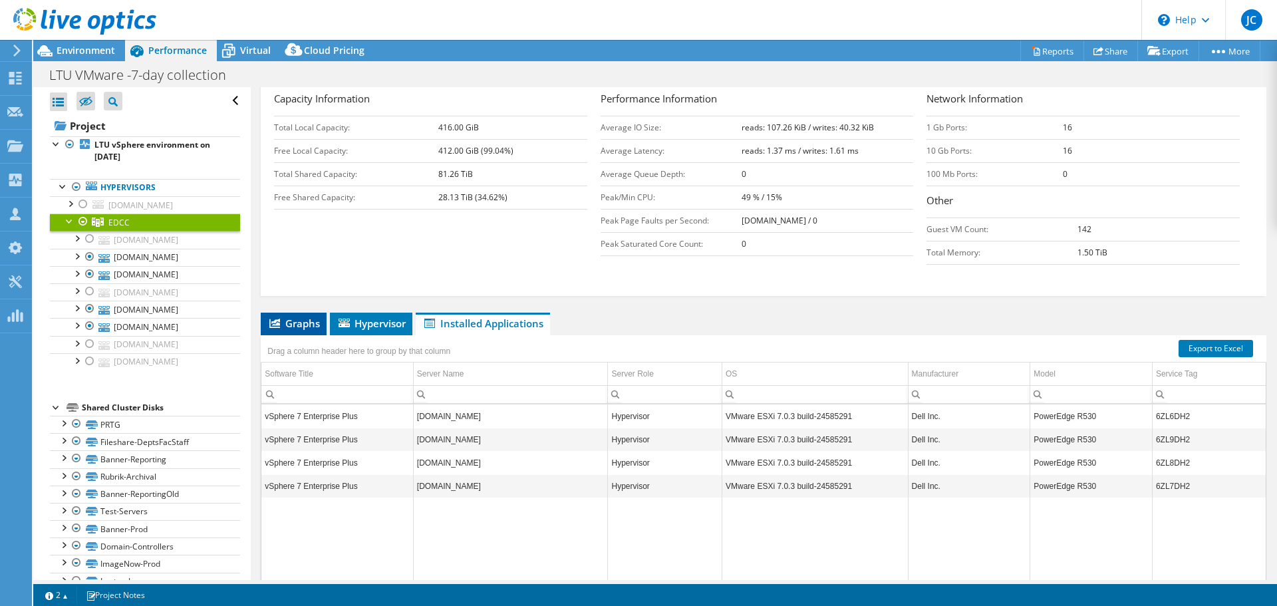
click at [308, 322] on span "Graphs" at bounding box center [293, 323] width 53 height 13
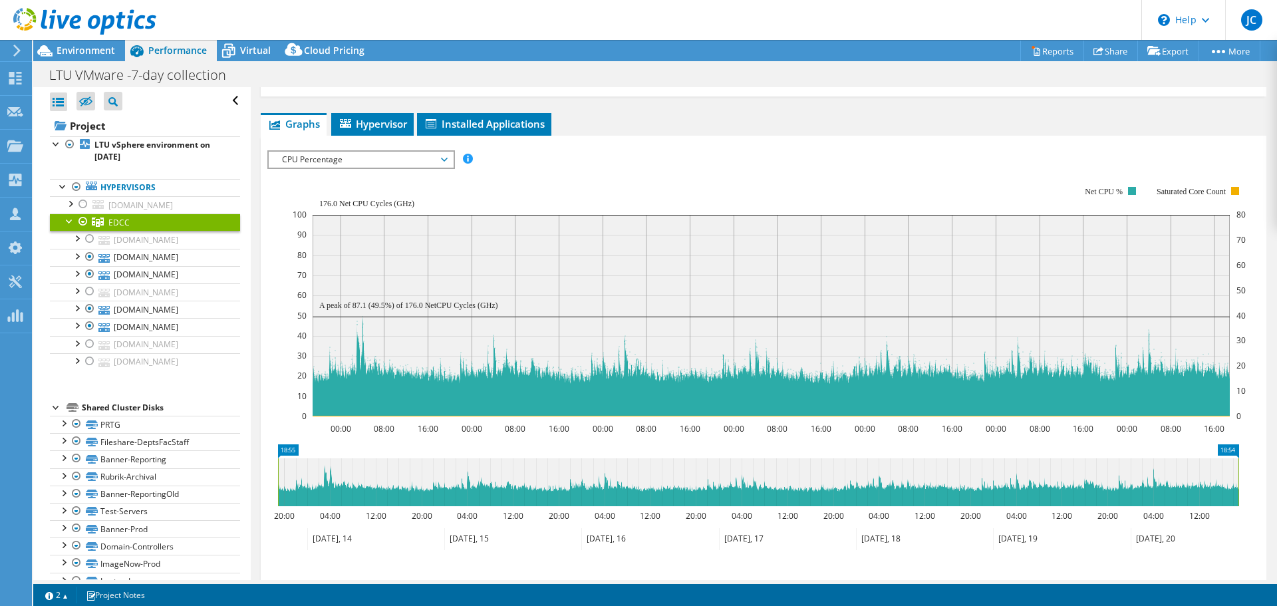
scroll to position [592, 0]
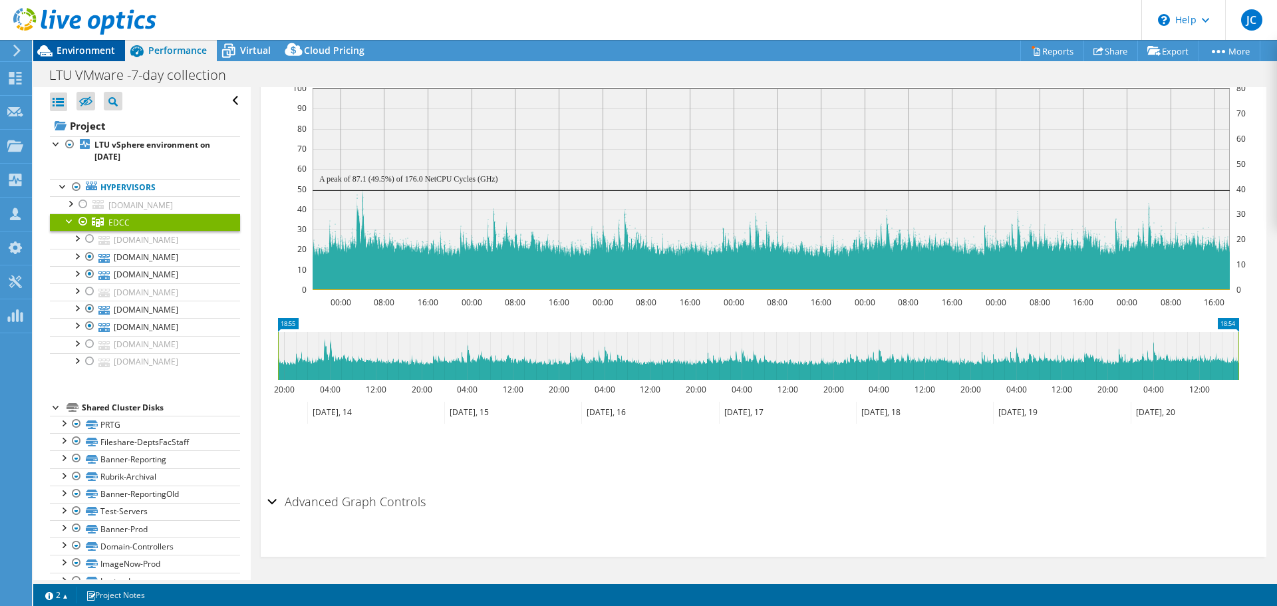
click at [78, 53] on span "Environment" at bounding box center [86, 50] width 59 height 13
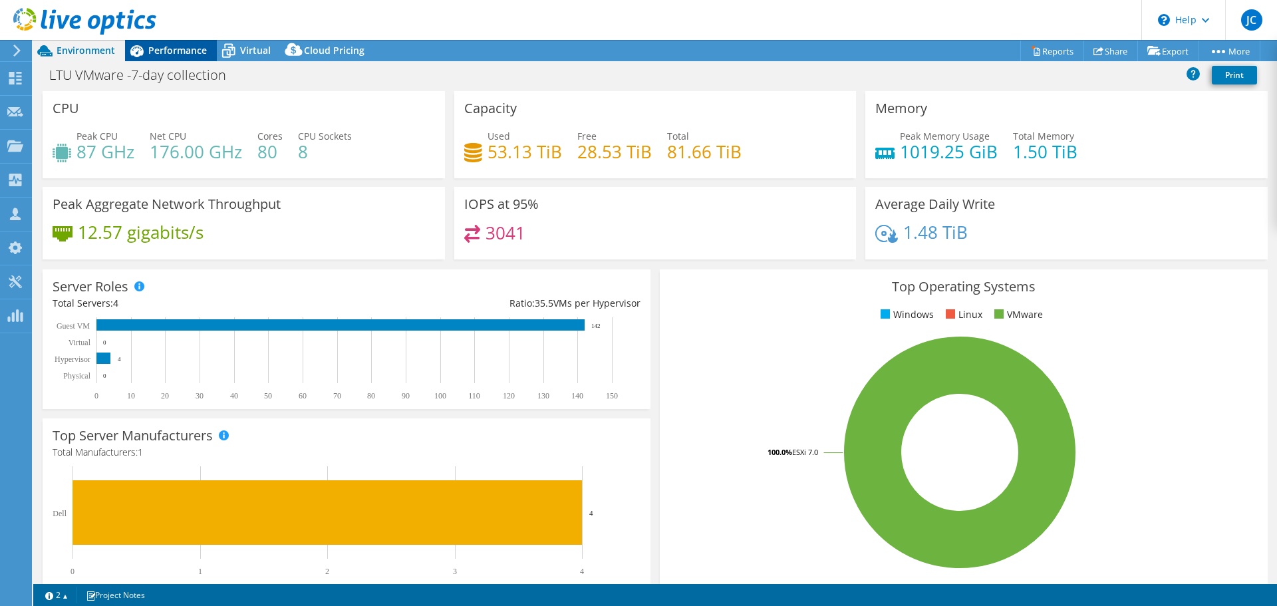
click at [178, 55] on span "Performance" at bounding box center [177, 50] width 59 height 13
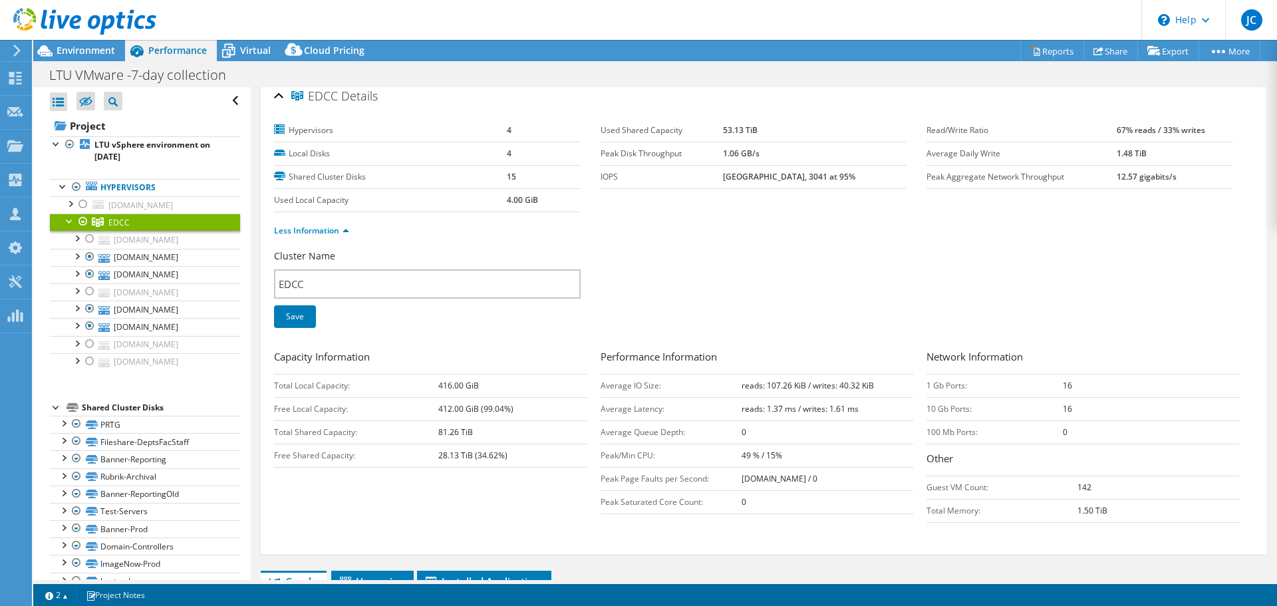
scroll to position [0, 0]
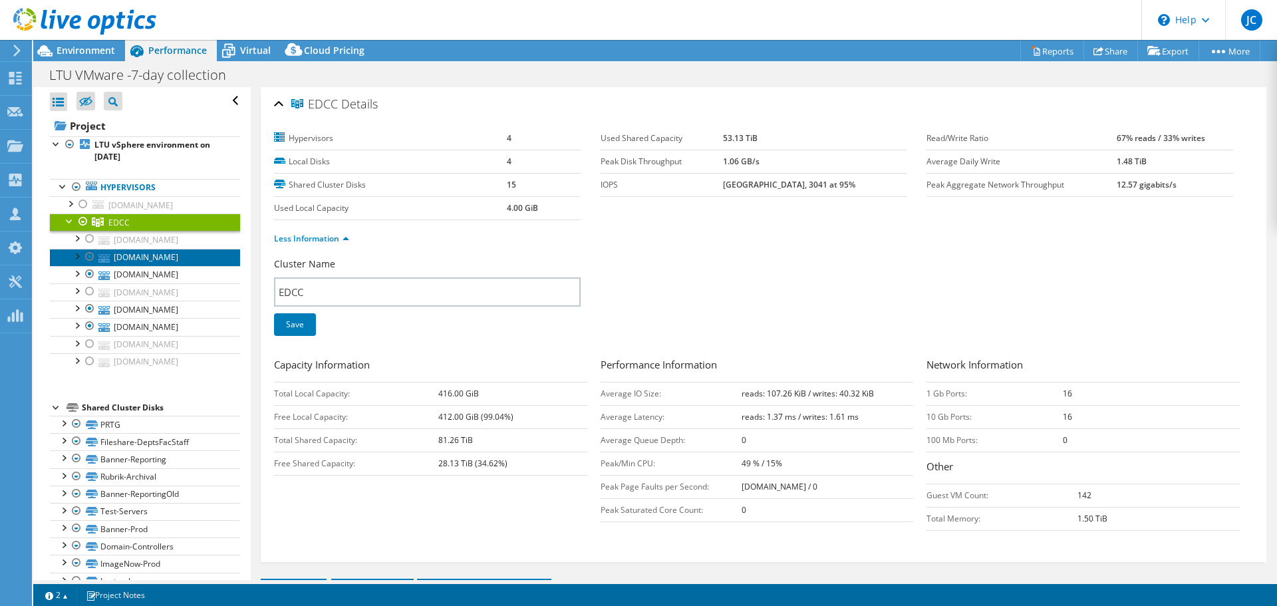
click at [144, 253] on link "[DOMAIN_NAME]" at bounding box center [145, 257] width 190 height 17
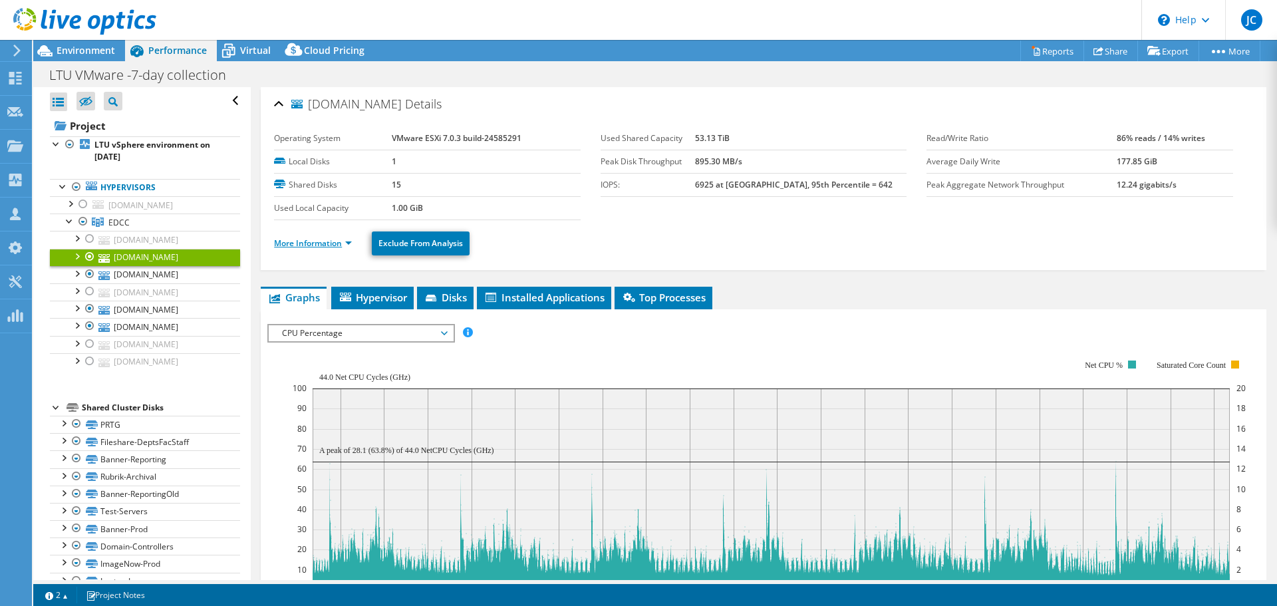
click at [290, 246] on link "More Information" at bounding box center [313, 242] width 78 height 11
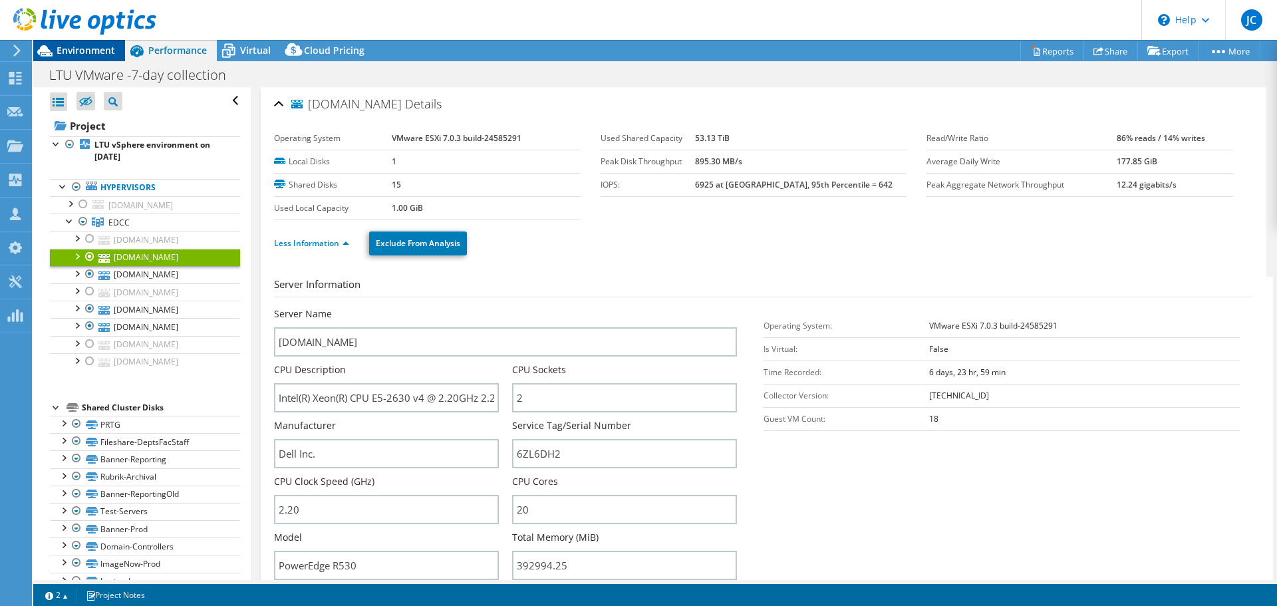
click at [70, 54] on span "Environment" at bounding box center [86, 50] width 59 height 13
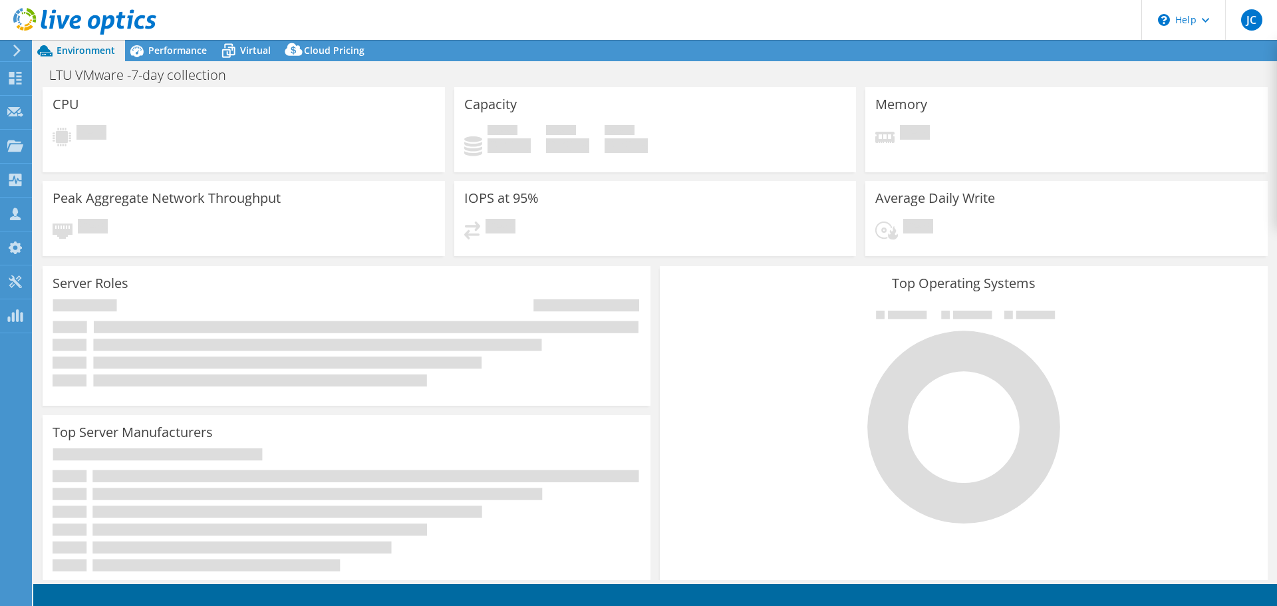
select select "USD"
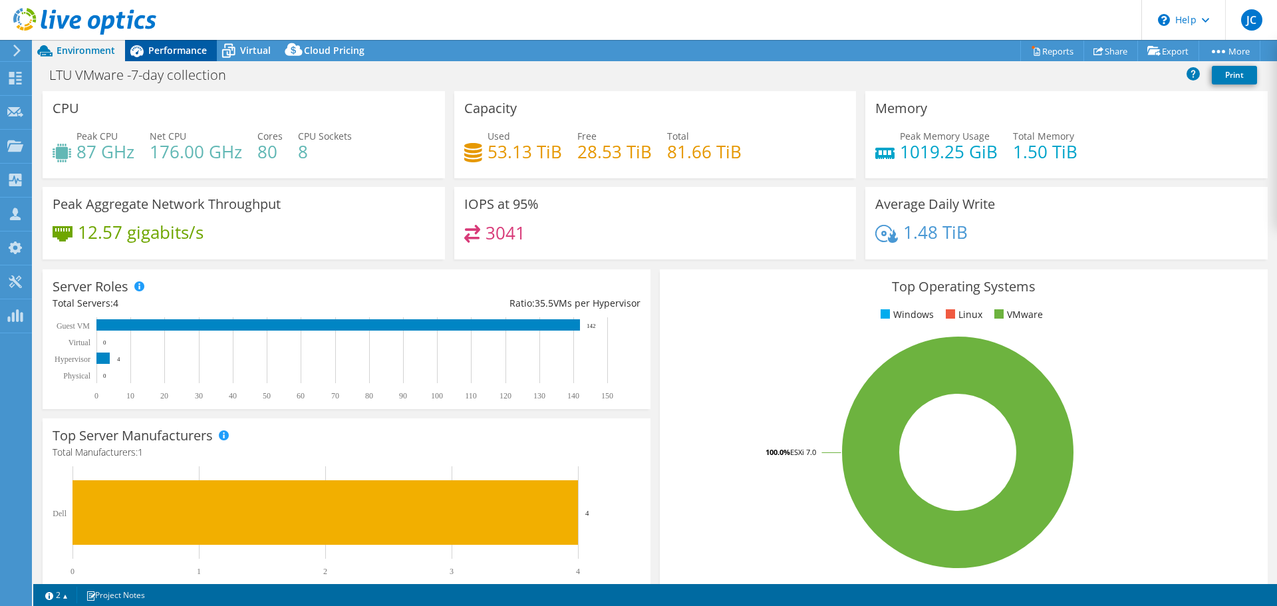
click at [190, 52] on span "Performance" at bounding box center [177, 50] width 59 height 13
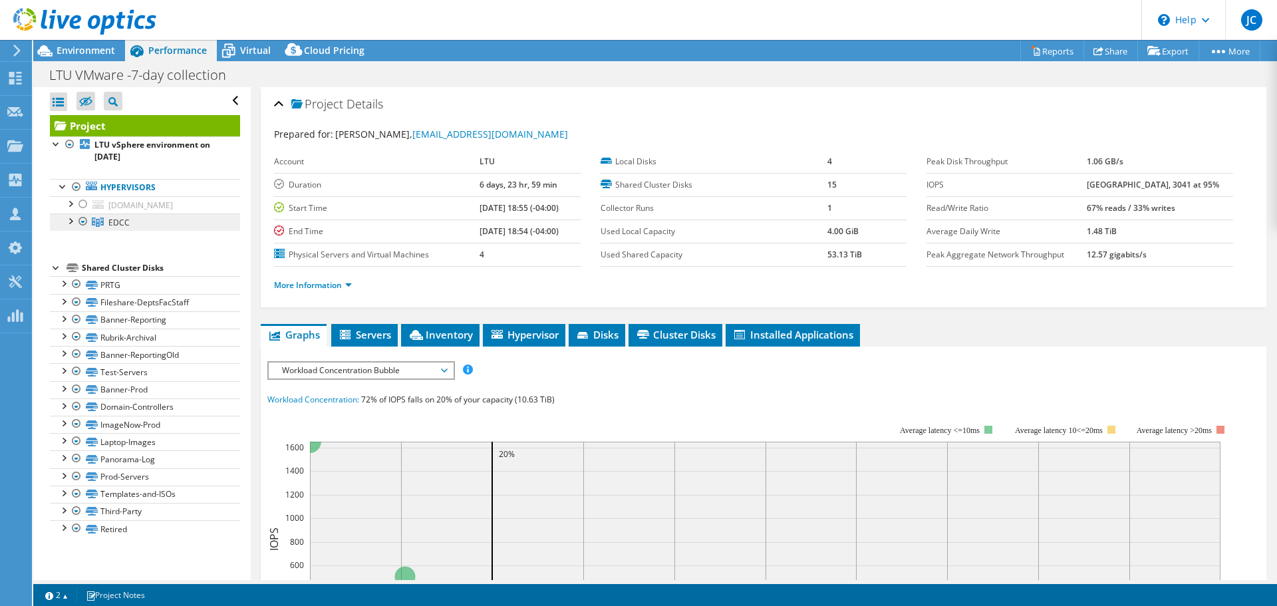
click at [100, 219] on icon at bounding box center [98, 221] width 12 height 9
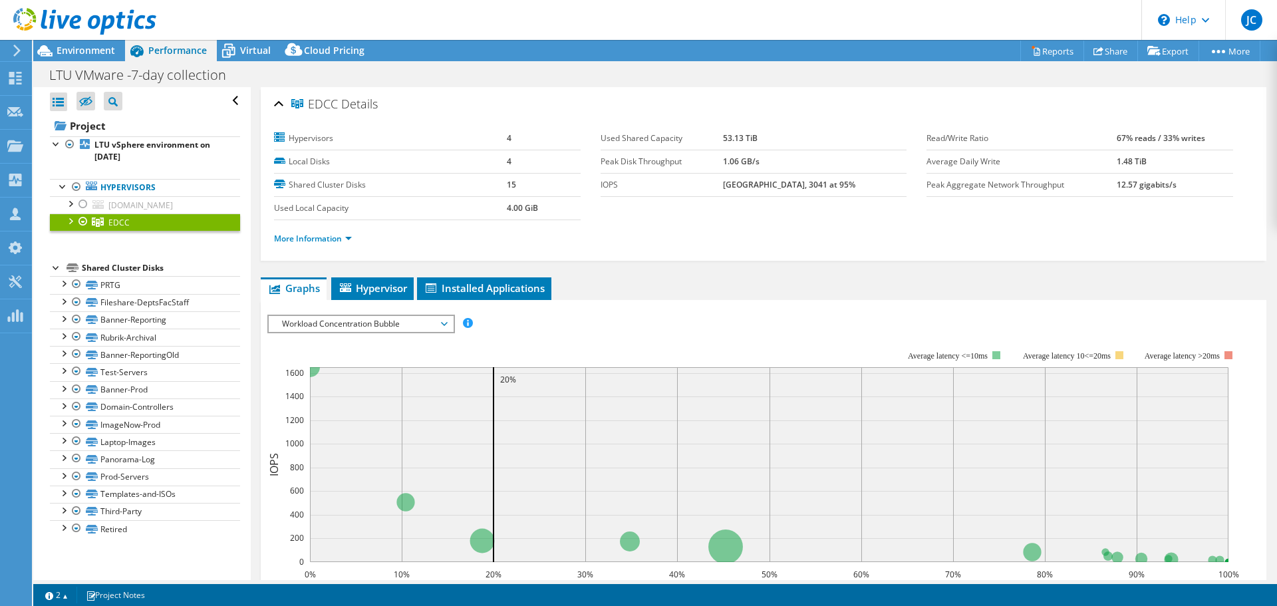
click at [100, 219] on icon at bounding box center [98, 221] width 12 height 9
click at [72, 220] on div at bounding box center [69, 219] width 13 height 13
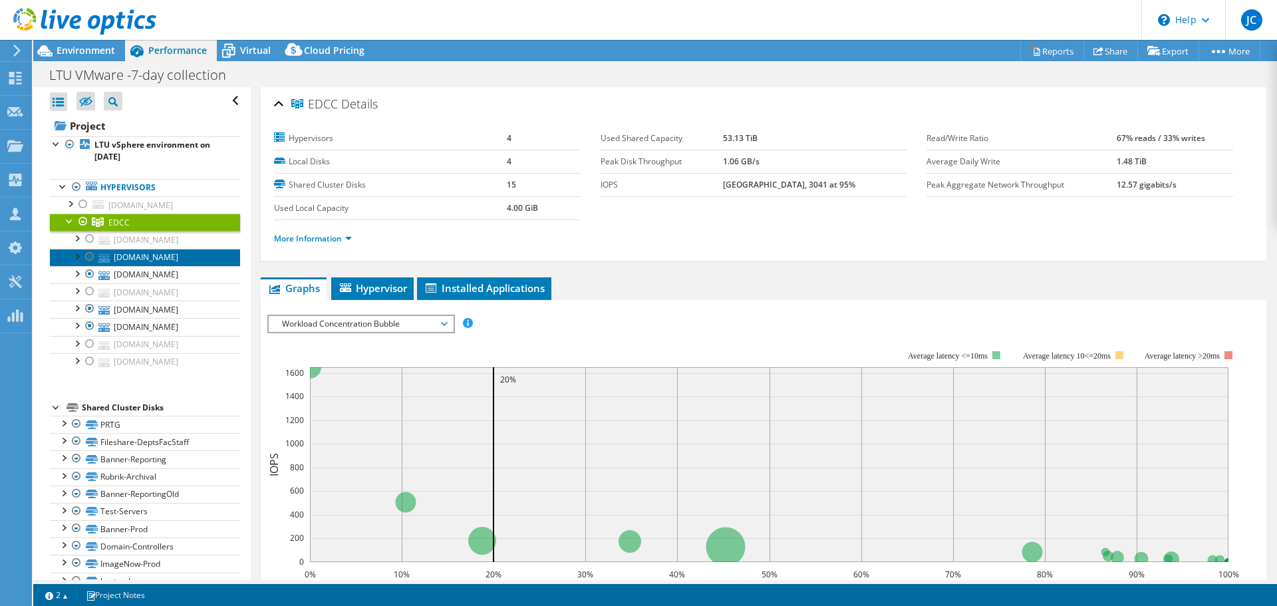
click at [146, 263] on link "vmhost1p.vmmanage.services.ltu.edu" at bounding box center [145, 257] width 190 height 17
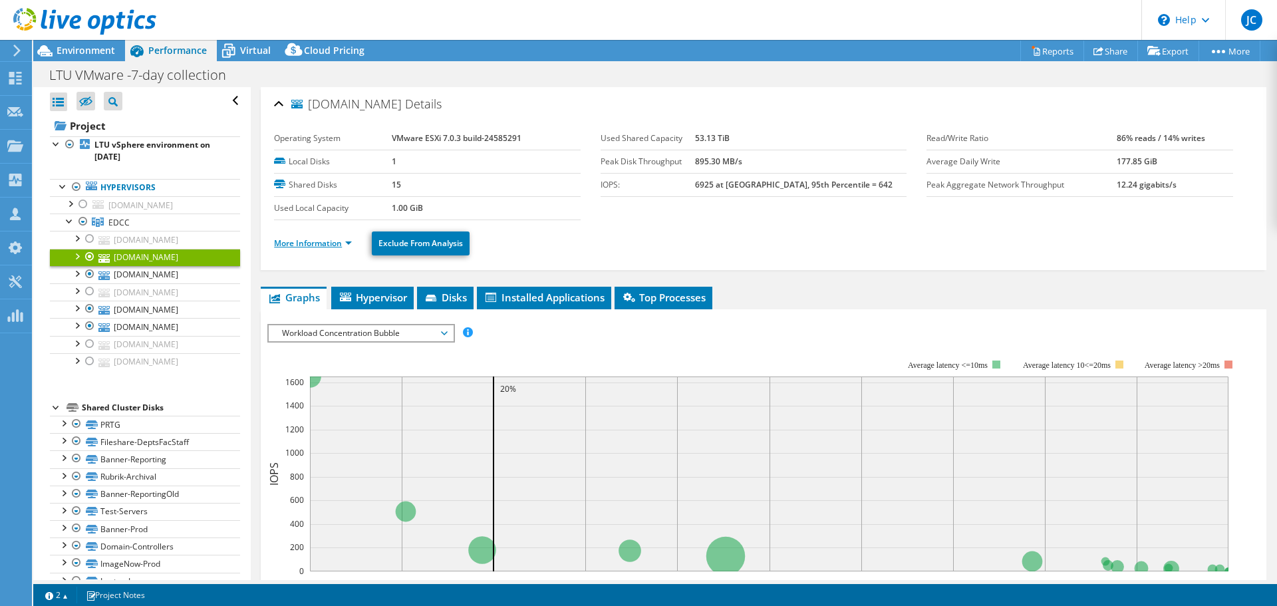
click at [319, 248] on link "More Information" at bounding box center [313, 242] width 78 height 11
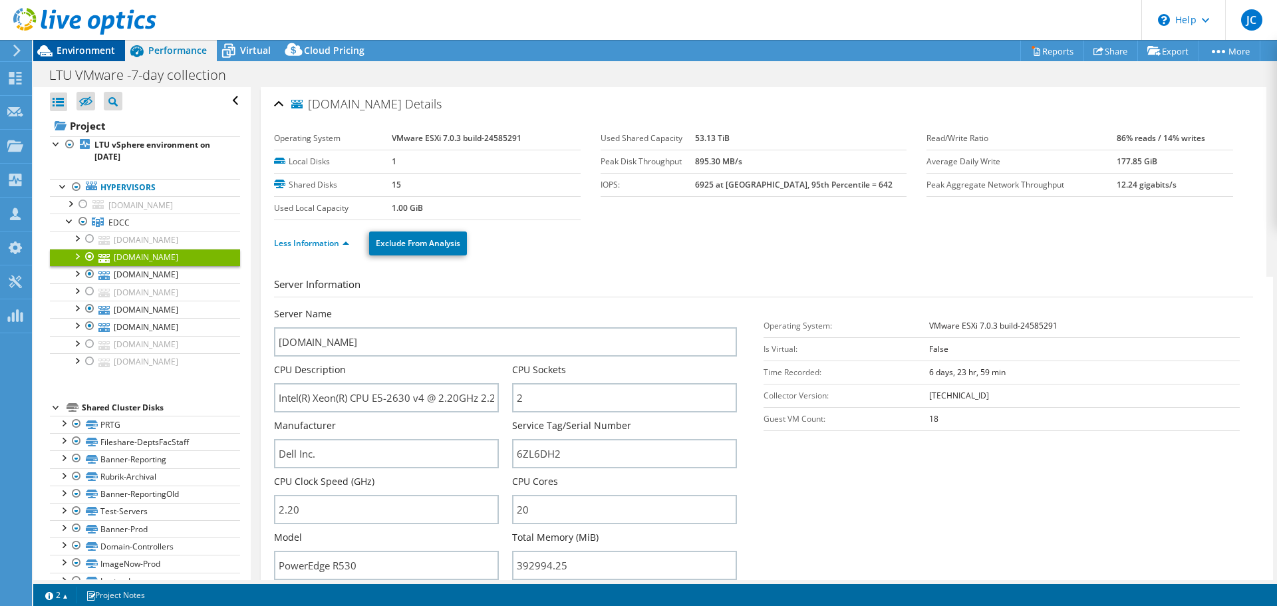
drag, startPoint x: 98, startPoint y: 51, endPoint x: 102, endPoint y: 57, distance: 7.2
click at [98, 51] on span "Environment" at bounding box center [86, 50] width 59 height 13
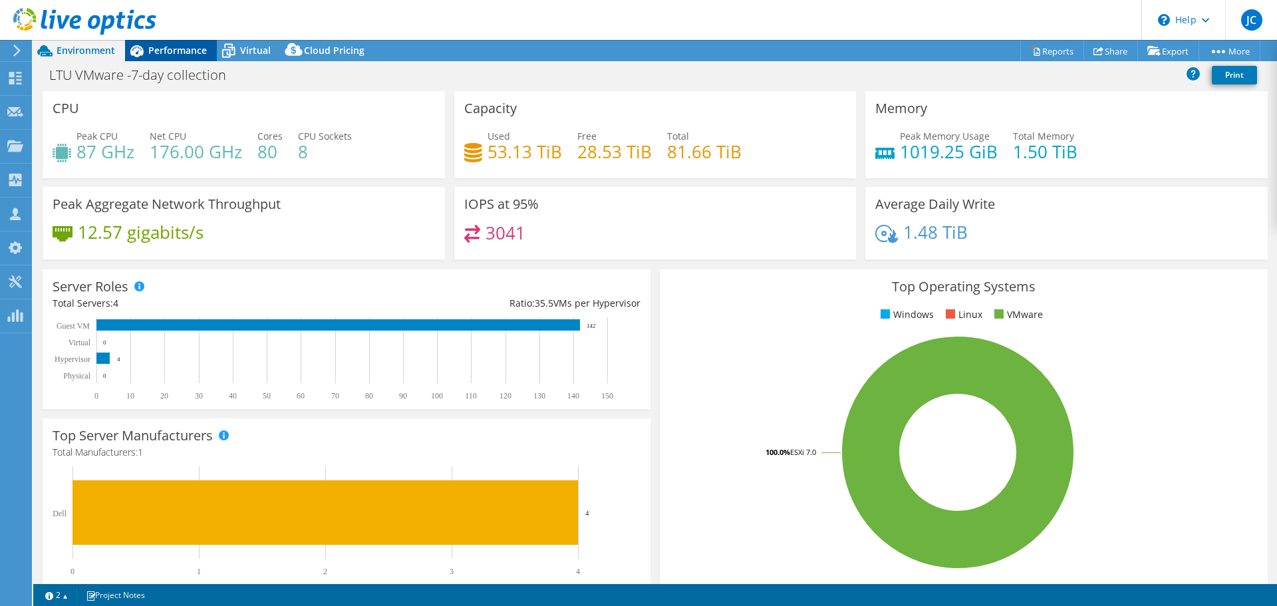
click at [182, 50] on span "Performance" at bounding box center [177, 50] width 59 height 13
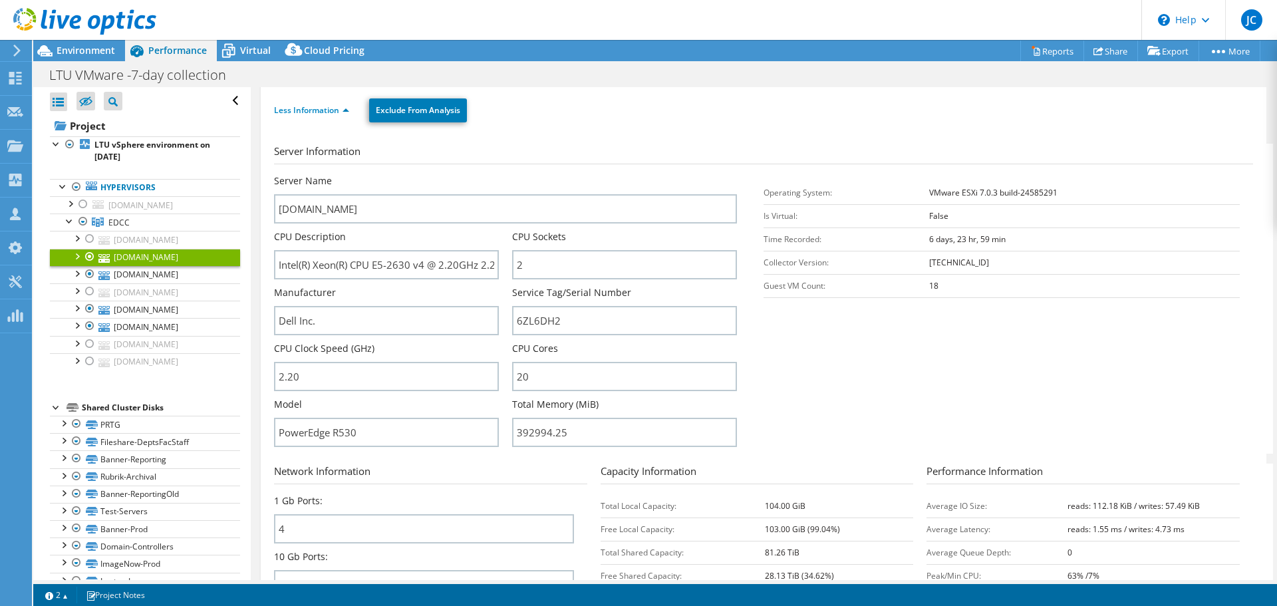
scroll to position [199, 0]
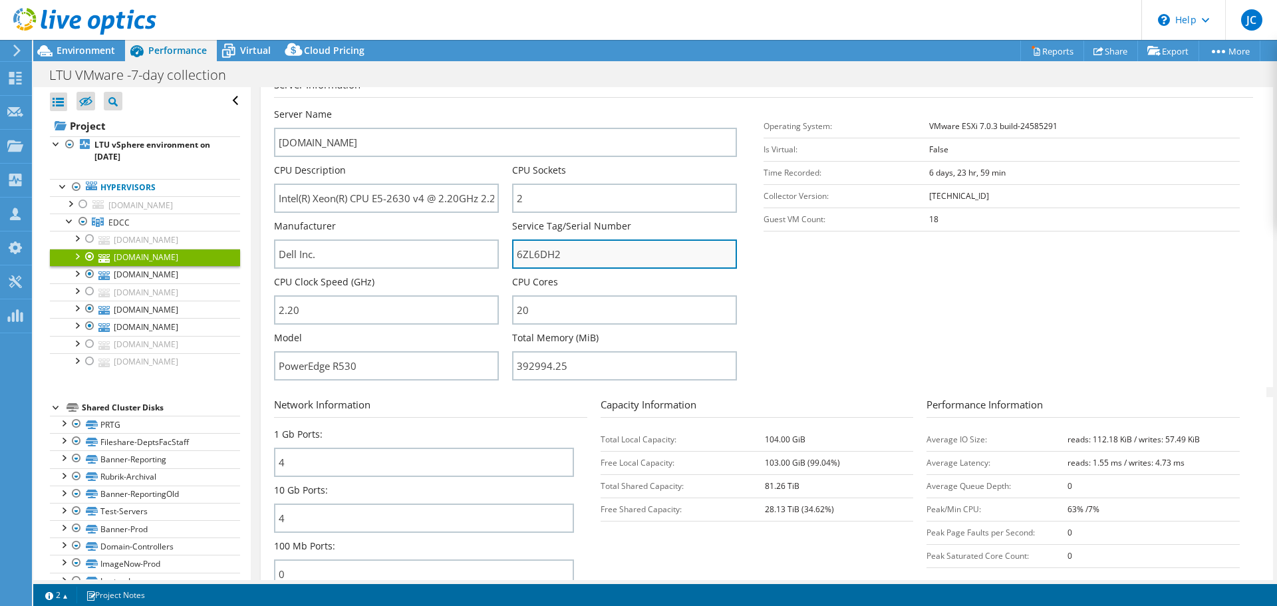
drag, startPoint x: 567, startPoint y: 251, endPoint x: 511, endPoint y: 253, distance: 55.9
click at [512, 253] on input "6ZL6DH2" at bounding box center [624, 253] width 225 height 29
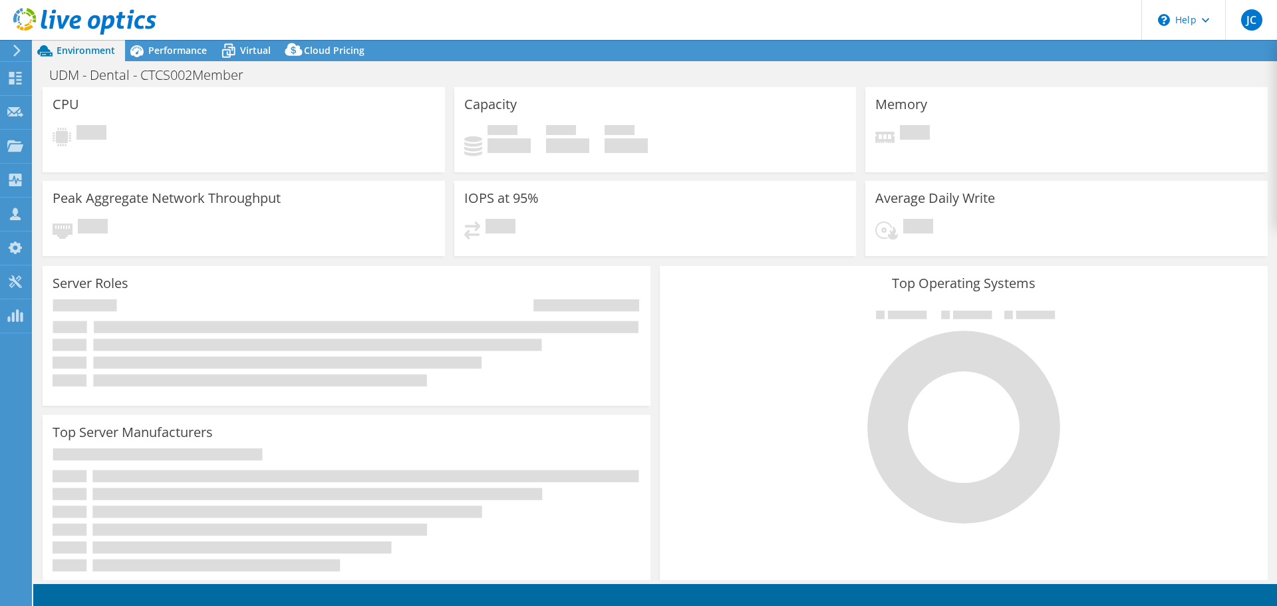
select select "USD"
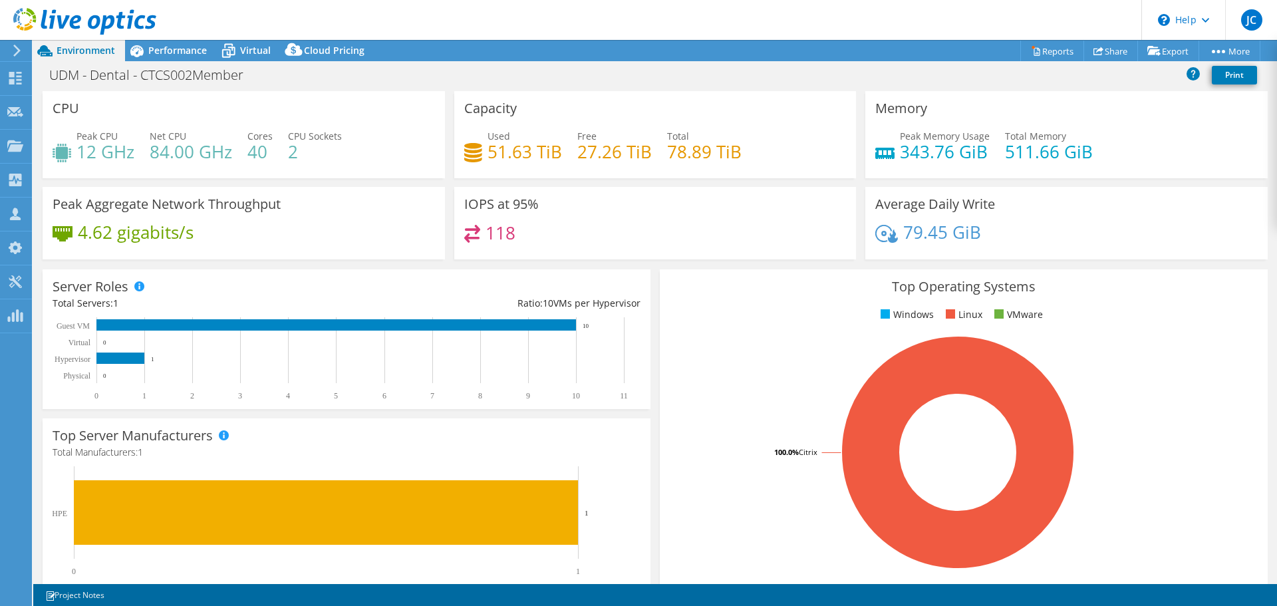
click at [278, 171] on div "Peak CPU 12 GHz Net CPU 84.00 GHz Cores 40 CPU Sockets 2" at bounding box center [244, 150] width 382 height 43
click at [388, 219] on div "Peak Aggregate Network Throughput 4.62 gigabits/s" at bounding box center [244, 223] width 402 height 72
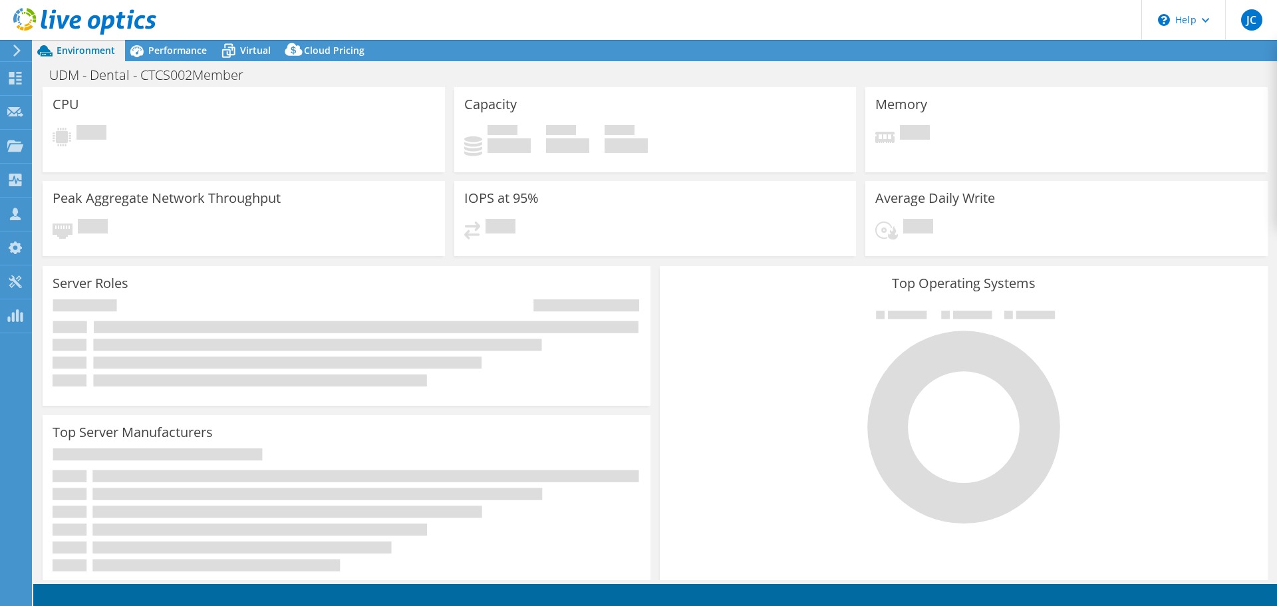
select select "USD"
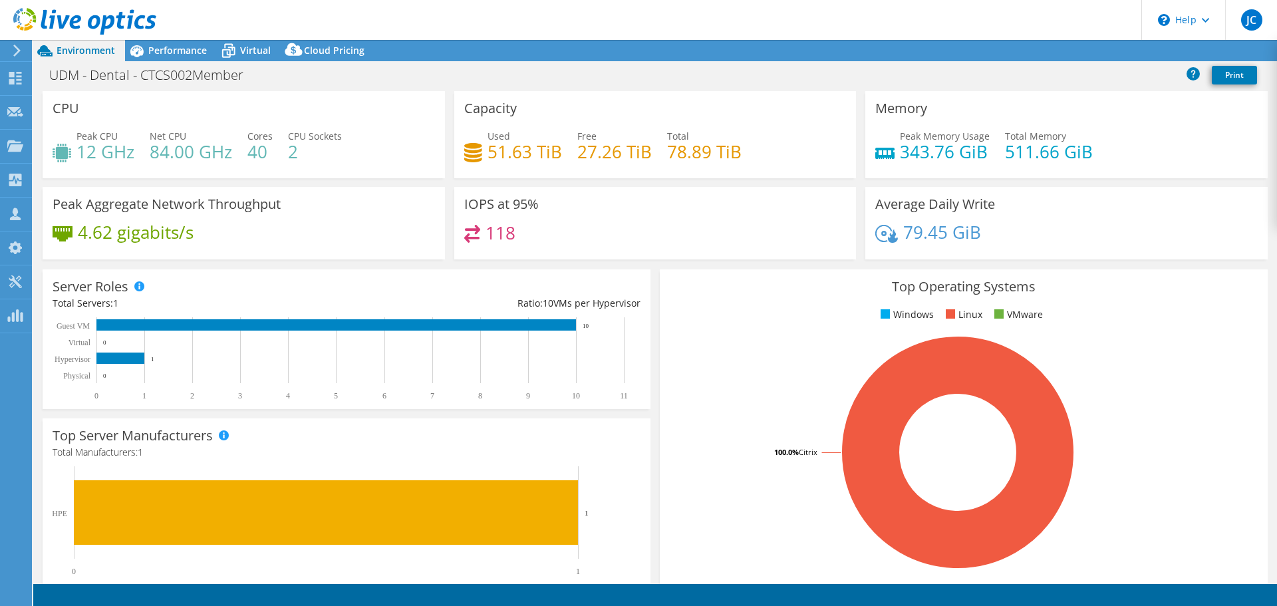
click at [598, 236] on div "118" at bounding box center [655, 239] width 382 height 29
click at [1011, 158] on h4 "511.66 GiB" at bounding box center [1049, 151] width 88 height 15
click at [654, 231] on div "118" at bounding box center [655, 239] width 382 height 29
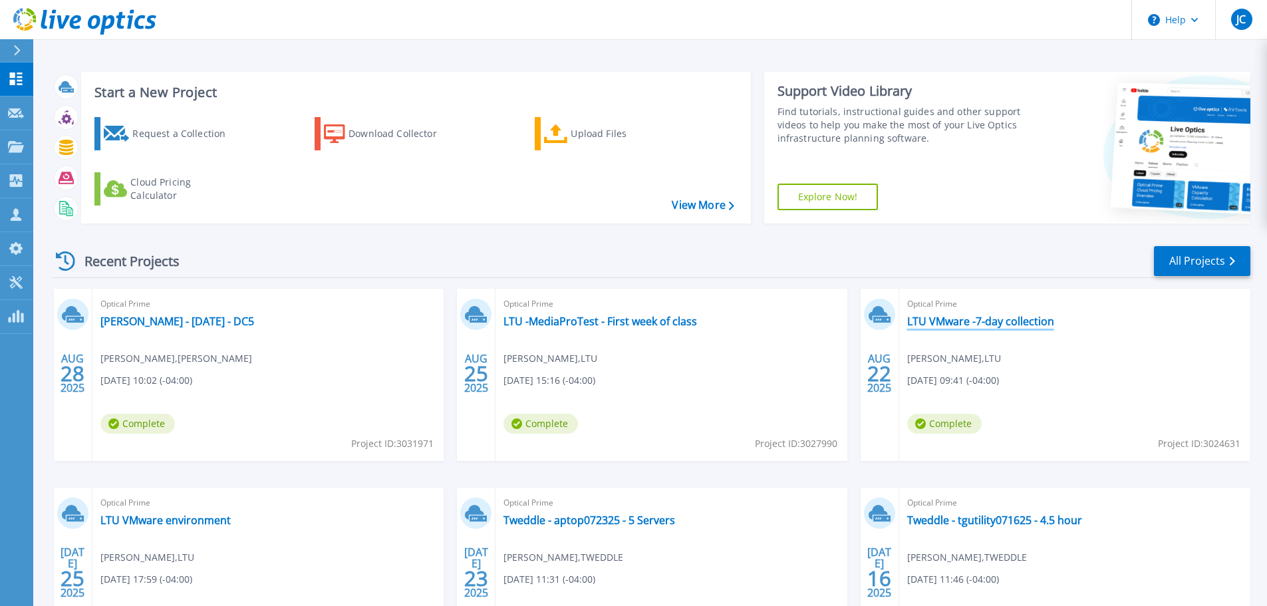
click at [960, 324] on link "LTU VMware -7-day collection" at bounding box center [980, 321] width 147 height 13
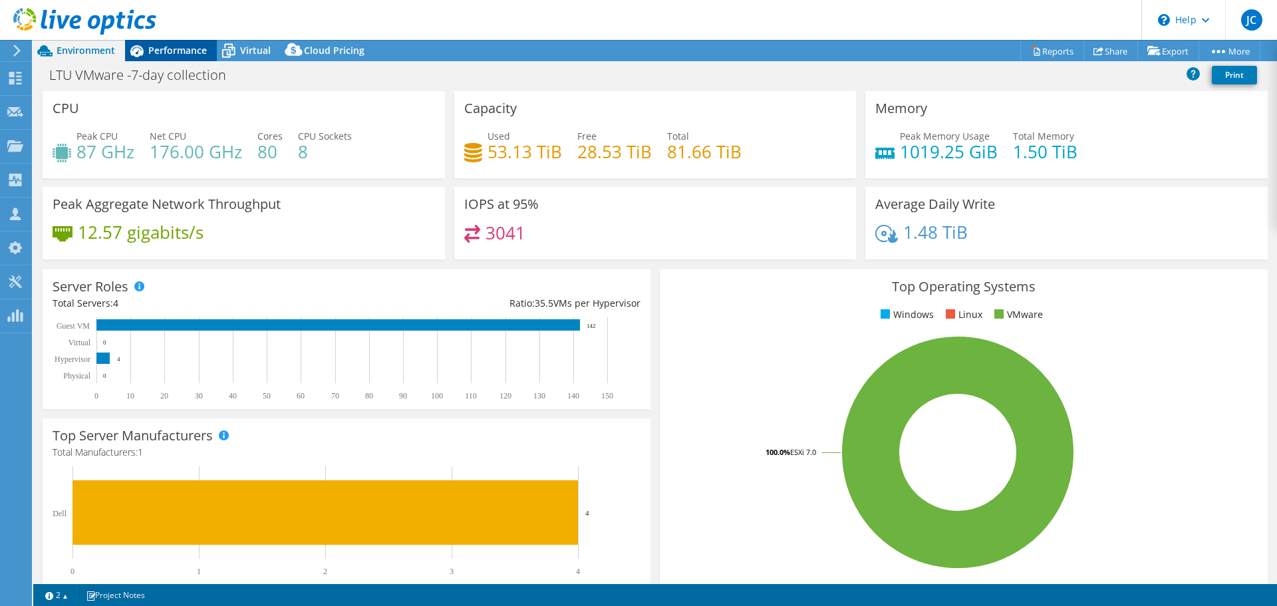
click at [170, 52] on span "Performance" at bounding box center [177, 50] width 59 height 13
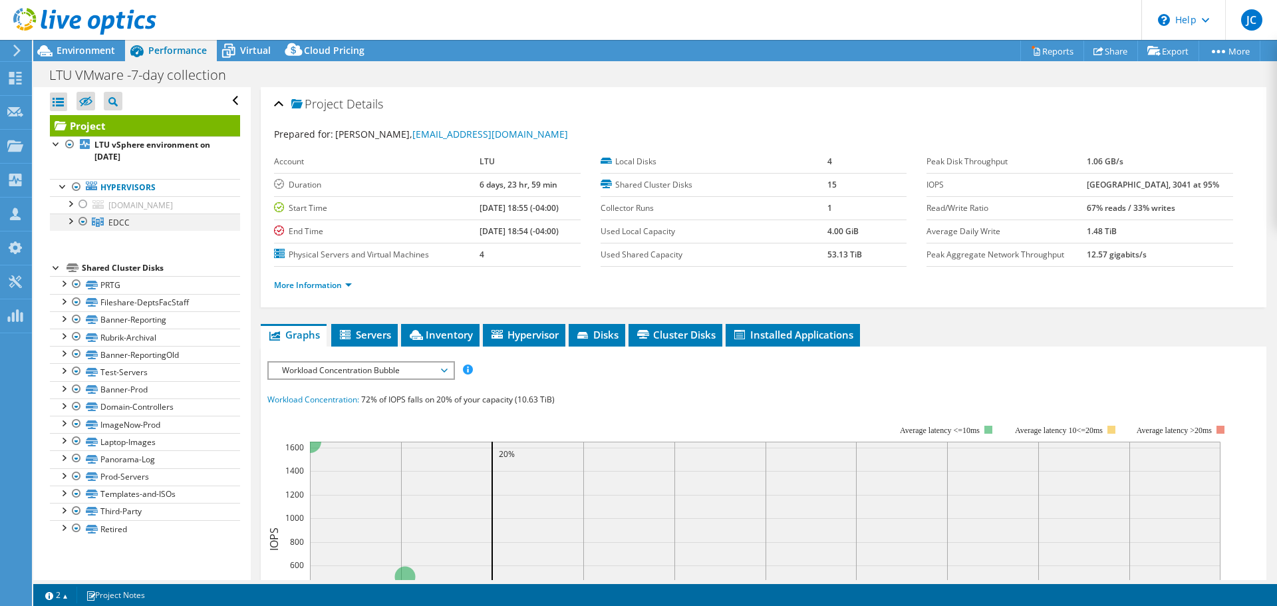
click at [70, 221] on div at bounding box center [69, 219] width 13 height 13
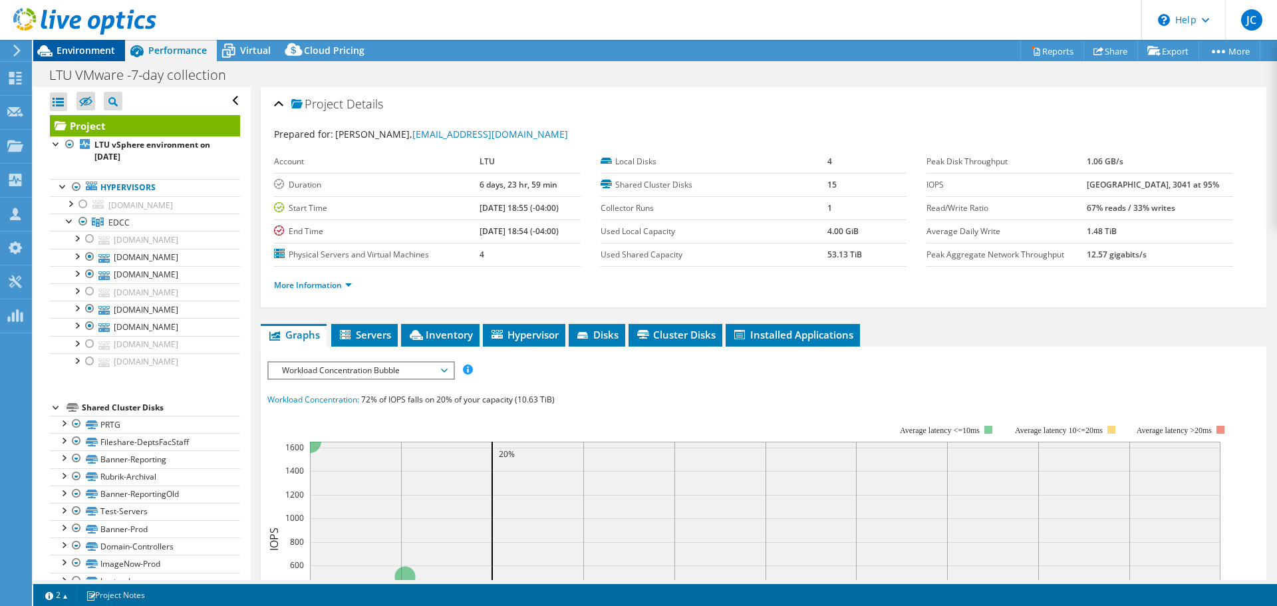
click at [71, 54] on span "Environment" at bounding box center [86, 50] width 59 height 13
